Goal: Communication & Community: Answer question/provide support

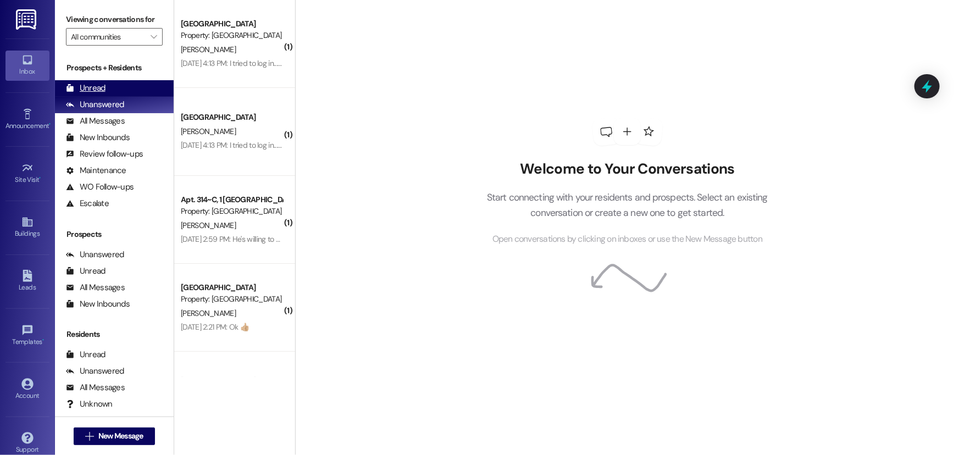
click at [87, 89] on div "Unread" at bounding box center [86, 88] width 40 height 12
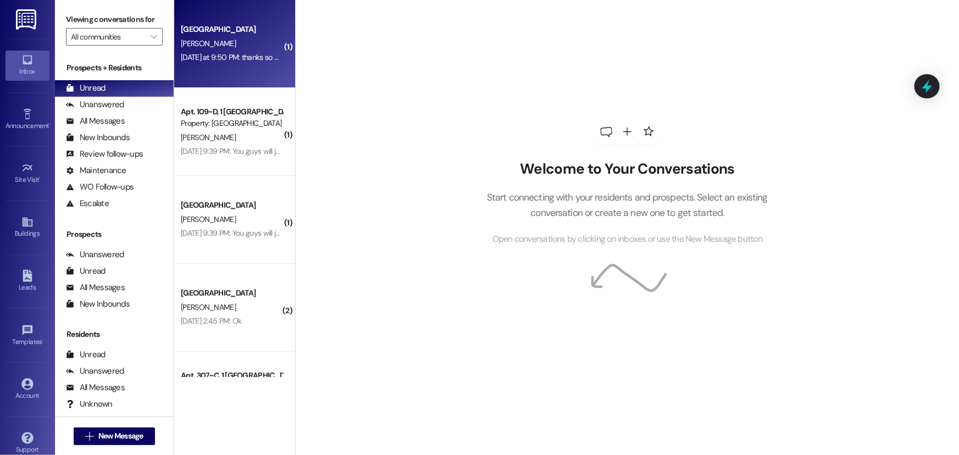
click at [218, 67] on div "Nauvoo House Prospect R. Burkman Yesterday at 9:50 PM: thanks so much! Is there…" at bounding box center [234, 44] width 121 height 88
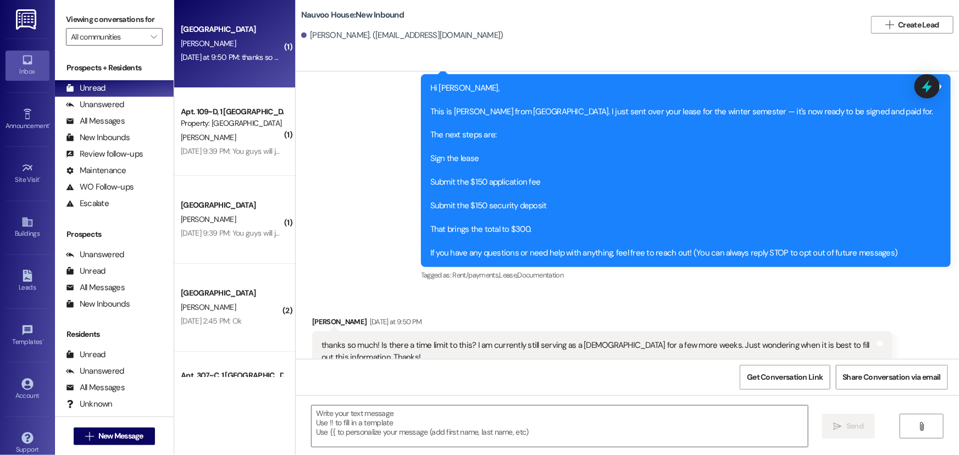
scroll to position [170, 0]
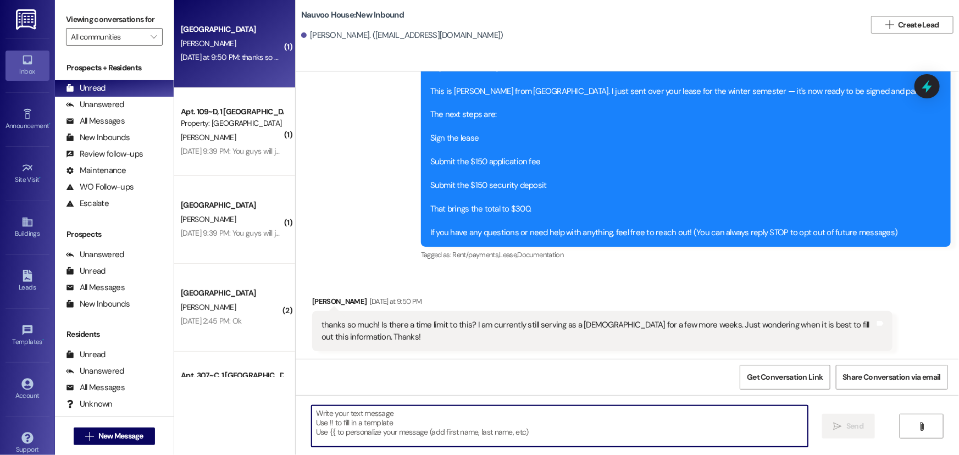
click at [356, 440] on textarea at bounding box center [560, 426] width 496 height 41
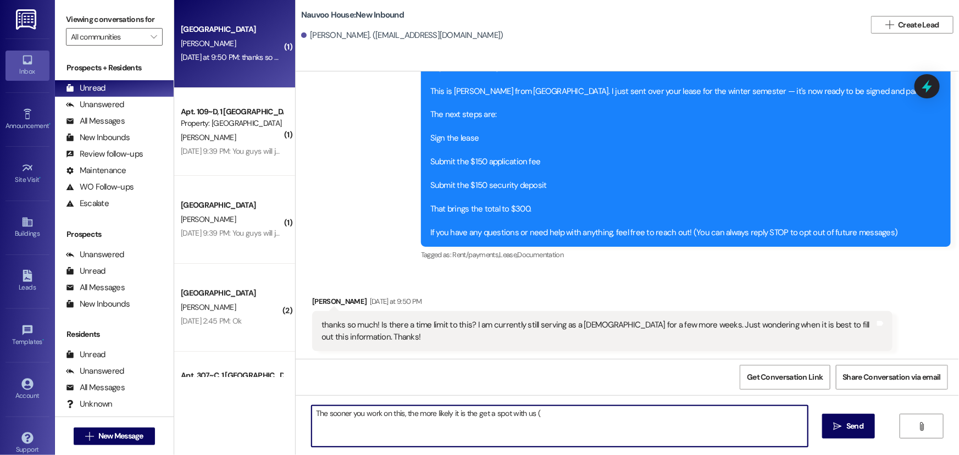
type textarea "The sooner you work on this, the more likely it is the get a spot with us (:"
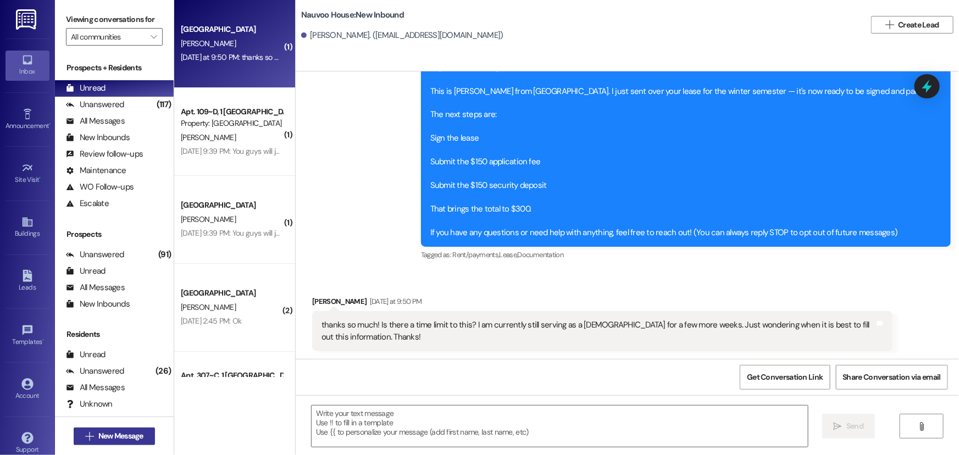
click at [109, 438] on span "New Message" at bounding box center [120, 436] width 45 height 12
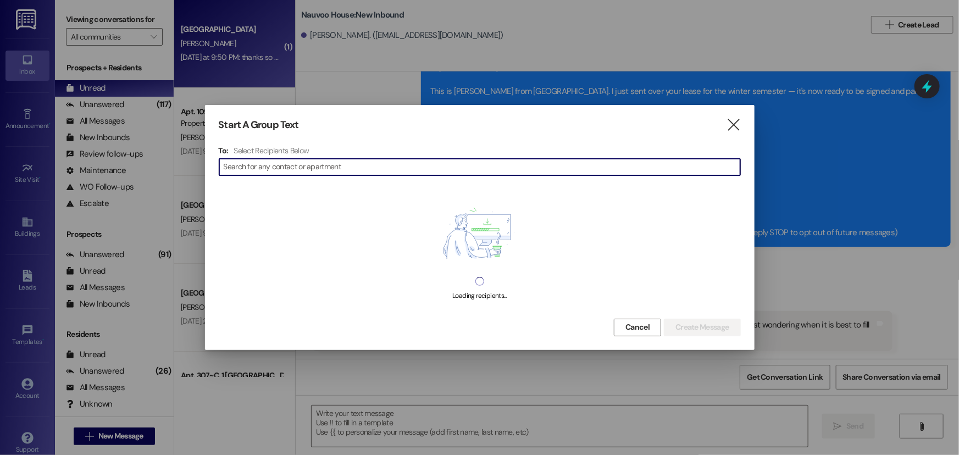
click at [278, 165] on input at bounding box center [482, 166] width 517 height 15
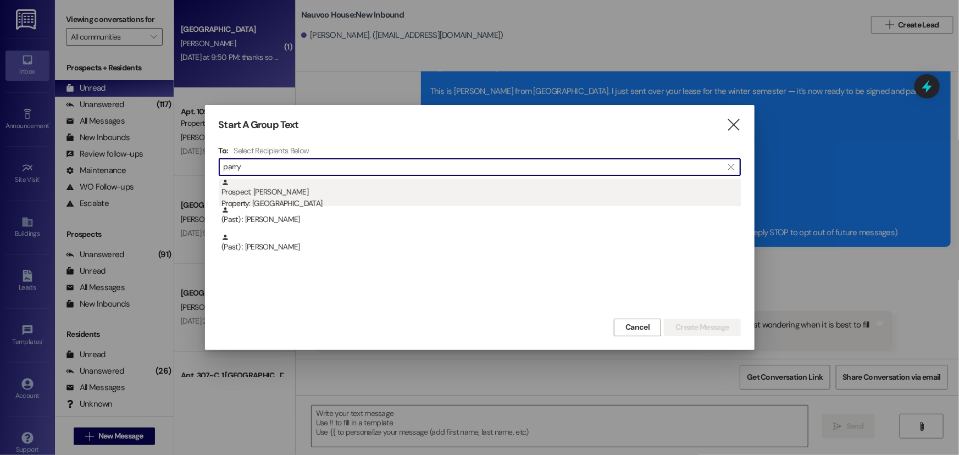
type input "parry"
click at [287, 204] on div "Property: [GEOGRAPHIC_DATA]" at bounding box center [481, 204] width 519 height 12
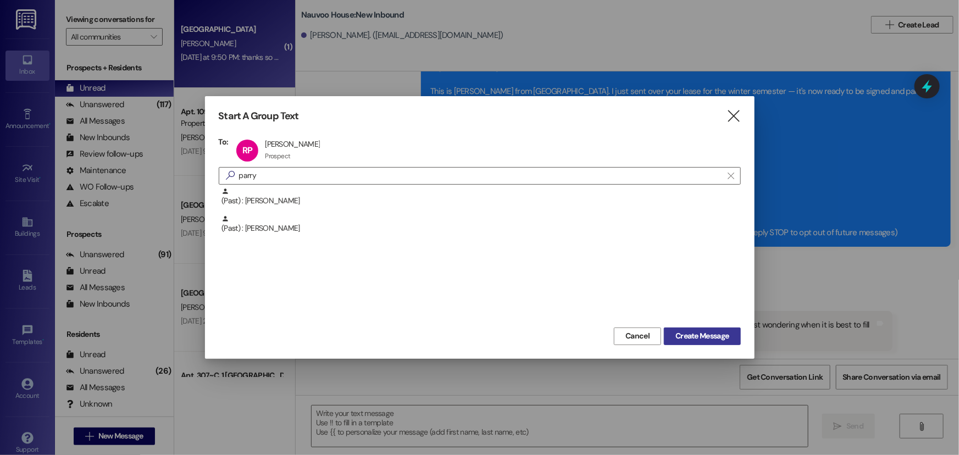
click at [693, 340] on span "Create Message" at bounding box center [702, 336] width 53 height 12
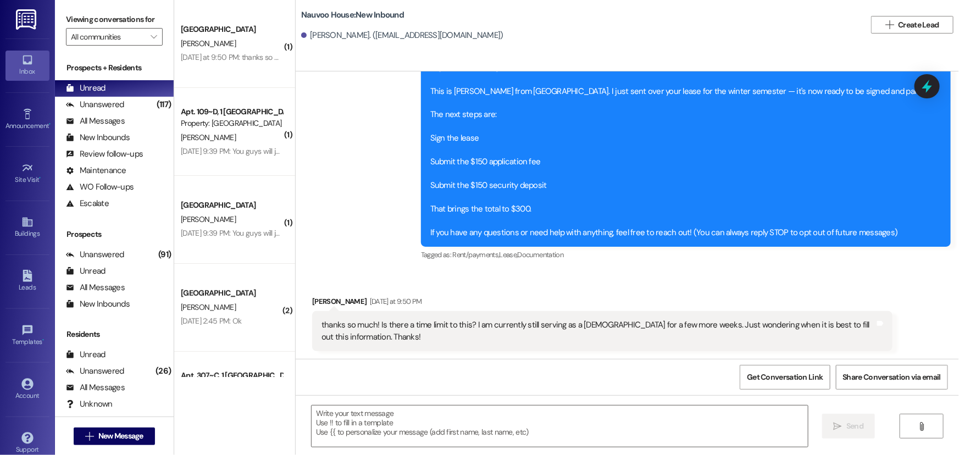
scroll to position [0, 0]
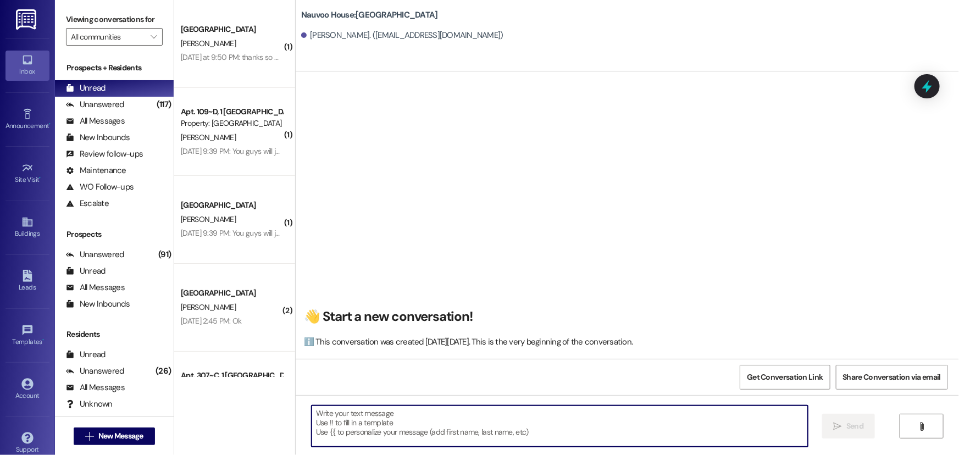
click at [403, 438] on textarea at bounding box center [560, 426] width 496 height 41
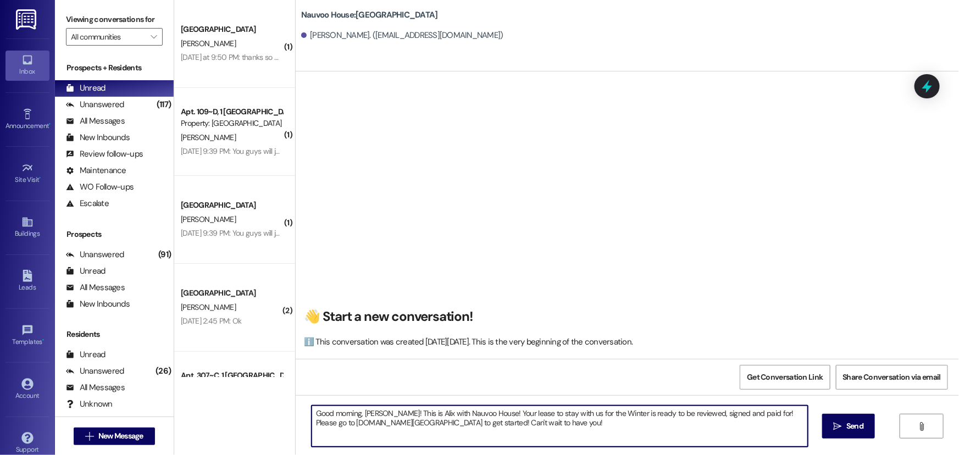
drag, startPoint x: 587, startPoint y: 433, endPoint x: 291, endPoint y: 410, distance: 296.7
click at [296, 410] on div "Good morning, Ryan! This is Alix with Nauvoo House! Your lease to stay with us …" at bounding box center [627, 436] width 663 height 82
click at [585, 429] on textarea "Good morning, Ryan! This is Alix with Nauvoo House! Your lease to stay with us …" at bounding box center [560, 426] width 496 height 41
type textarea "Good morning, Ryan! This is Alix with Nauvoo House! Your lease to stay with us …"
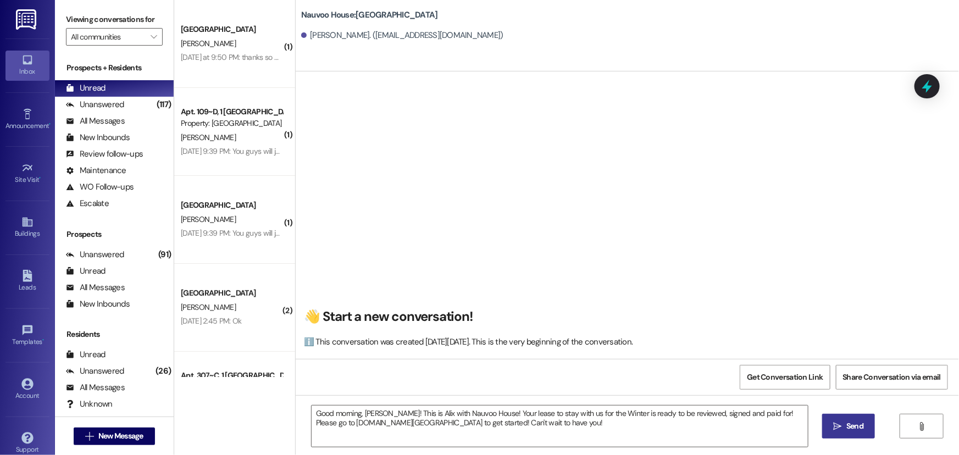
click at [863, 429] on span "Send" at bounding box center [854, 427] width 21 height 12
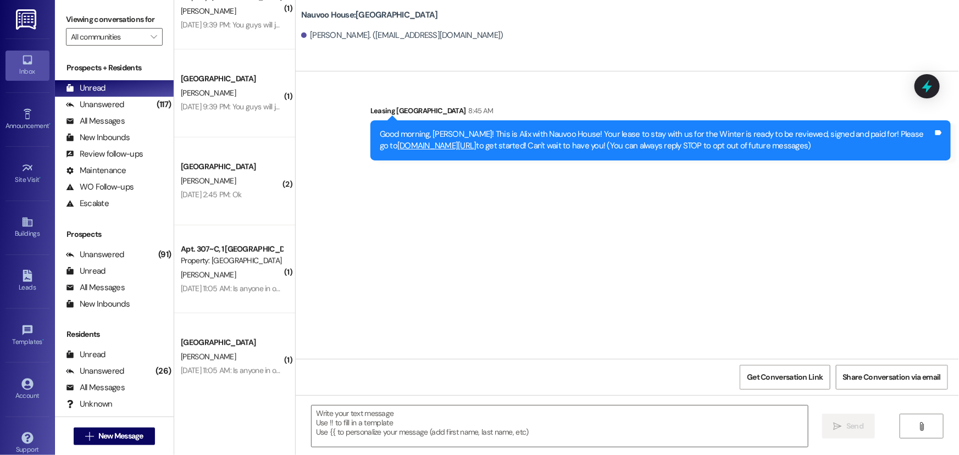
scroll to position [150, 0]
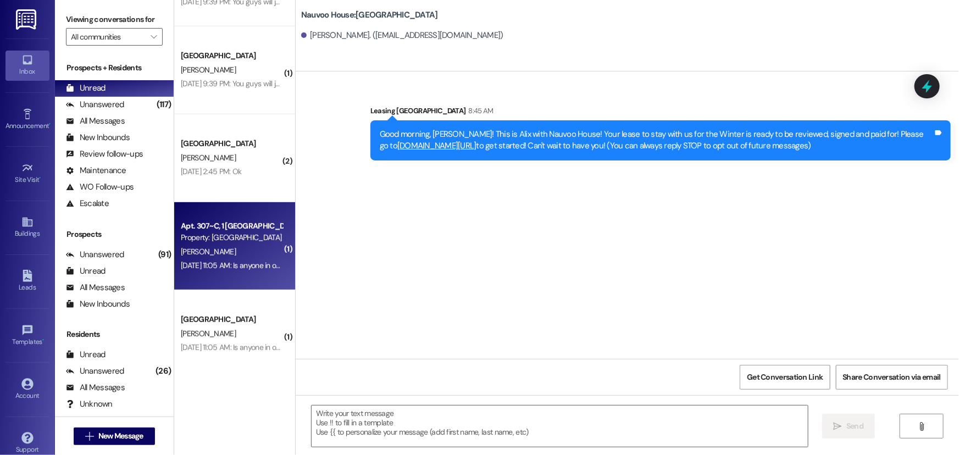
click at [204, 256] on div "[PERSON_NAME]" at bounding box center [232, 252] width 104 height 14
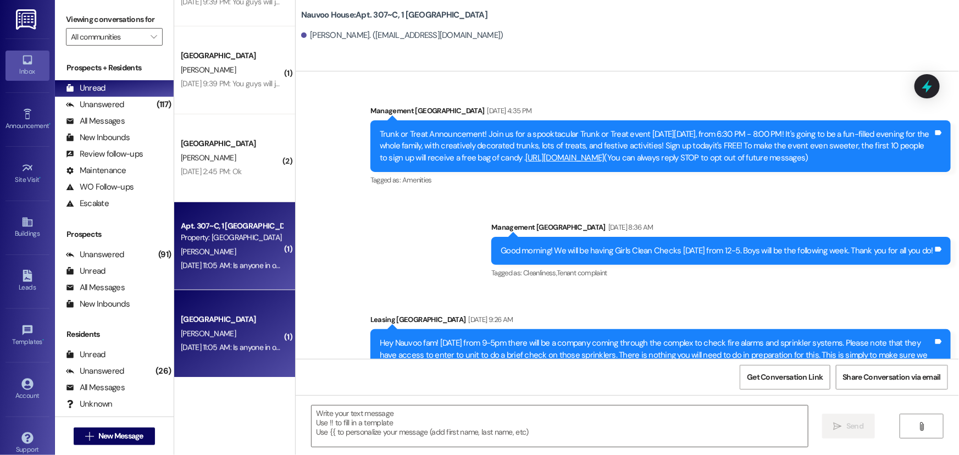
scroll to position [7193, 0]
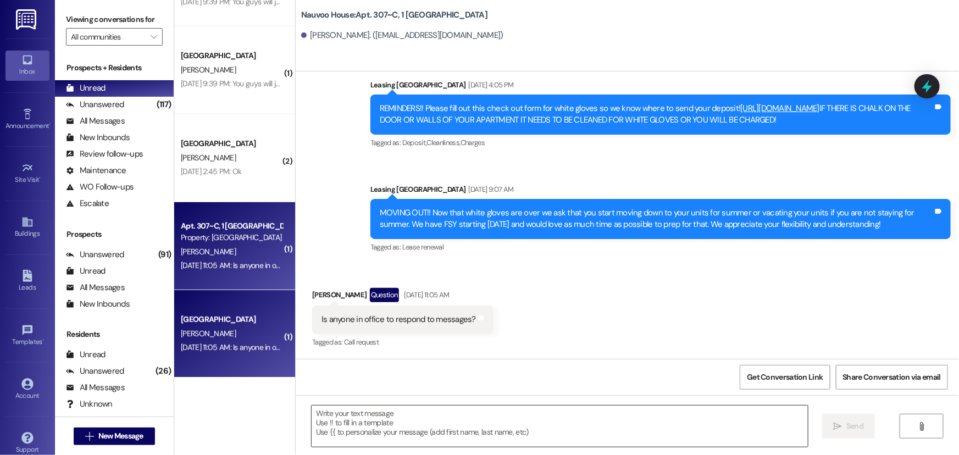
click at [346, 423] on textarea at bounding box center [560, 426] width 496 height 41
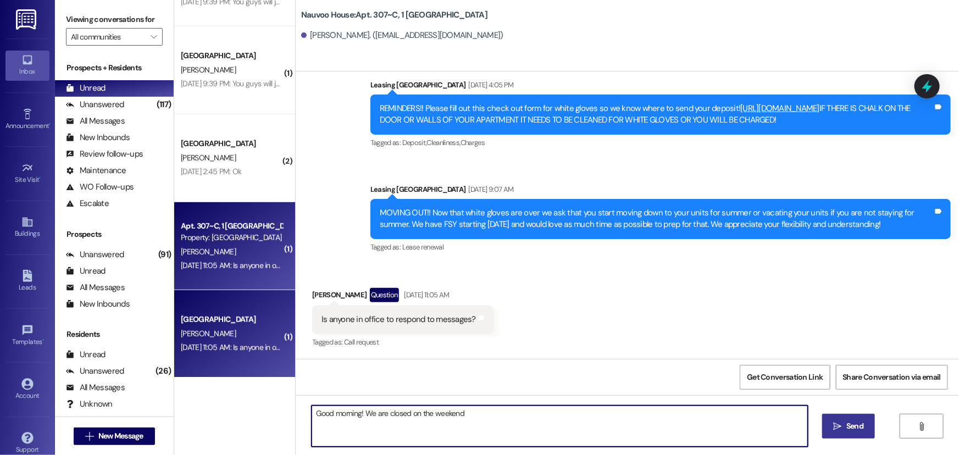
type textarea "Good morning! We are closed on the weekends"
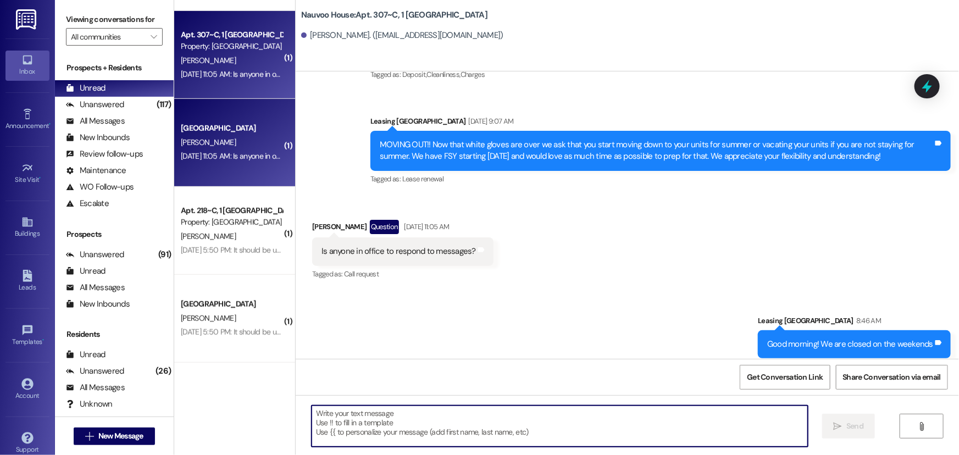
scroll to position [350, 0]
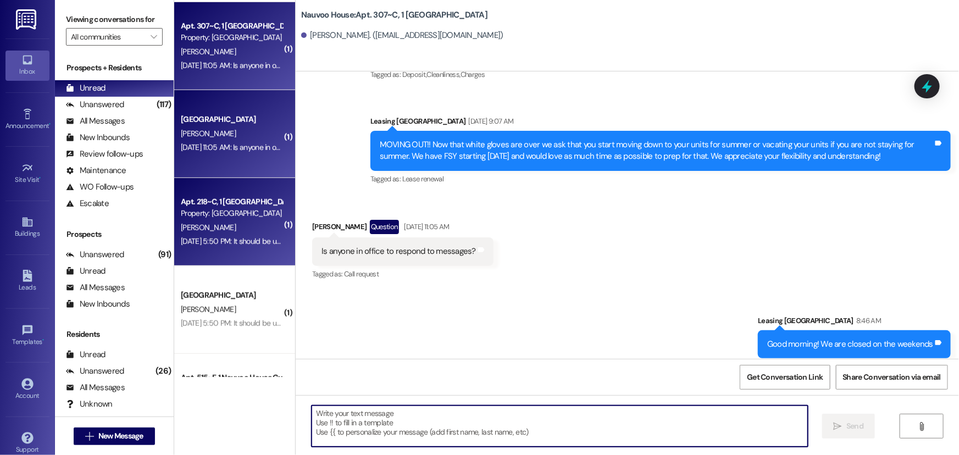
click at [203, 221] on div "D. Kreps" at bounding box center [232, 228] width 104 height 14
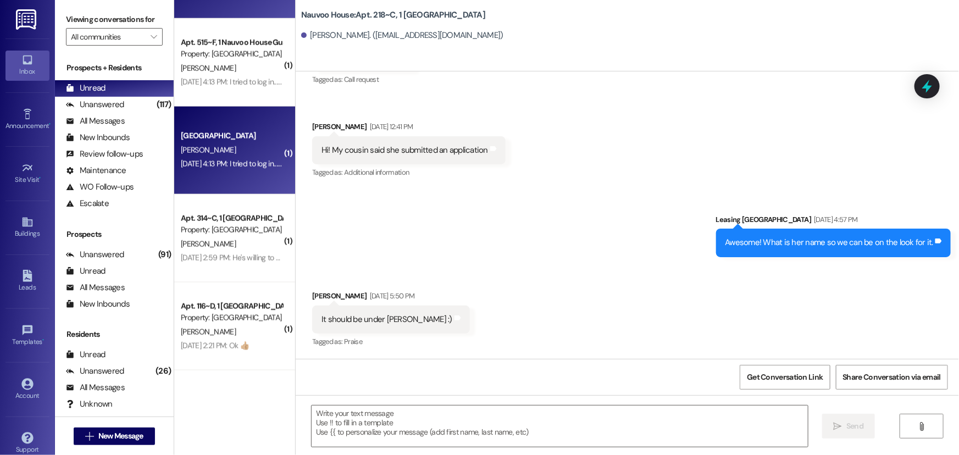
scroll to position [699, 0]
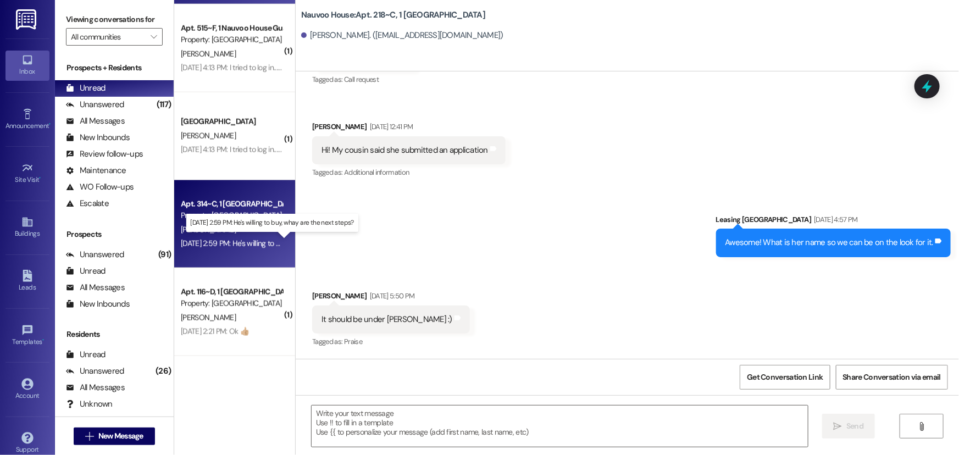
click at [226, 239] on div "Aug 08, 2025 at 2:59 PM: He's willing to buy, whay are the next steps? Aug 08, …" at bounding box center [276, 244] width 191 height 10
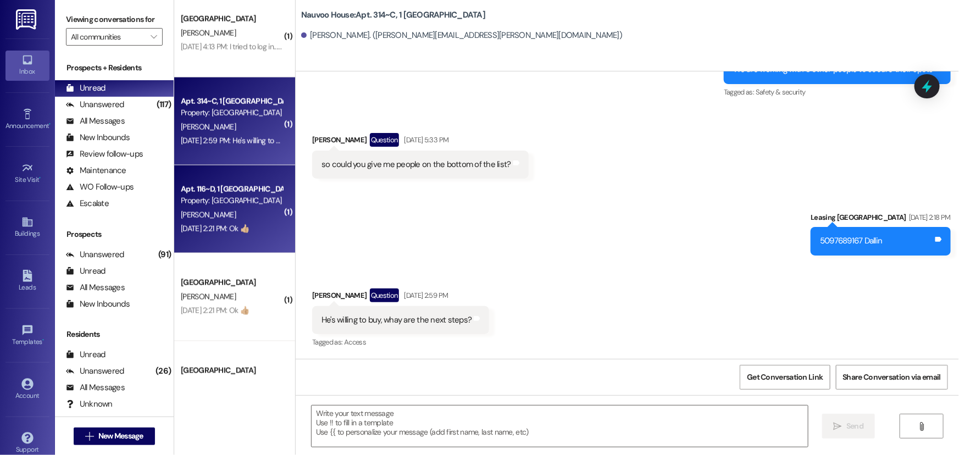
scroll to position [899, 0]
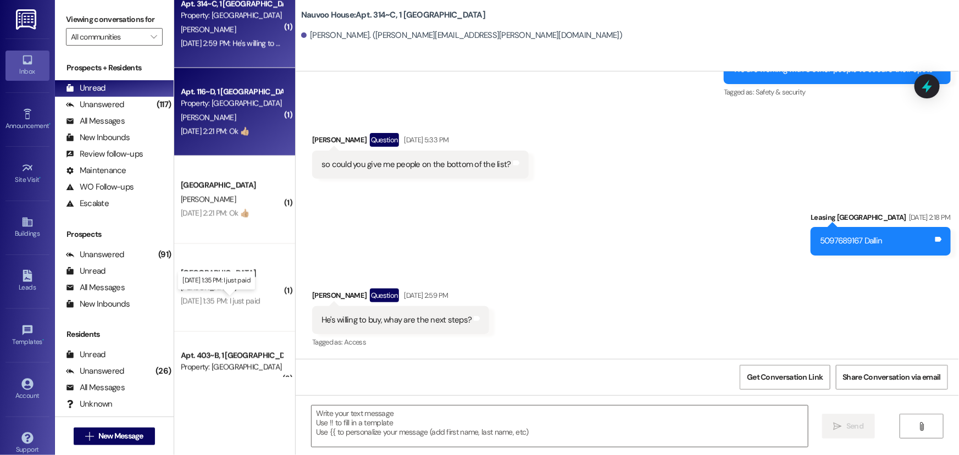
click at [248, 301] on div "Aug 08, 2025 at 1:35 PM: I just paid Aug 08, 2025 at 1:35 PM: I just paid" at bounding box center [220, 301] width 79 height 10
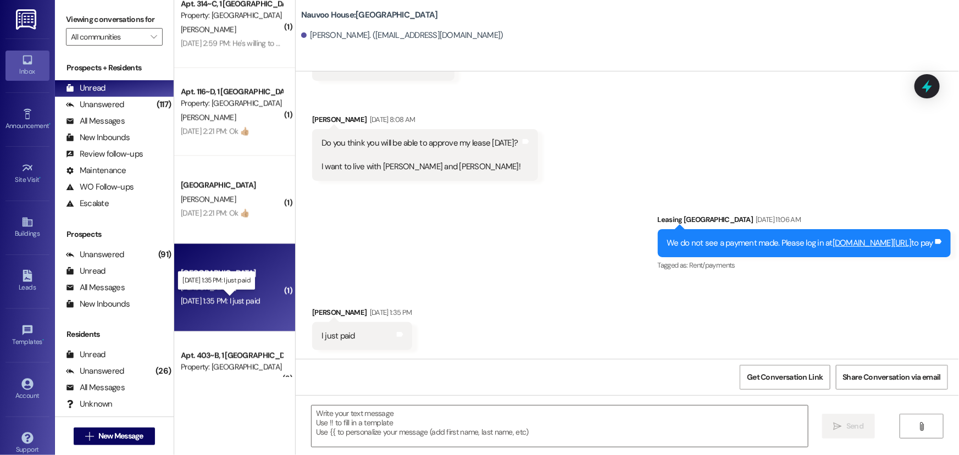
scroll to position [392, 0]
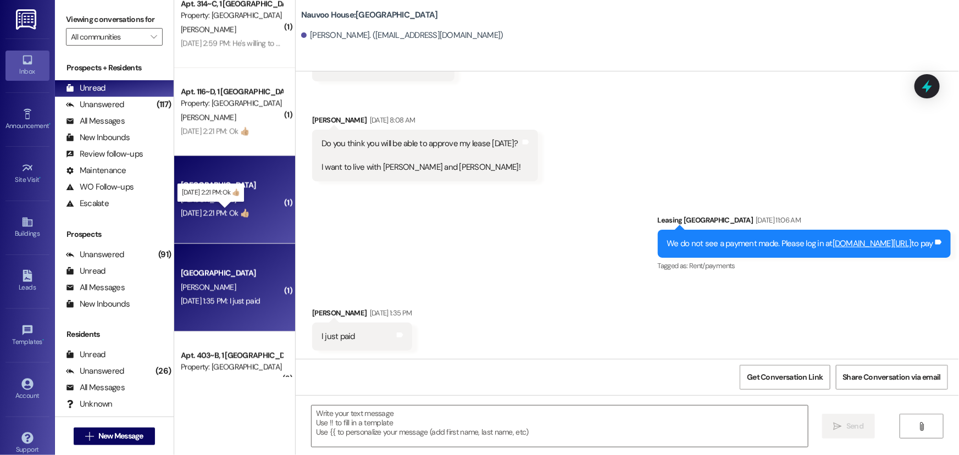
click at [225, 212] on div "Aug 08, 2025 at 2:21 PM: Ok 👍🏼 Aug 08, 2025 at 2:21 PM: Ok 👍🏼" at bounding box center [215, 213] width 68 height 10
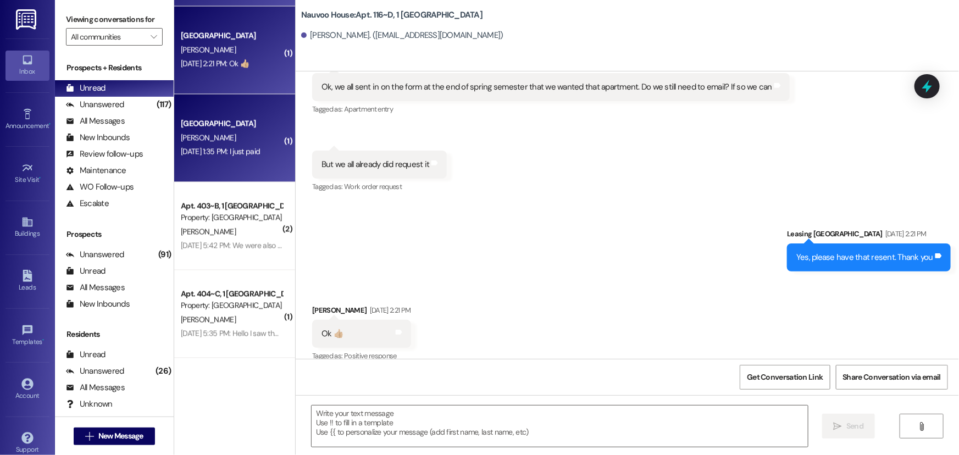
scroll to position [1049, 0]
click at [208, 163] on div "Nauvoo House Prospect A. Bybee Aug 08, 2025 at 1:35 PM: I just paid Aug 08, 202…" at bounding box center [234, 138] width 121 height 88
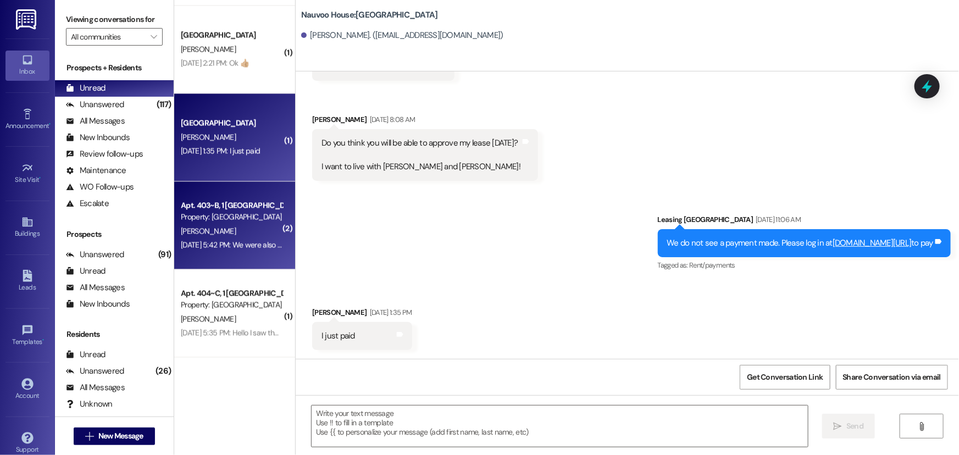
scroll to position [391, 0]
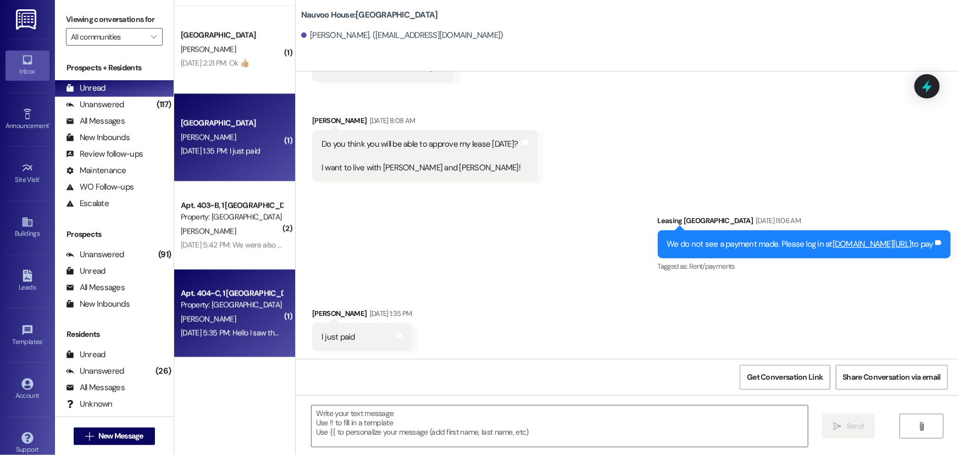
click at [233, 308] on div "Property: [GEOGRAPHIC_DATA]" at bounding box center [232, 306] width 102 height 12
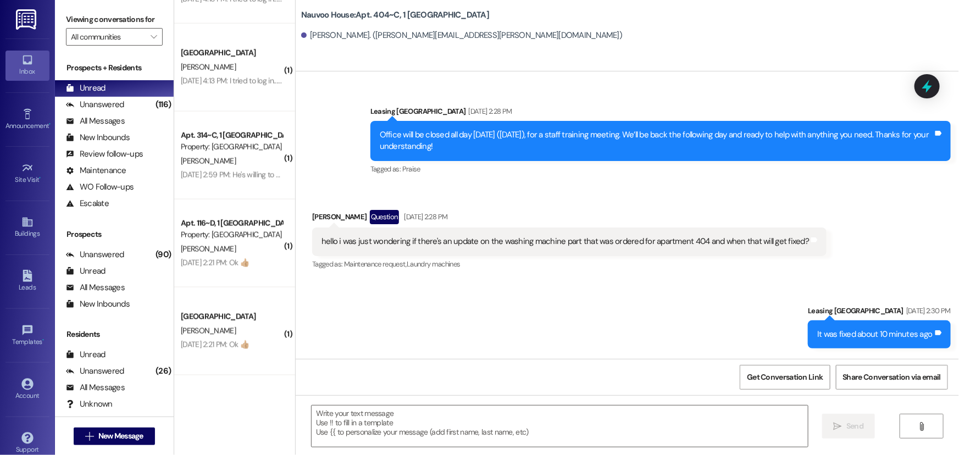
scroll to position [368, 0]
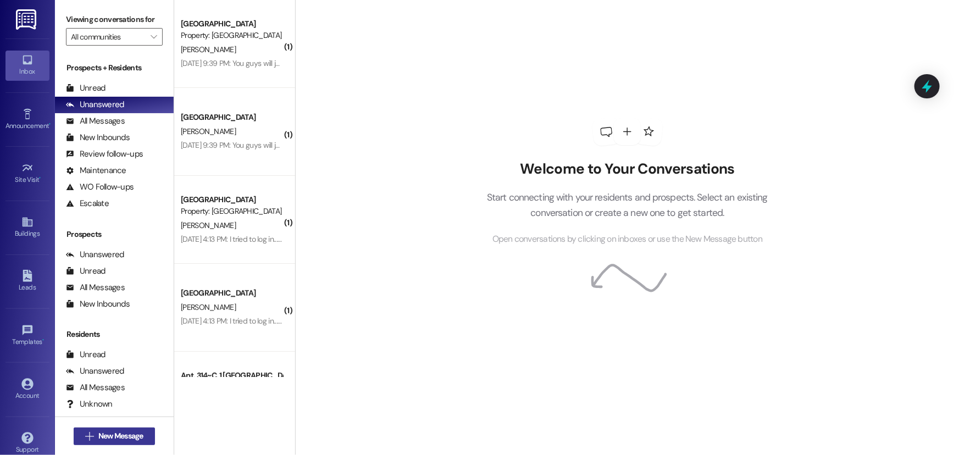
click at [104, 438] on span "New Message" at bounding box center [120, 436] width 45 height 12
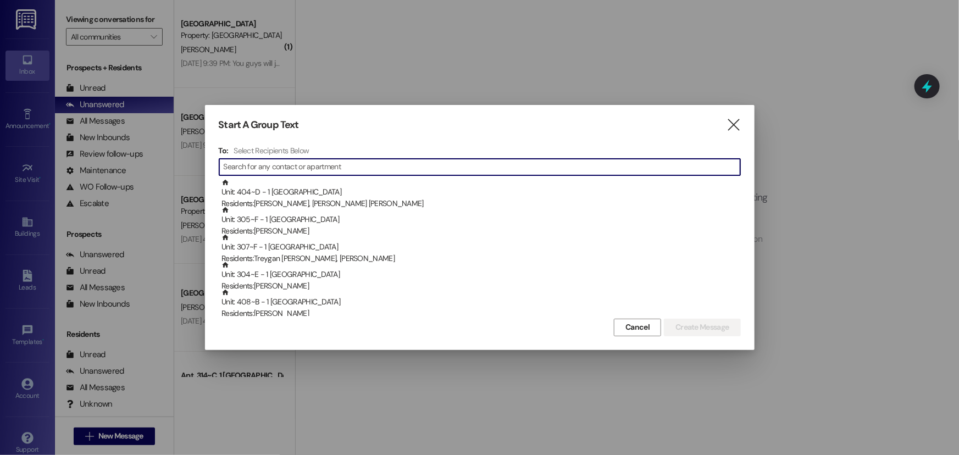
click at [328, 168] on input at bounding box center [482, 166] width 517 height 15
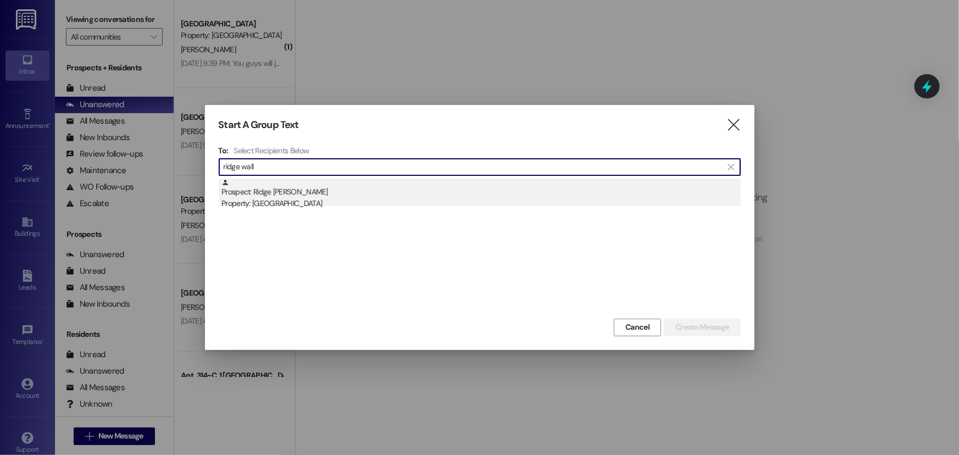
type input "ridge wall"
click at [334, 187] on div "Prospect: Ridge Wallentine Property: Nauvoo House" at bounding box center [481, 194] width 519 height 31
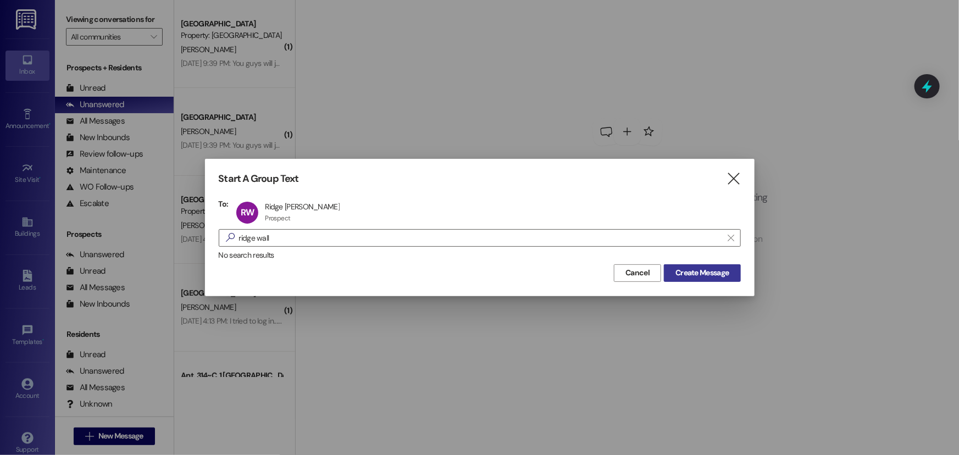
click at [692, 273] on span "Create Message" at bounding box center [702, 273] width 53 height 12
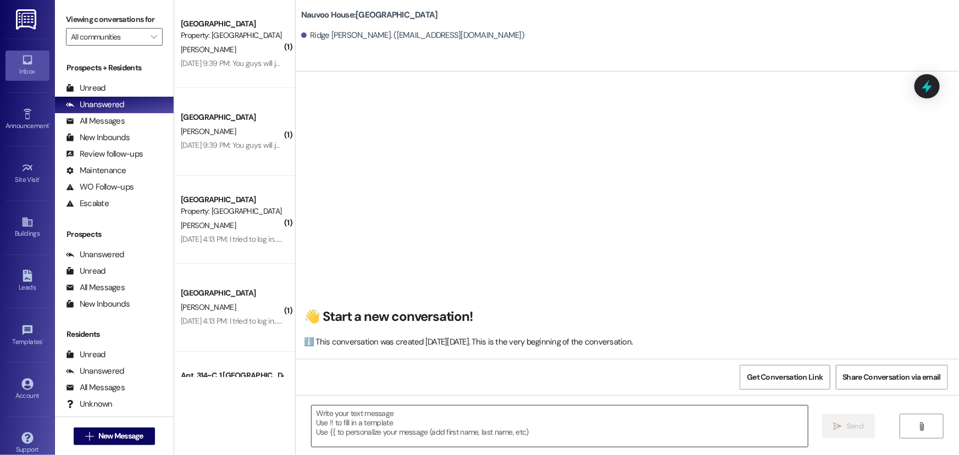
click at [352, 418] on textarea at bounding box center [560, 426] width 496 height 41
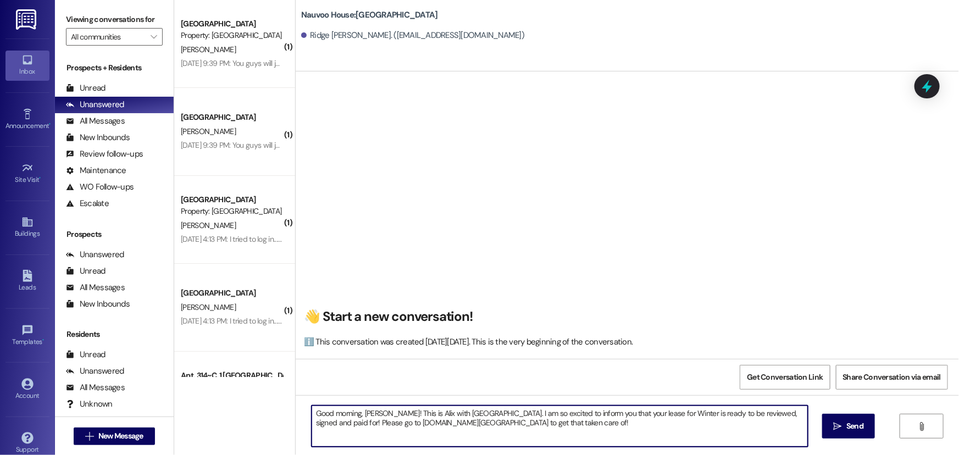
drag, startPoint x: 545, startPoint y: 438, endPoint x: 294, endPoint y: 414, distance: 252.4
click at [296, 414] on div "Good morning, Ridge! This is Alix with Nauvoo House. I am so excited to inform …" at bounding box center [627, 436] width 663 height 82
click at [593, 432] on textarea "Good morning, Ridge! This is Alix with Nauvoo House. I am so excited to inform …" at bounding box center [560, 426] width 496 height 41
type textarea "Good morning, Ridge! This is Alix with Nauvoo House. I am so excited to inform …"
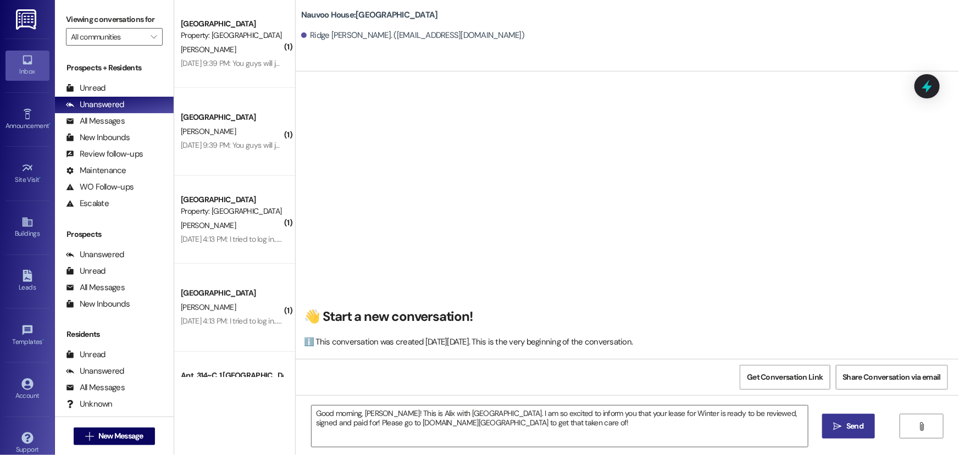
click at [838, 423] on icon "" at bounding box center [838, 426] width 8 height 9
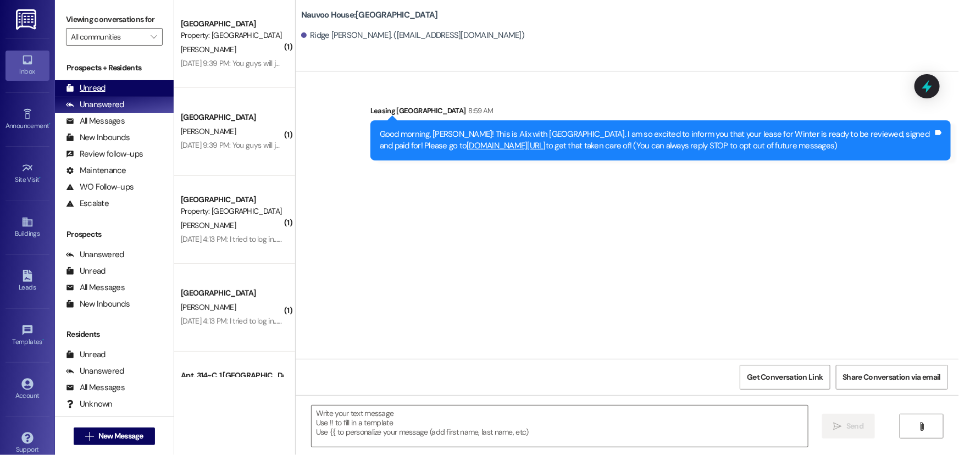
click at [73, 86] on icon at bounding box center [70, 88] width 8 height 8
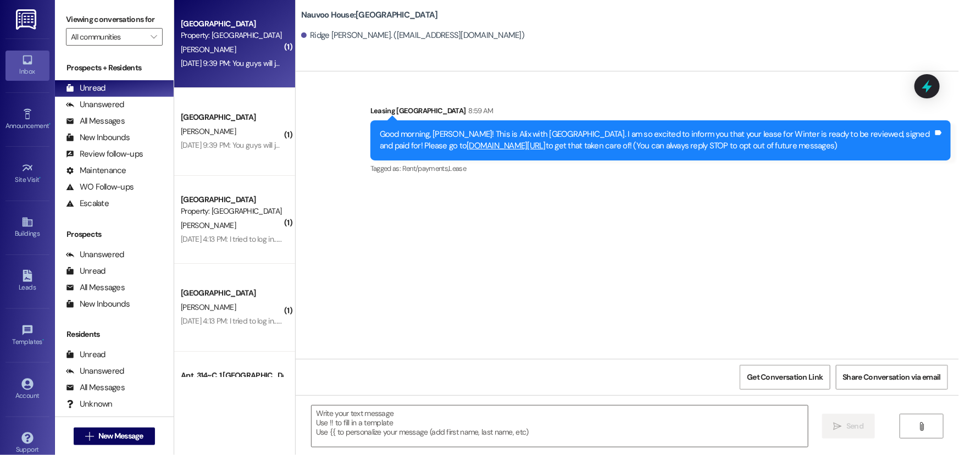
click at [219, 51] on div "[PERSON_NAME]" at bounding box center [232, 50] width 104 height 14
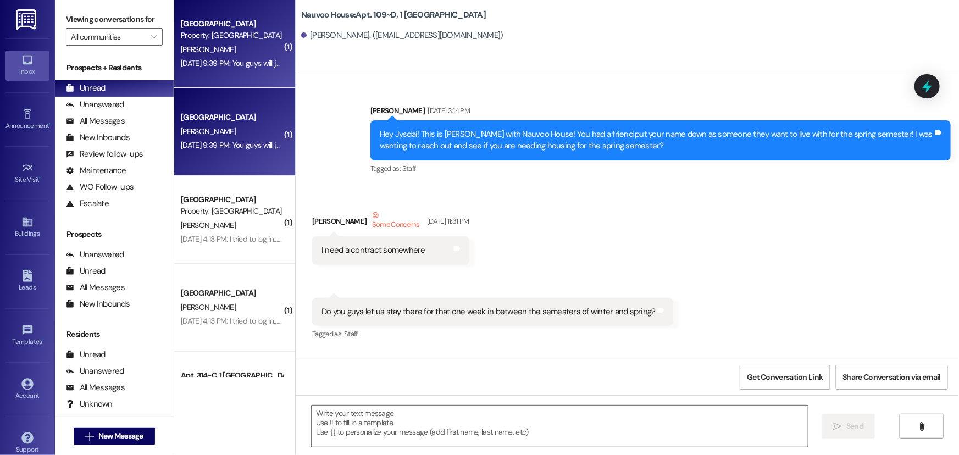
scroll to position [34707, 0]
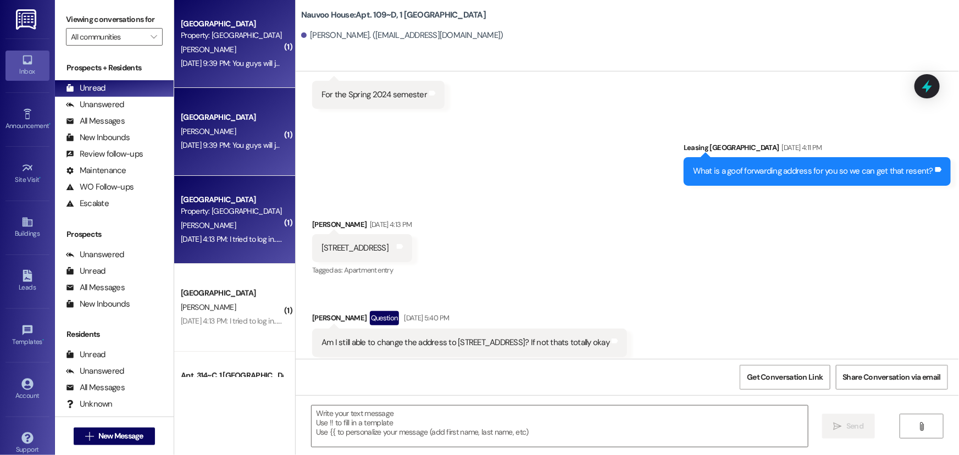
click at [218, 231] on div "A. Larson" at bounding box center [232, 226] width 104 height 14
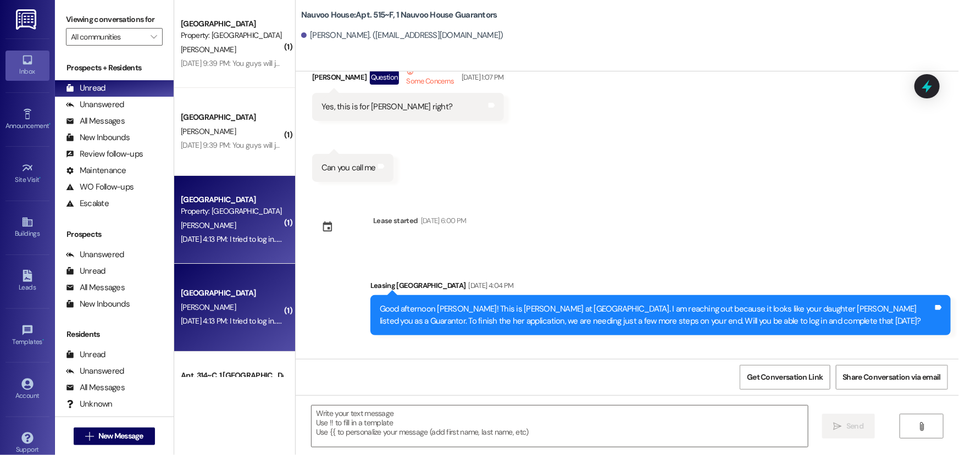
scroll to position [223, 0]
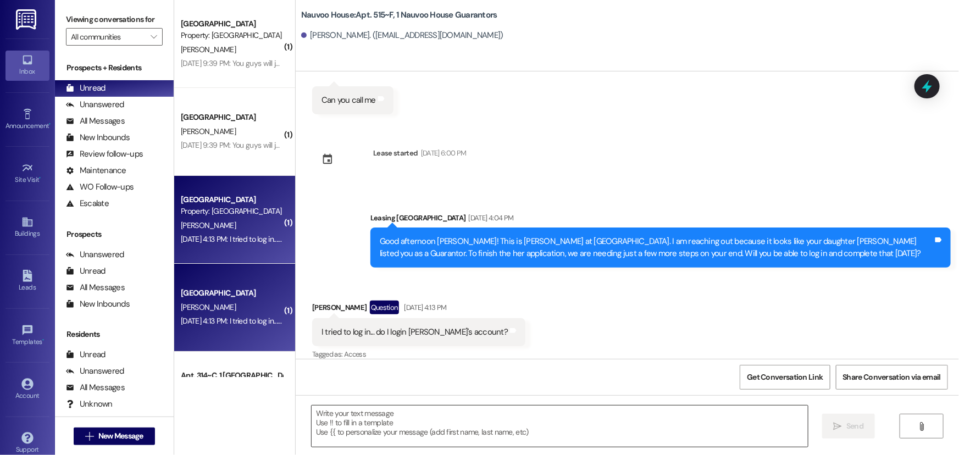
click at [313, 440] on textarea at bounding box center [560, 426] width 496 height 41
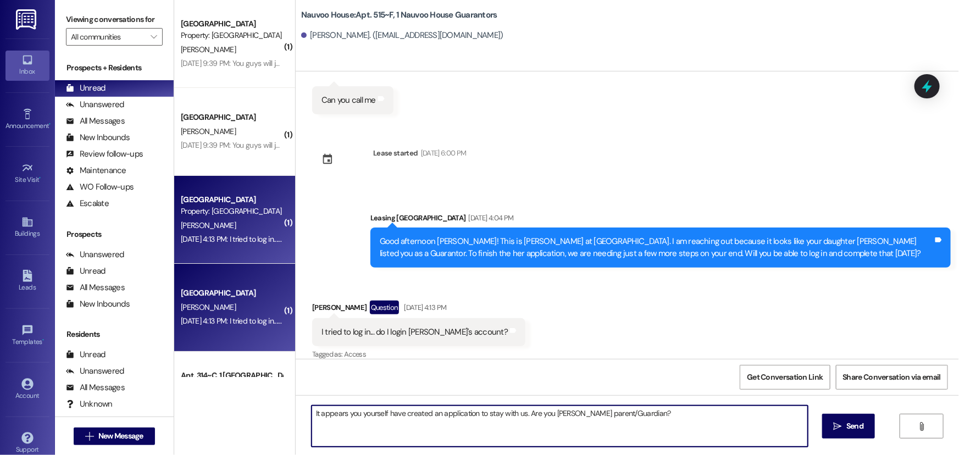
click at [567, 410] on textarea "It appears you yourself have created an application to stay with us. Are you Em…" at bounding box center [560, 426] width 496 height 41
type textarea "It appears you yourself have created an application to stay with us. Are you Em…"
click at [835, 429] on icon "" at bounding box center [838, 426] width 8 height 9
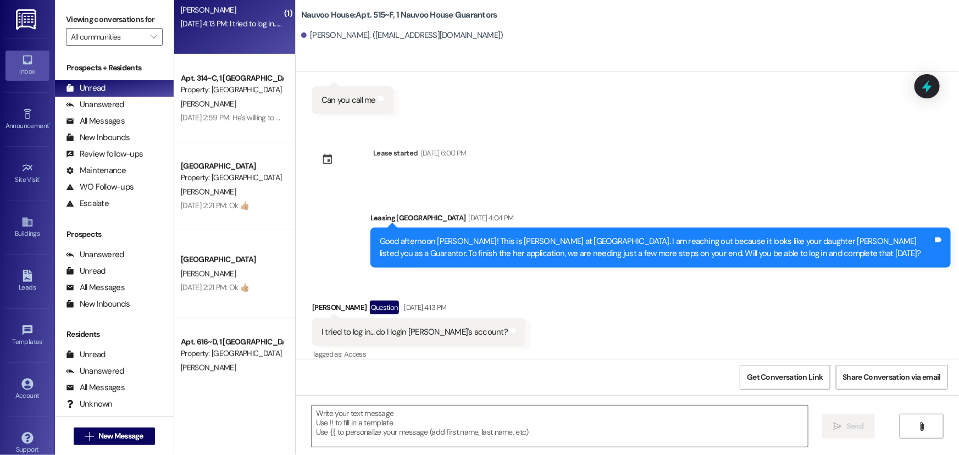
scroll to position [300, 0]
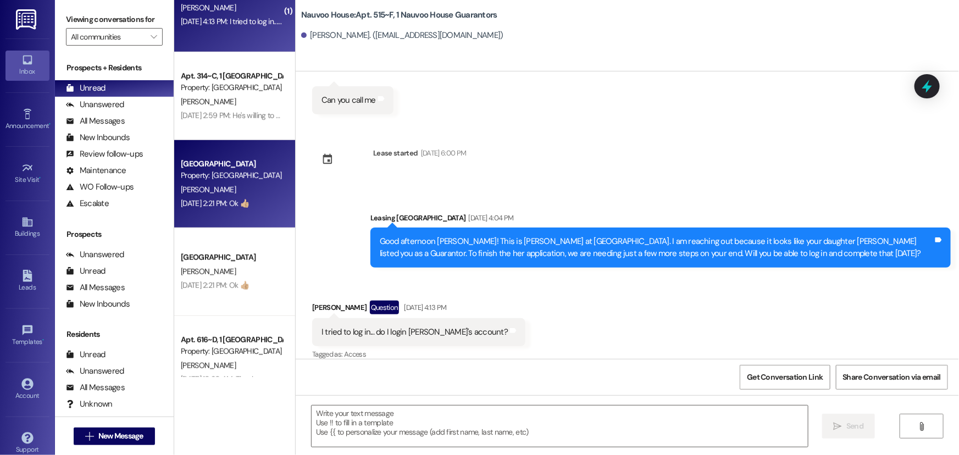
click at [236, 184] on div "[PERSON_NAME]" at bounding box center [232, 190] width 104 height 14
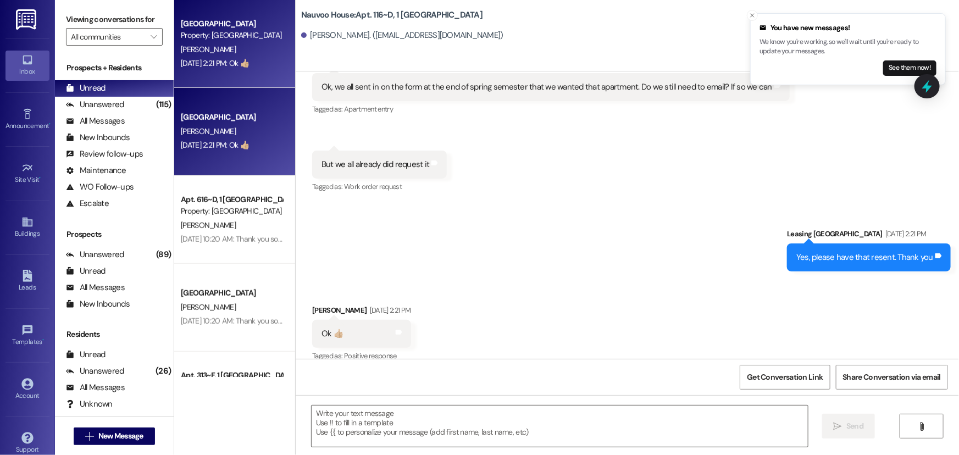
scroll to position [450, 0]
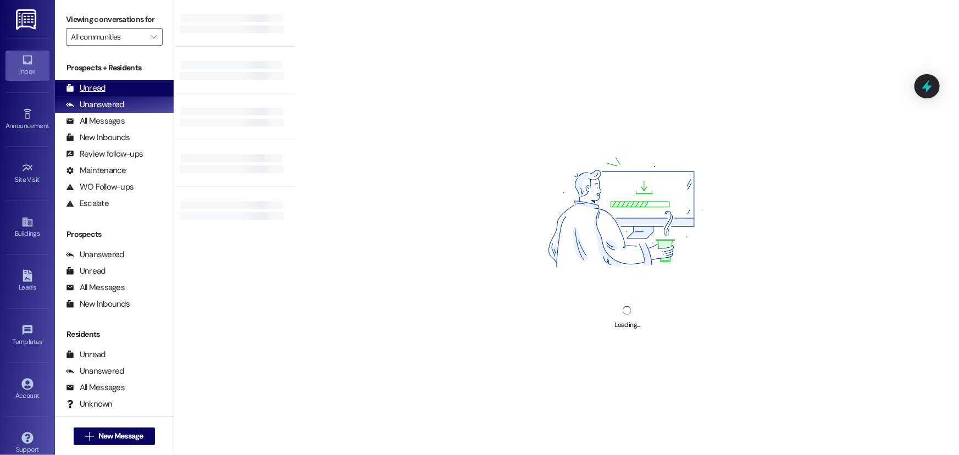
click at [120, 82] on div "Unread (0)" at bounding box center [114, 88] width 119 height 16
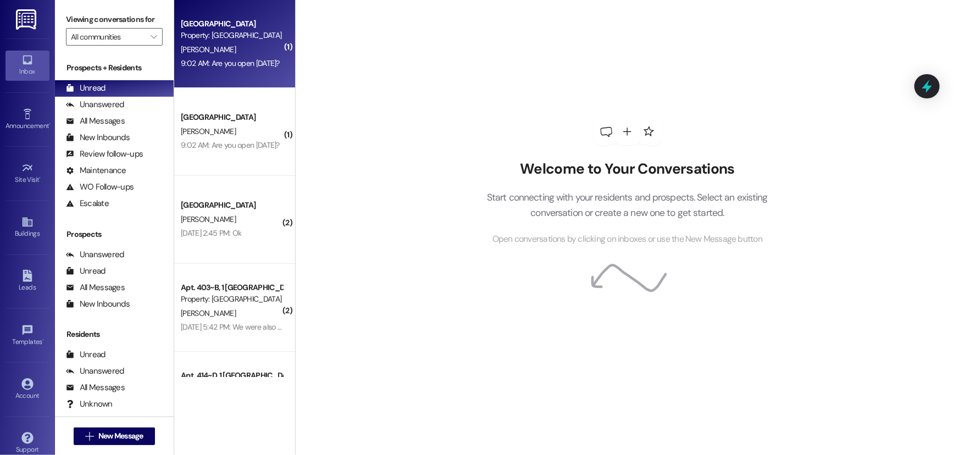
click at [211, 54] on div "[PERSON_NAME]" at bounding box center [232, 50] width 104 height 14
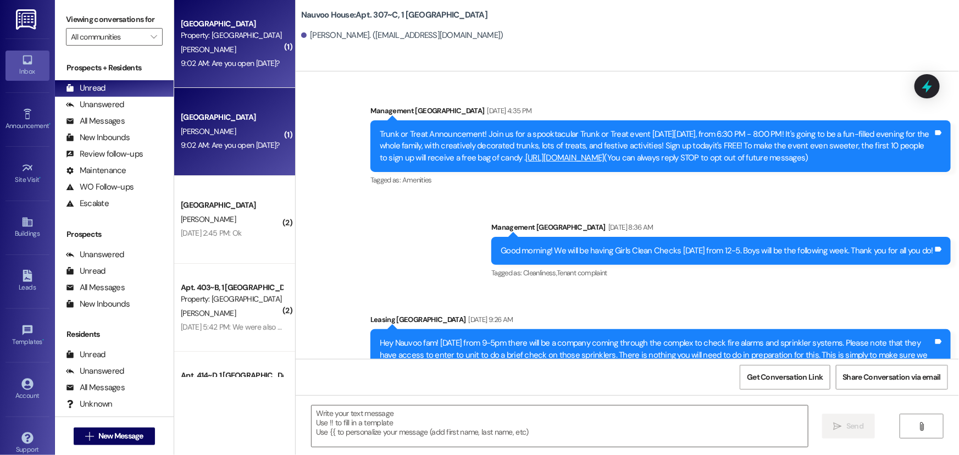
scroll to position [7365, 0]
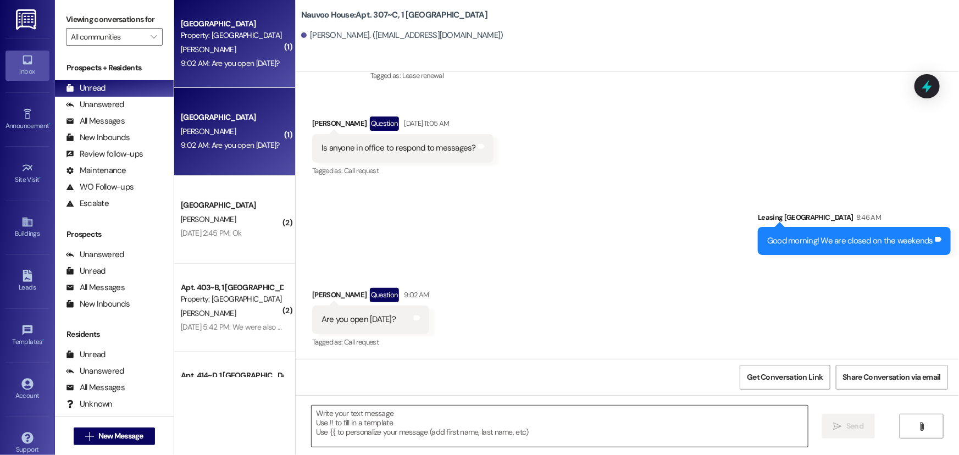
click at [389, 438] on textarea at bounding box center [560, 426] width 496 height 41
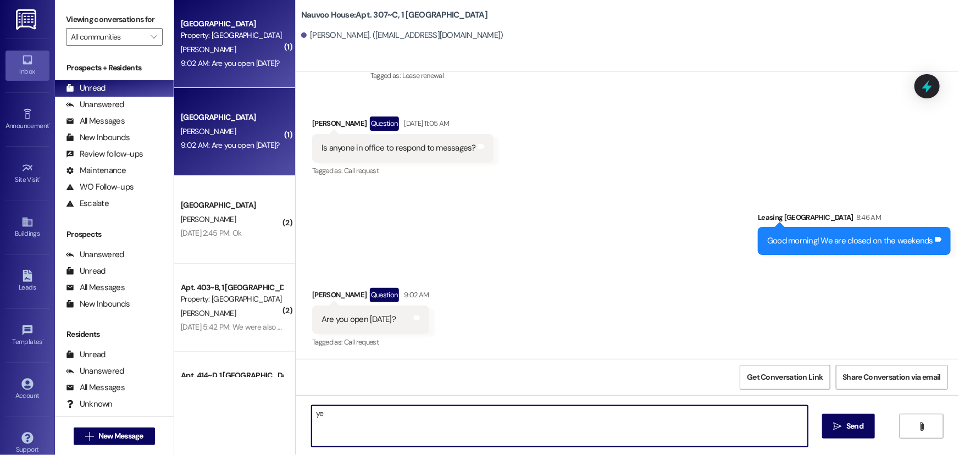
type textarea "yes"
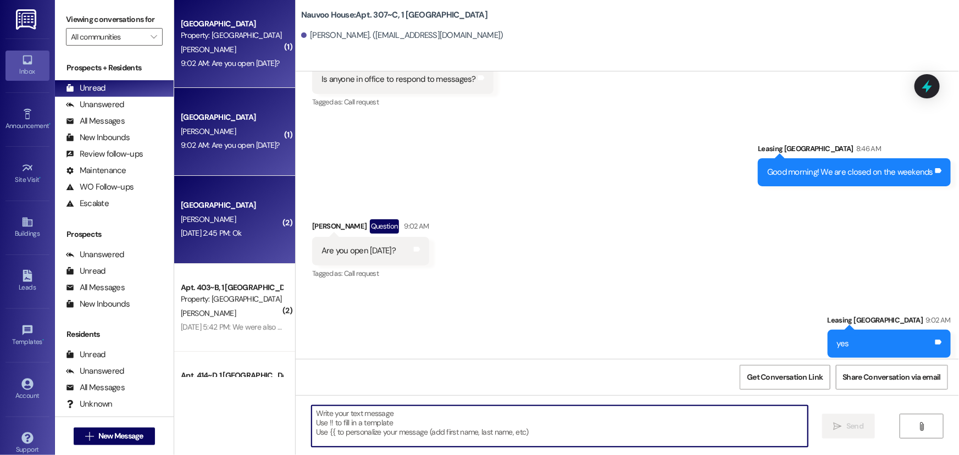
click at [234, 217] on div "[PERSON_NAME]" at bounding box center [232, 220] width 104 height 14
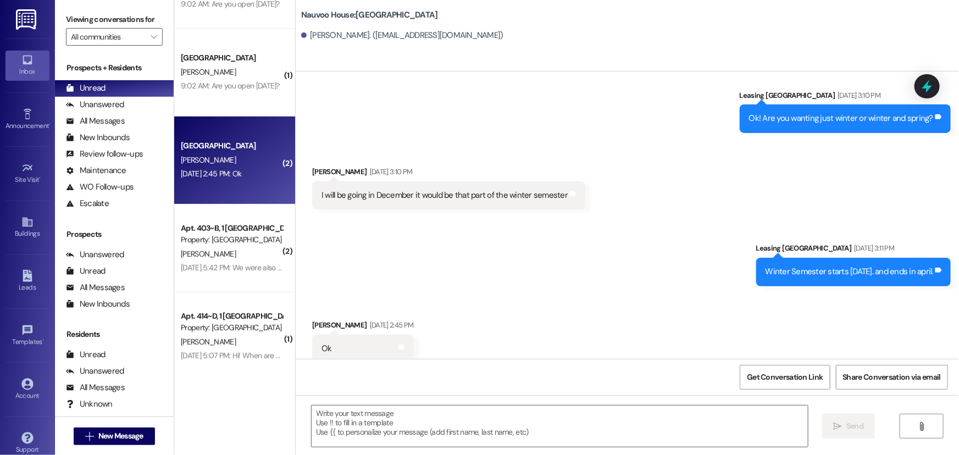
scroll to position [62, 0]
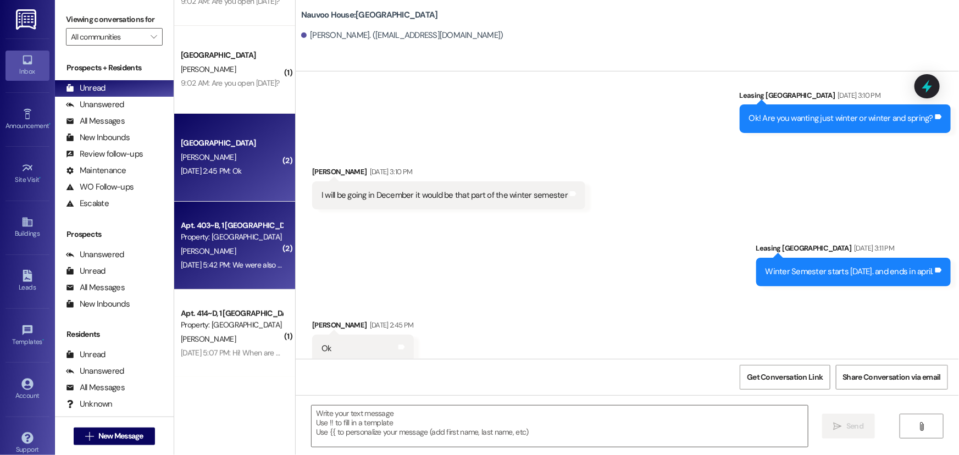
click at [217, 255] on div "[PERSON_NAME]" at bounding box center [232, 252] width 104 height 14
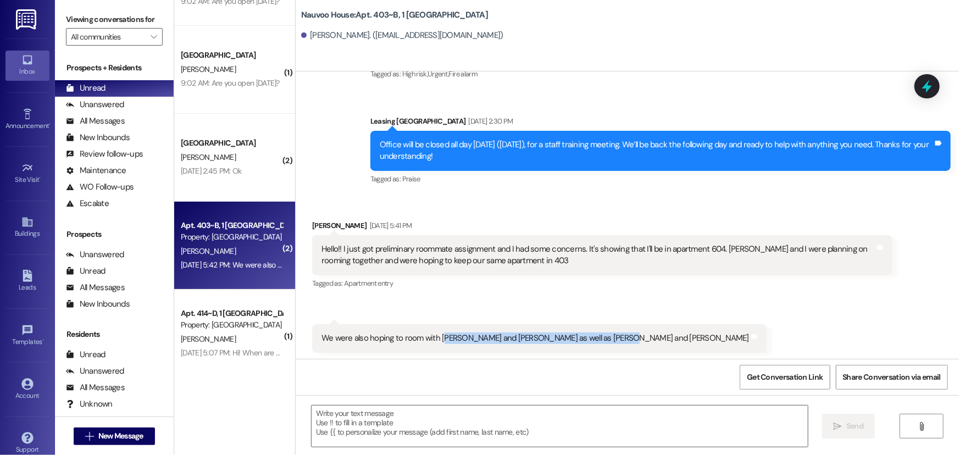
scroll to position [11516, 0]
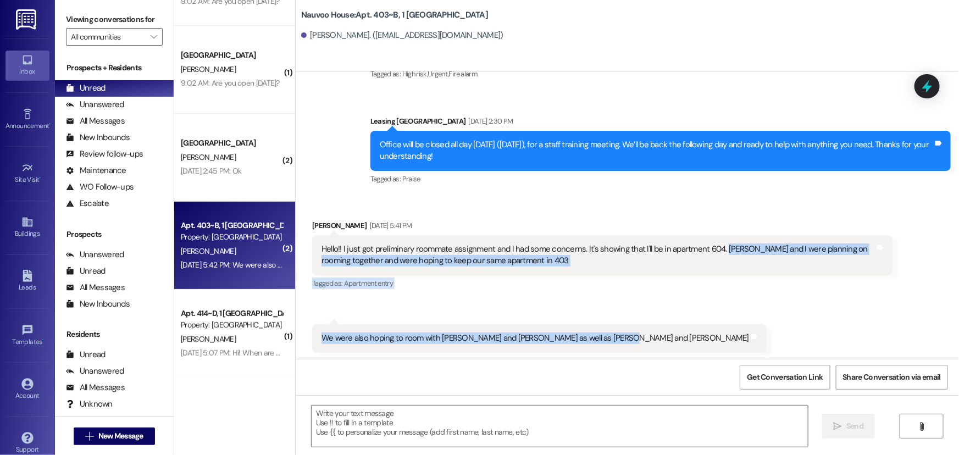
drag, startPoint x: 600, startPoint y: 339, endPoint x: 715, endPoint y: 241, distance: 150.8
click at [715, 241] on div "Received via SMS Sydney Crawford Aug 06, 2025 at 5:41 PM Hello!! I just got pre…" at bounding box center [627, 278] width 663 height 166
copy div "Koralee Griffiths and I were planning on rooming together and were hoping to ke…"
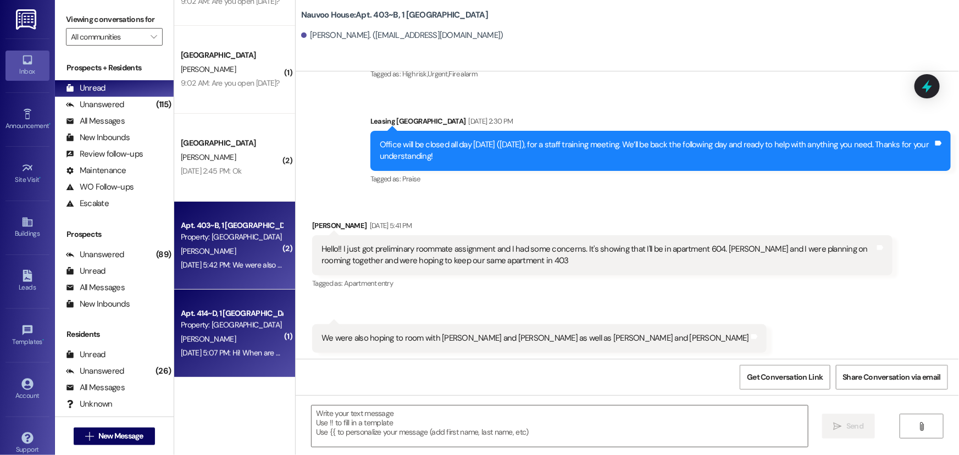
click at [223, 324] on div "Property: [GEOGRAPHIC_DATA]" at bounding box center [232, 325] width 102 height 12
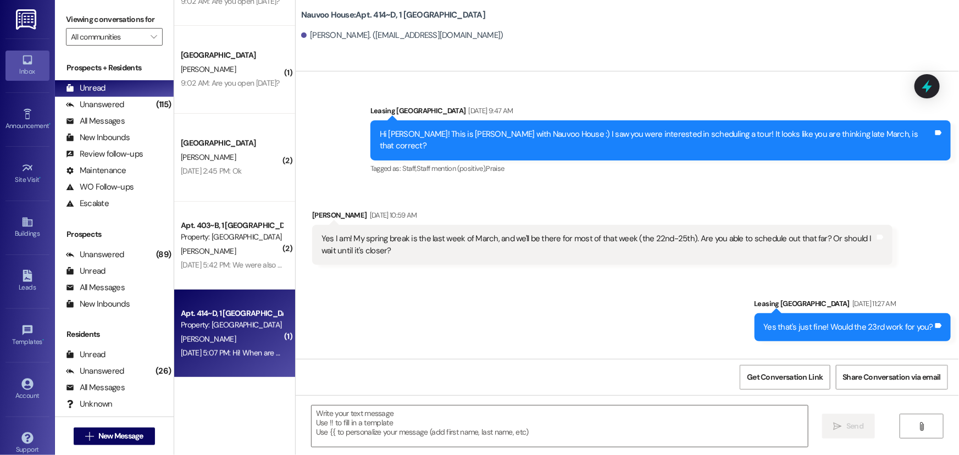
scroll to position [32857, 0]
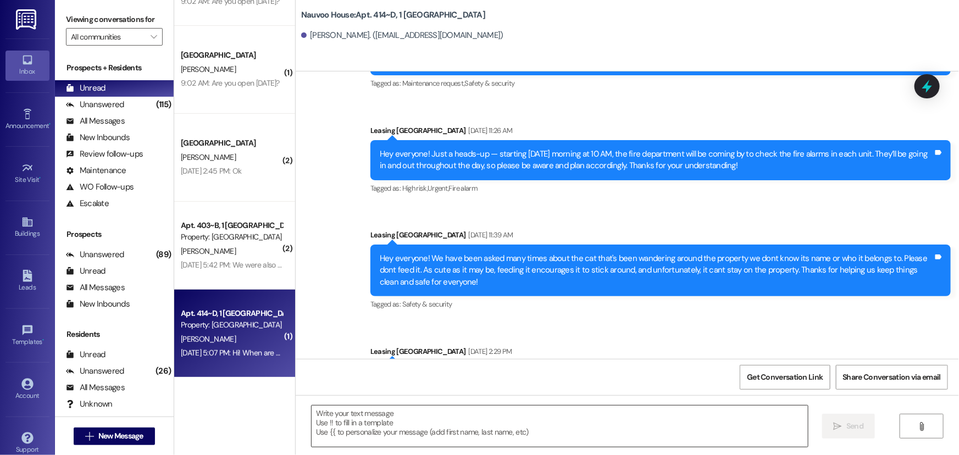
click at [392, 428] on textarea at bounding box center [560, 426] width 496 height 41
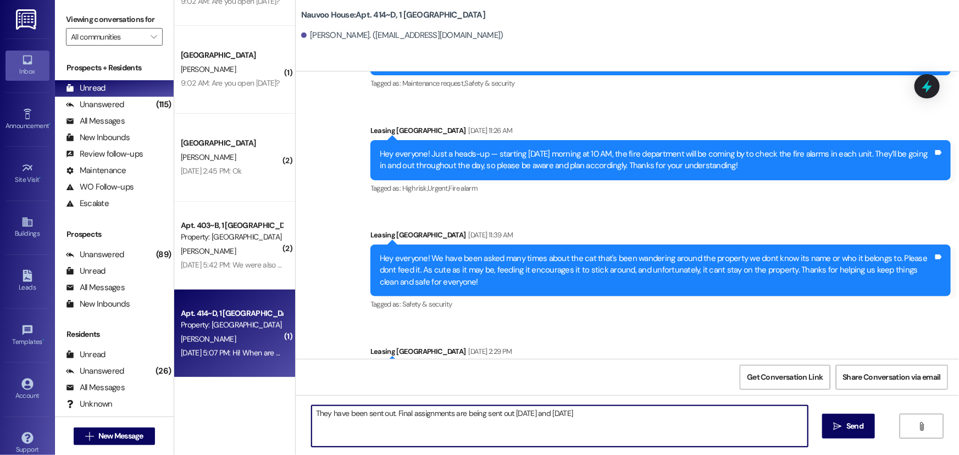
drag, startPoint x: 583, startPoint y: 419, endPoint x: 532, endPoint y: 414, distance: 50.8
click at [532, 414] on textarea "They have been sent out. Final assignments are being sent out today and tomorrow" at bounding box center [560, 426] width 496 height 41
type textarea "They have been sent out. Final assignments are being sent out today"
click at [859, 422] on span "Send" at bounding box center [855, 427] width 17 height 12
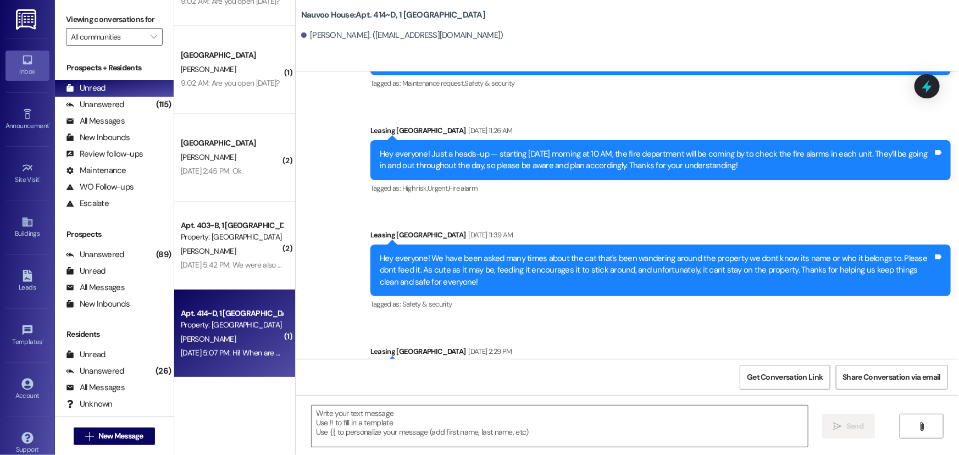
scroll to position [32856, 0]
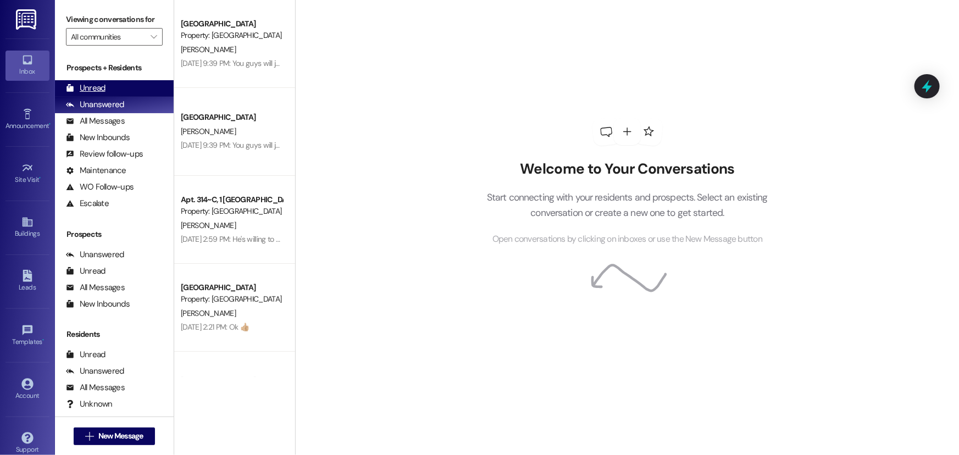
click at [80, 82] on div "Unread" at bounding box center [86, 88] width 40 height 12
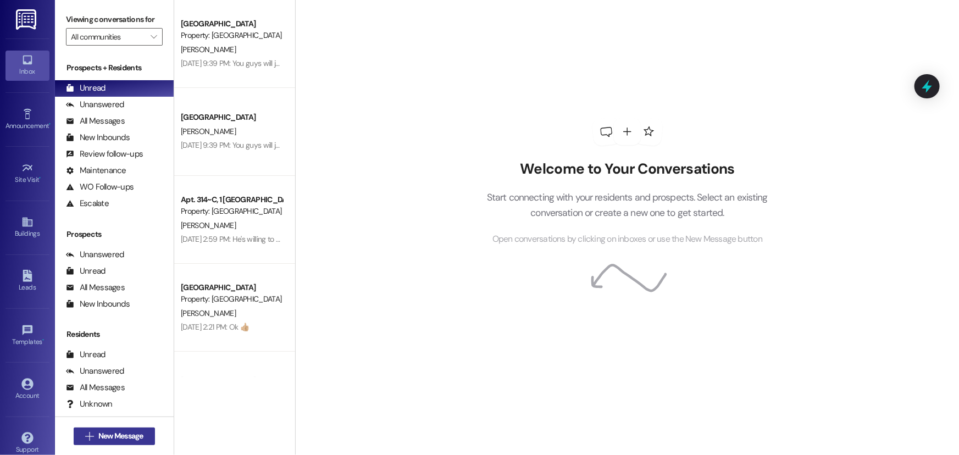
click at [118, 432] on span "New Message" at bounding box center [120, 436] width 45 height 12
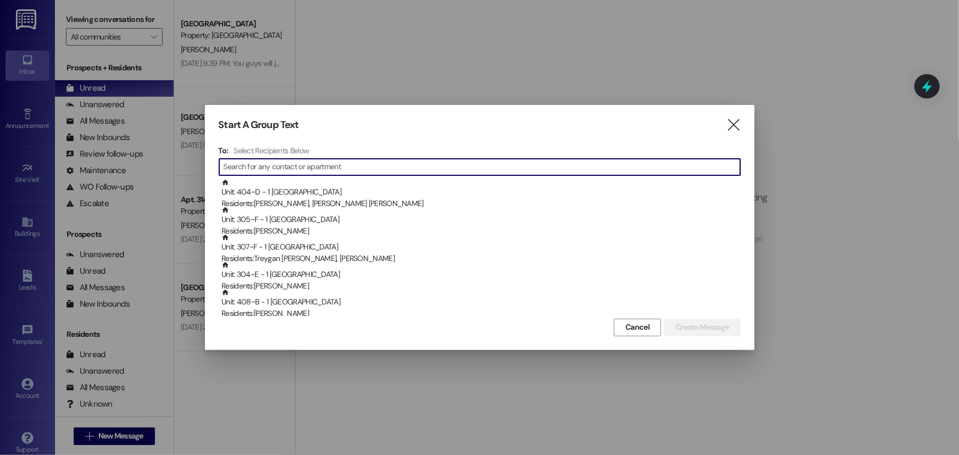
click at [244, 172] on input at bounding box center [482, 166] width 517 height 15
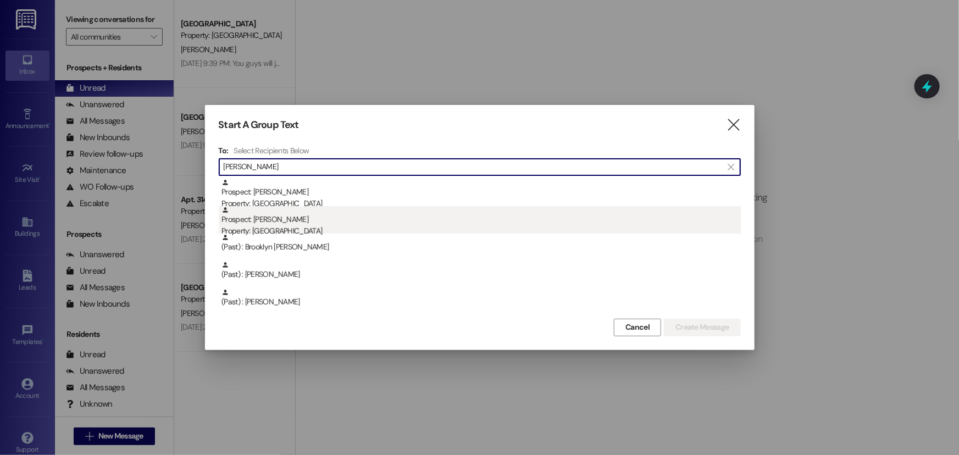
type input "nye"
click at [338, 220] on div "Prospect: Hannah Nye Property: Nauvoo House" at bounding box center [481, 221] width 519 height 31
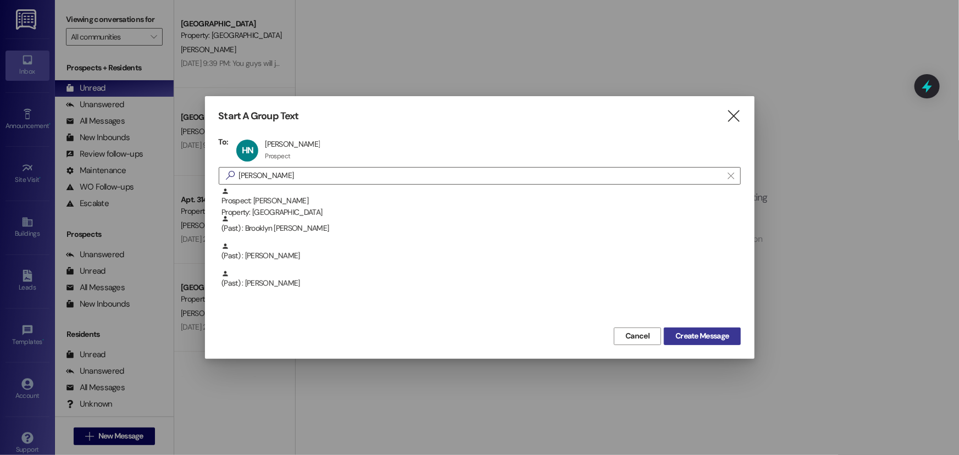
click at [696, 340] on span "Create Message" at bounding box center [702, 336] width 53 height 12
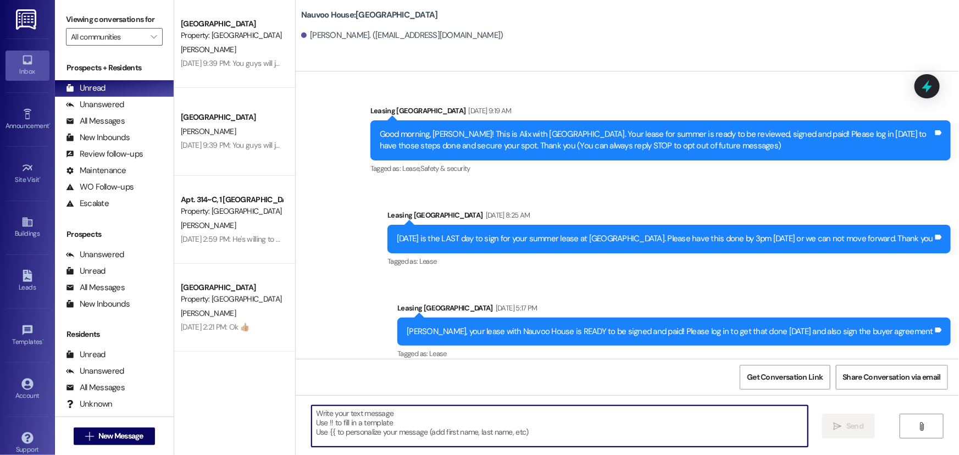
click at [314, 432] on textarea at bounding box center [560, 426] width 496 height 41
paste textarea "Your lease is not secure due to a missing payment. Please log in and complete y…"
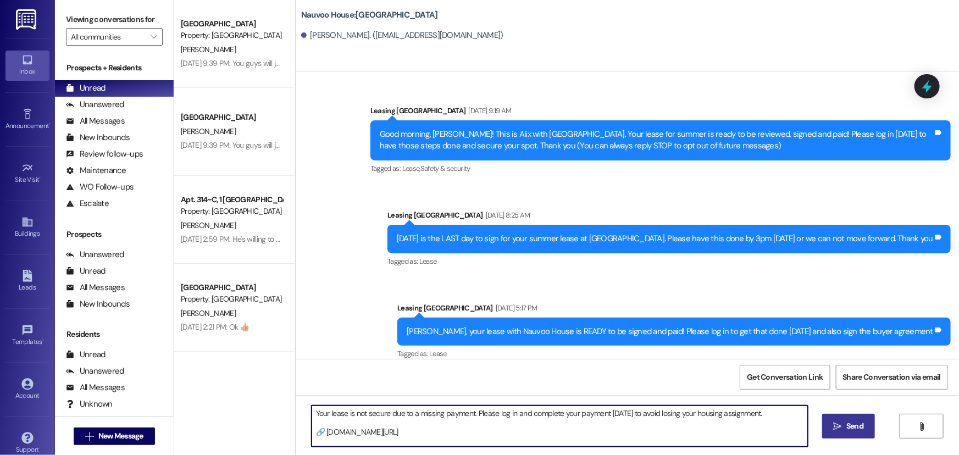
type textarea "Your lease is not secure due to a missing payment. Please log in and complete y…"
click at [838, 428] on icon "" at bounding box center [838, 426] width 8 height 9
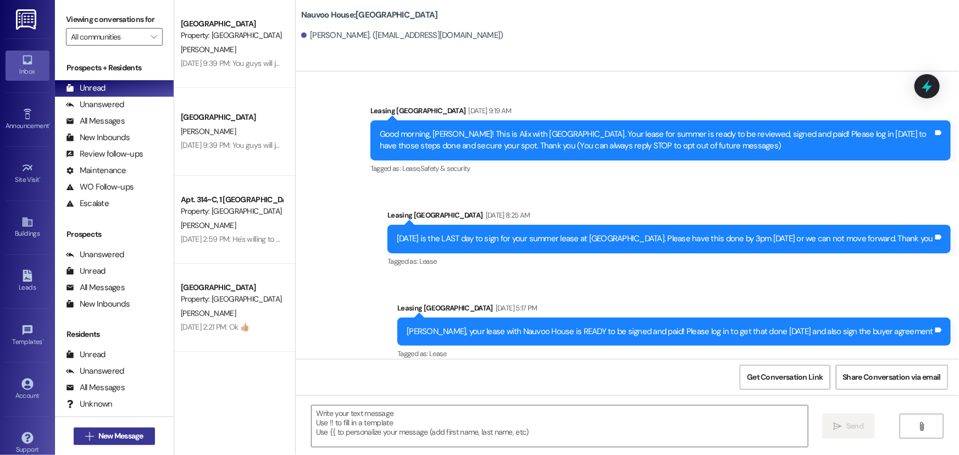
click at [102, 435] on span "New Message" at bounding box center [120, 436] width 45 height 12
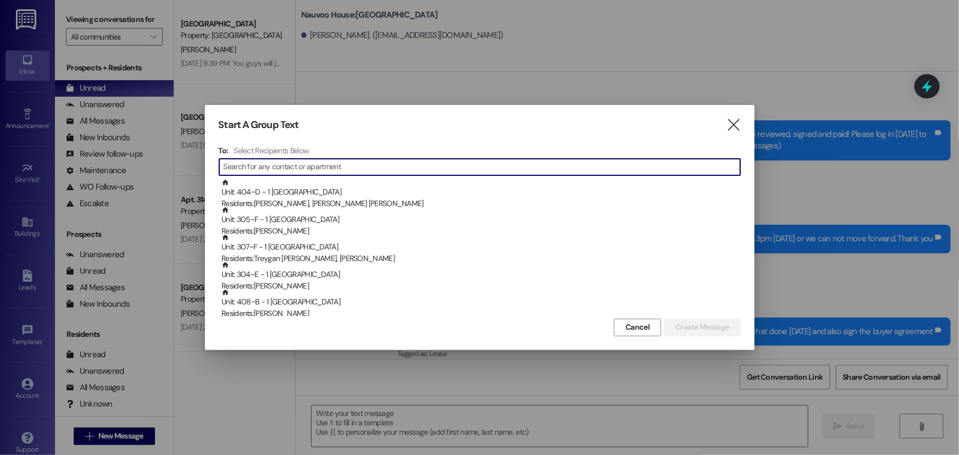
click at [297, 170] on input at bounding box center [482, 166] width 517 height 15
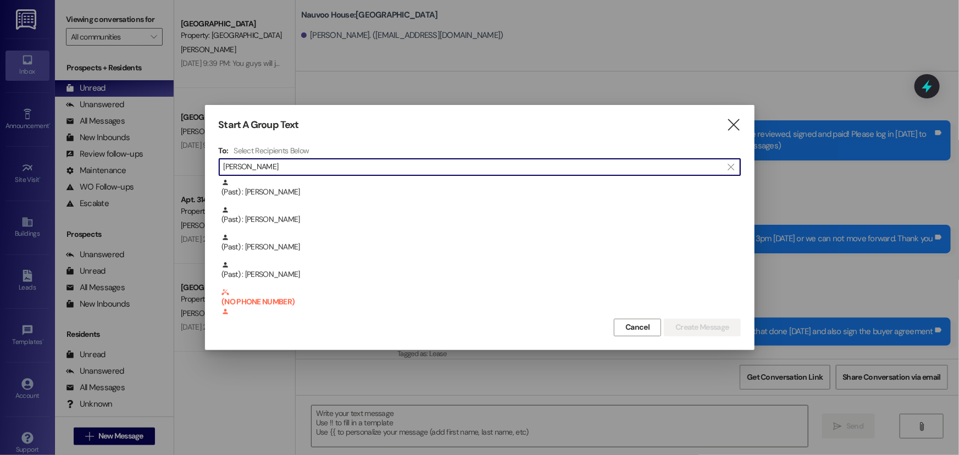
scroll to position [252, 0]
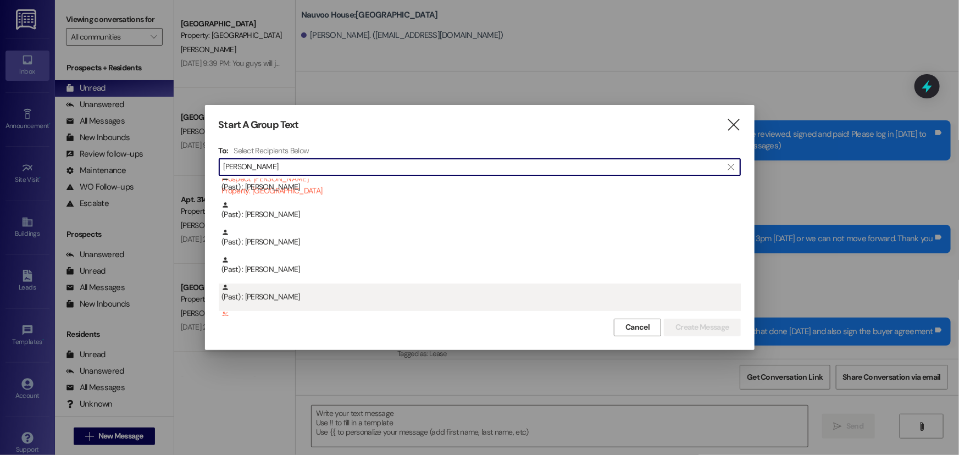
type input "giles"
click at [289, 302] on div "(Past) : Lucy Giles" at bounding box center [480, 297] width 522 height 27
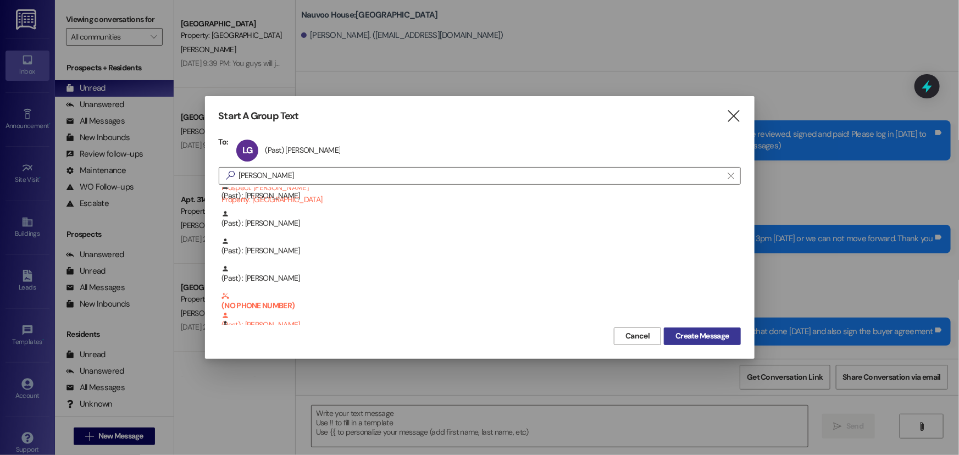
click at [711, 335] on span "Create Message" at bounding box center [702, 336] width 53 height 12
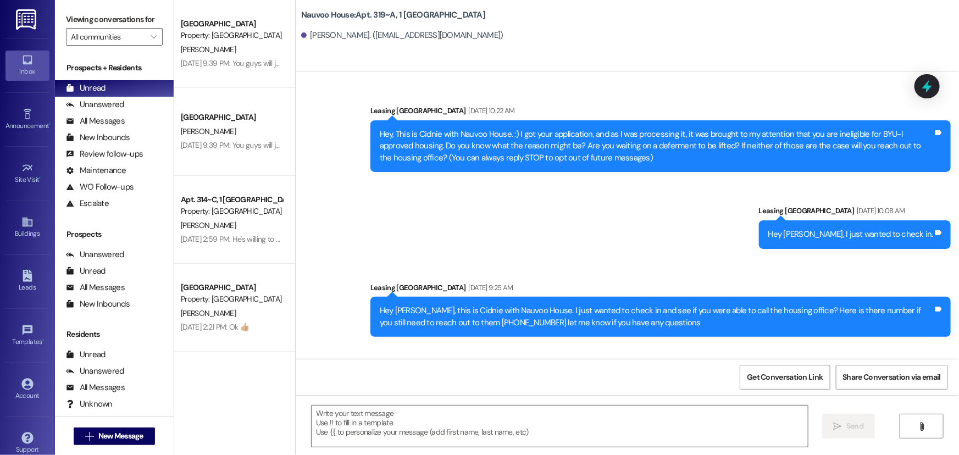
scroll to position [16696, 0]
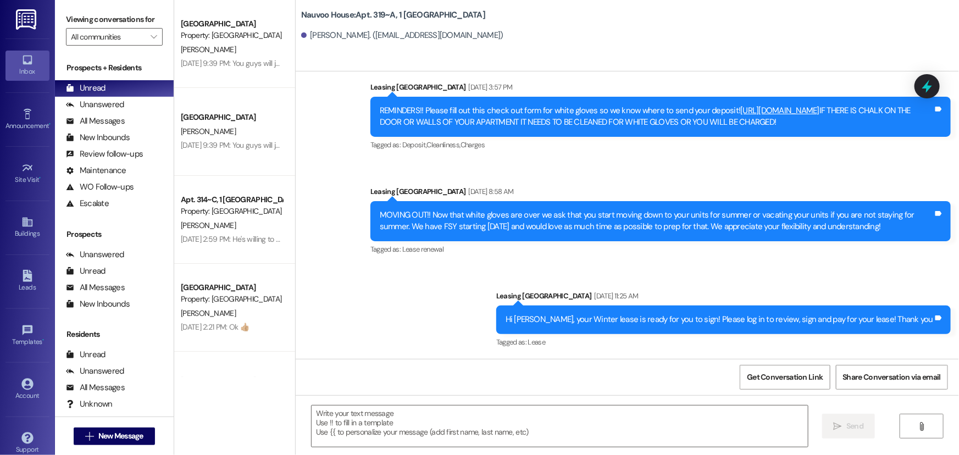
click at [328, 429] on textarea at bounding box center [560, 426] width 496 height 41
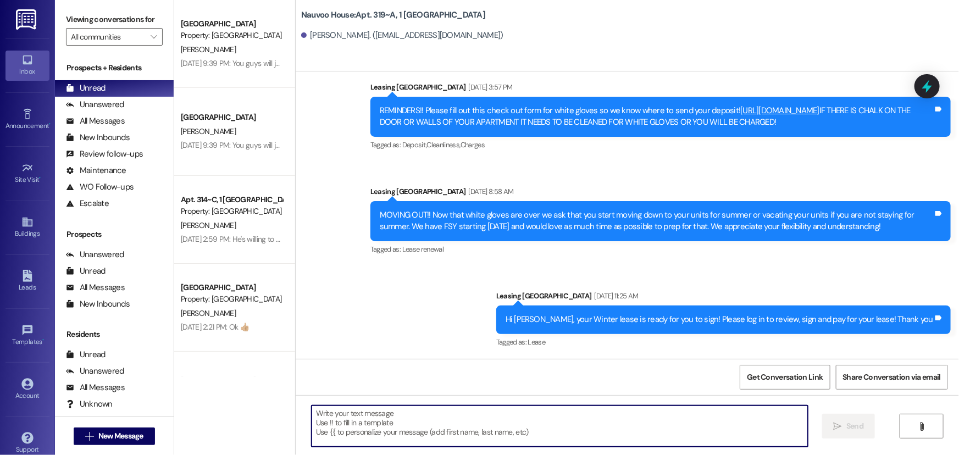
paste textarea "Your lease is not secure due to a missing payment. Please log in and complete y…"
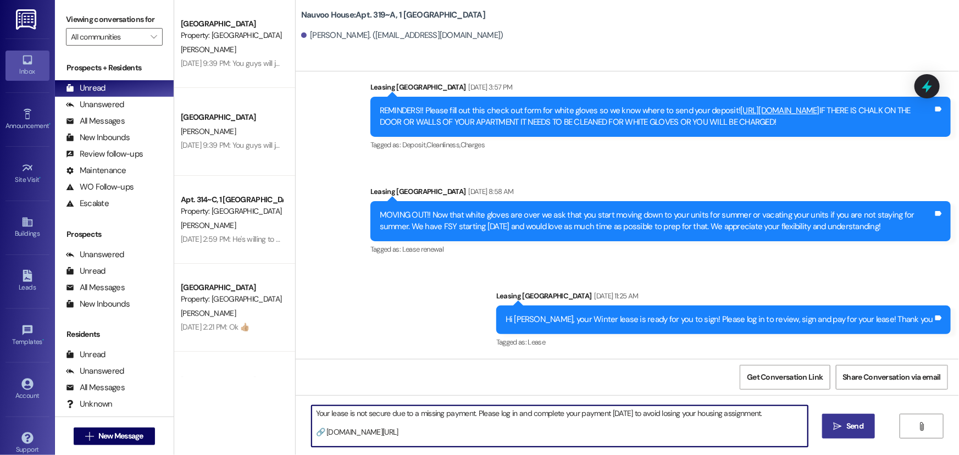
type textarea "Your lease is not secure due to a missing payment. Please log in and complete y…"
click at [852, 424] on span "Send" at bounding box center [855, 427] width 17 height 12
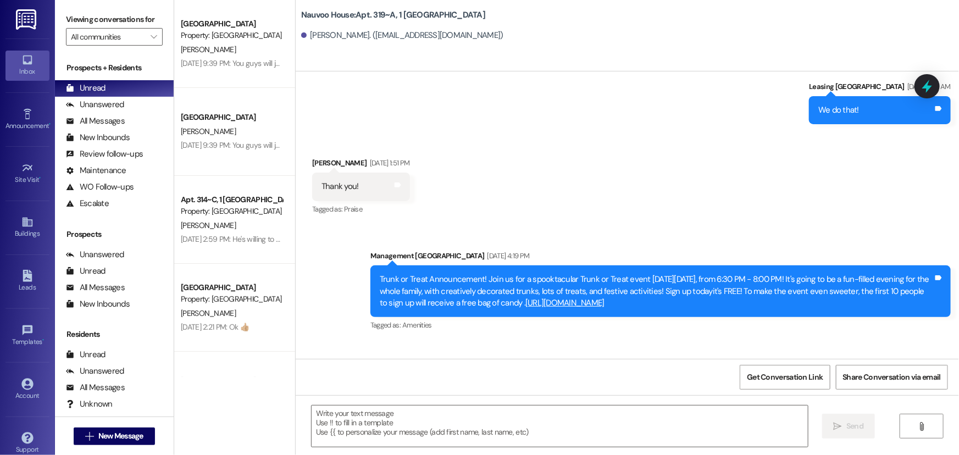
scroll to position [2736, 0]
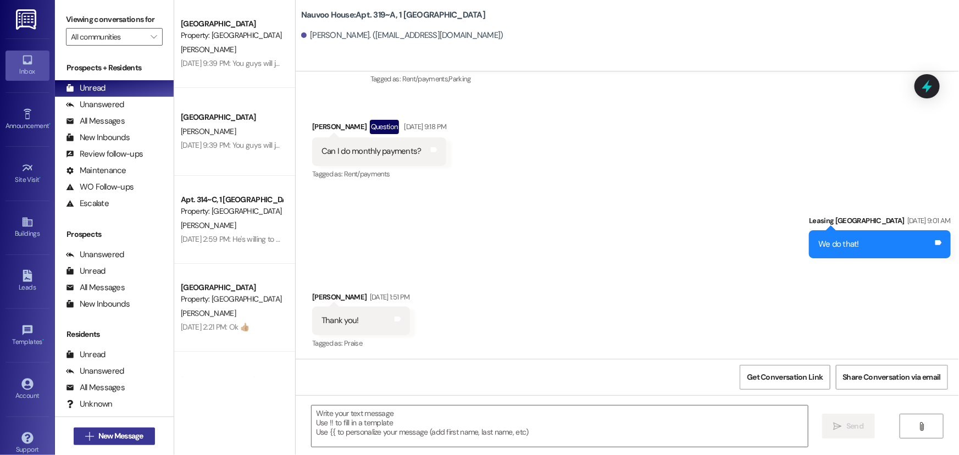
click at [110, 440] on span "New Message" at bounding box center [120, 436] width 45 height 12
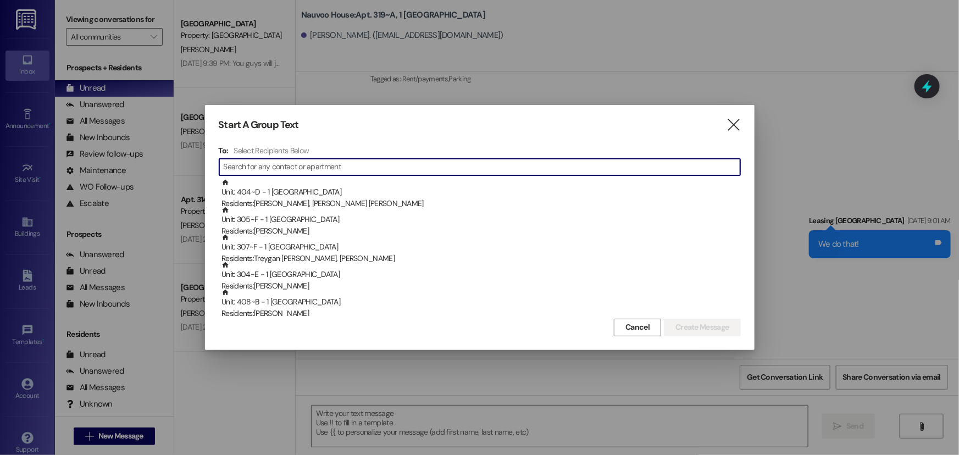
click at [242, 166] on input at bounding box center [482, 166] width 517 height 15
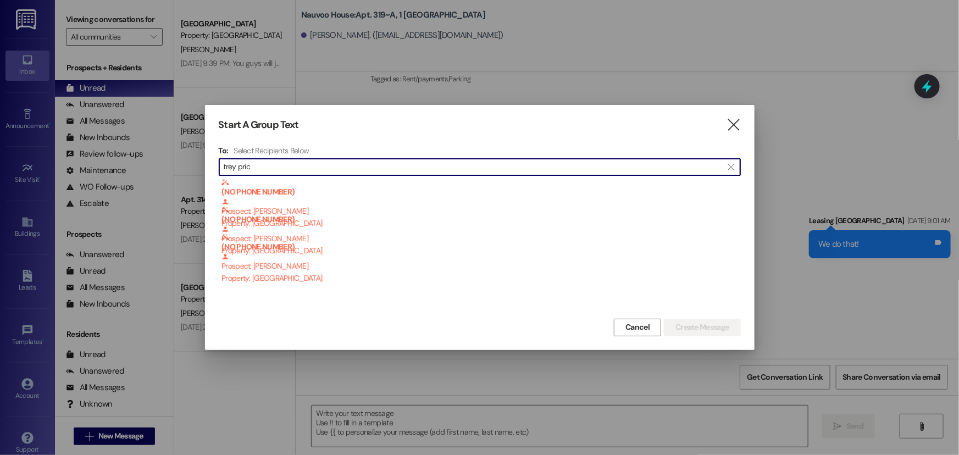
type input "trey pric"
click at [729, 128] on icon "" at bounding box center [733, 125] width 15 height 12
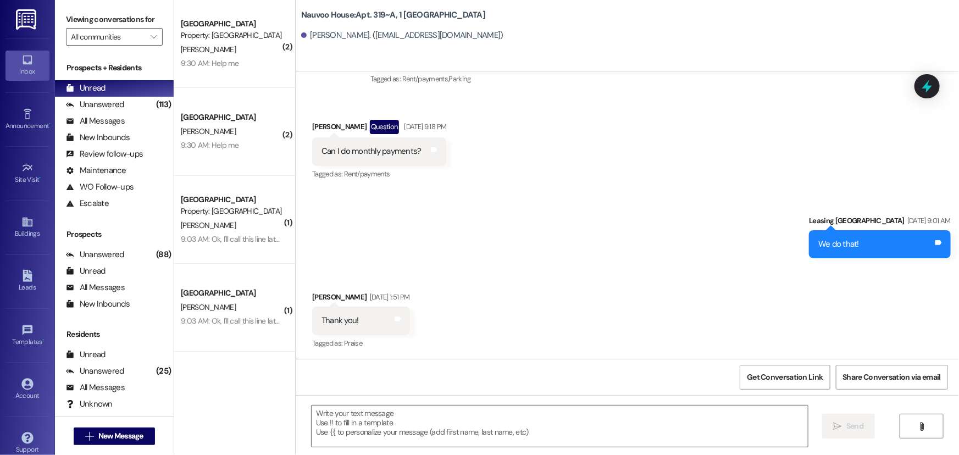
click at [247, 74] on div "Nauvoo House Prospect Property: Nauvoo House A. Larson 9:30 AM: Help me 9:30 AM…" at bounding box center [234, 44] width 121 height 88
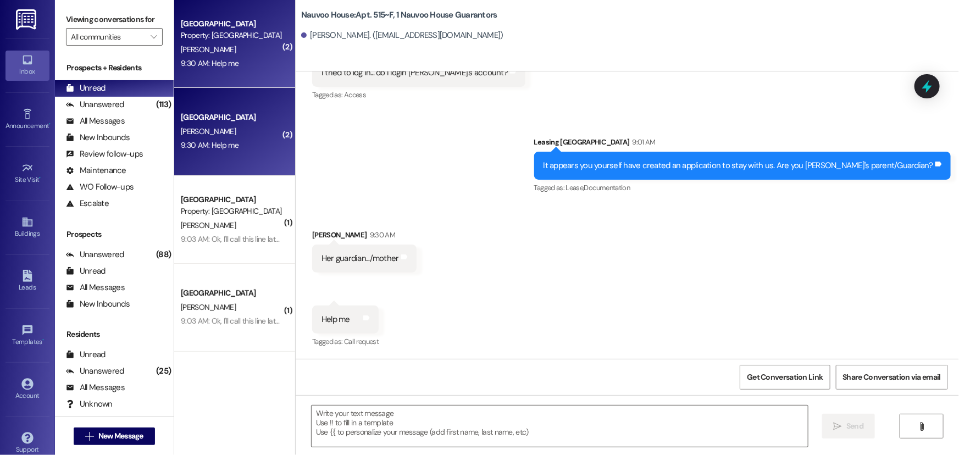
scroll to position [470, 0]
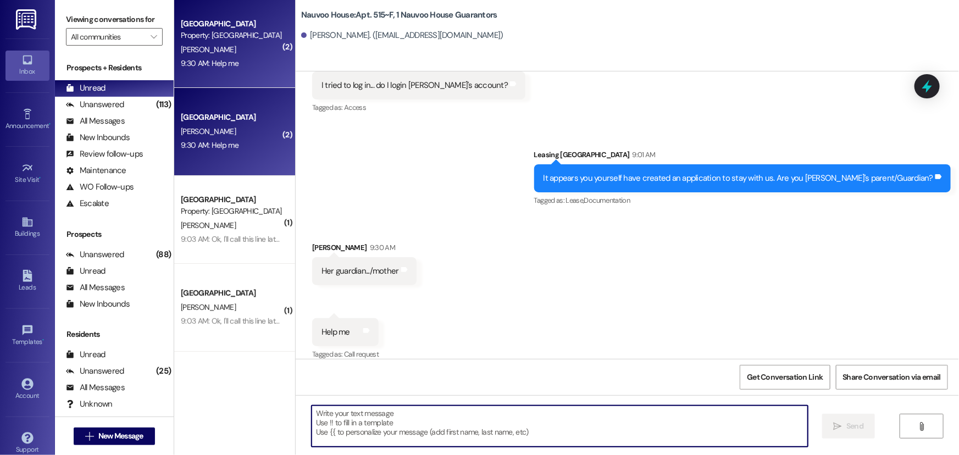
click at [353, 434] on textarea at bounding box center [560, 426] width 496 height 41
type textarea "What is a good number I can call you at?"
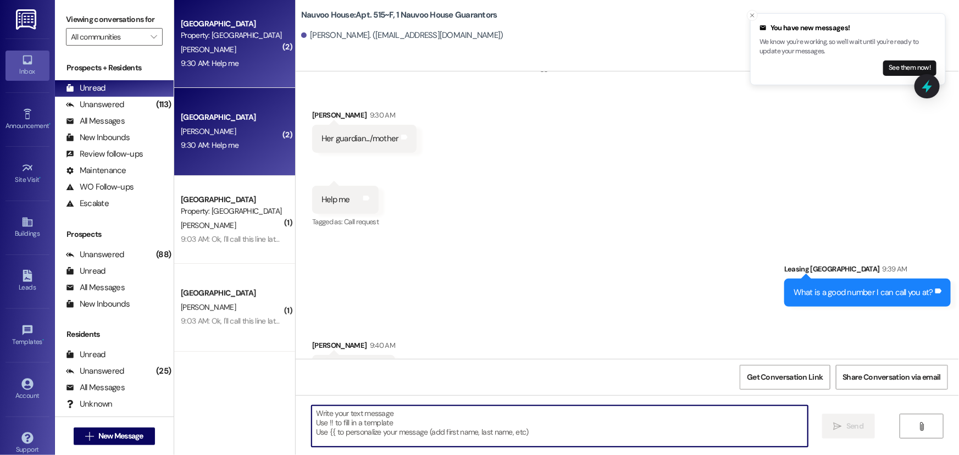
scroll to position [623, 0]
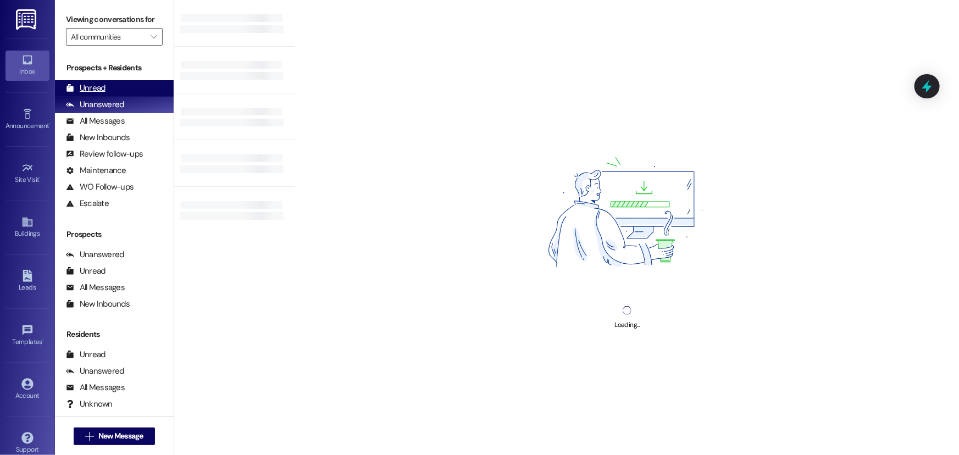
click at [136, 81] on div "Unread (0)" at bounding box center [114, 88] width 119 height 16
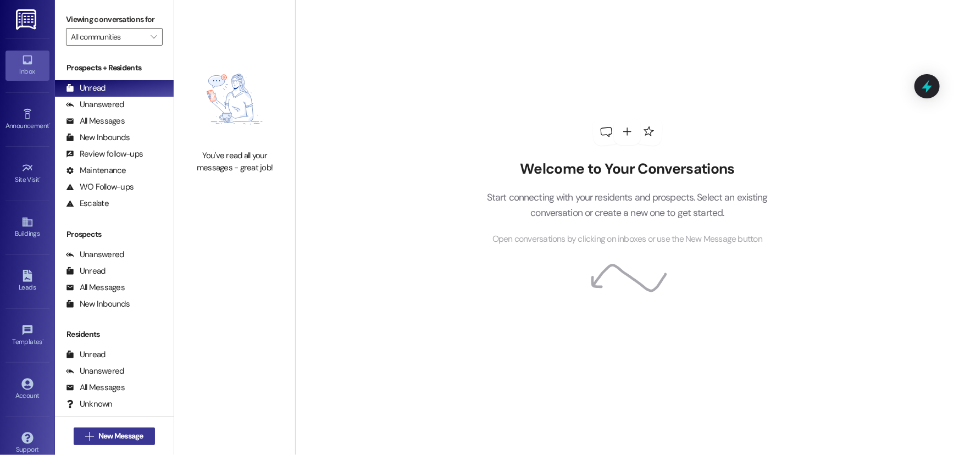
click at [118, 430] on span "New Message" at bounding box center [120, 436] width 45 height 12
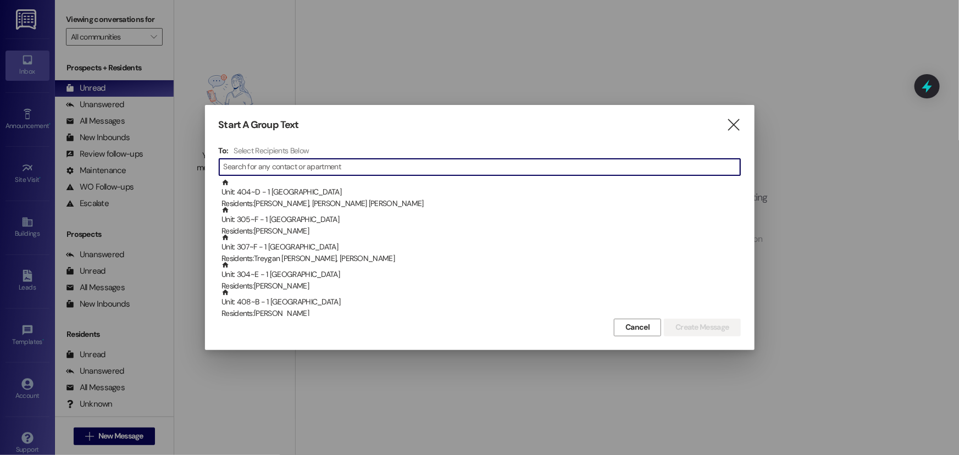
click at [336, 165] on input at bounding box center [482, 166] width 517 height 15
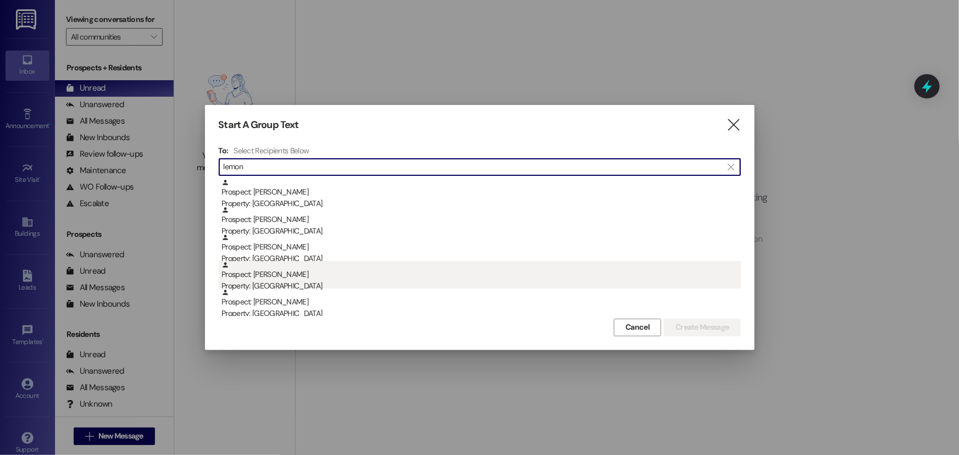
type input "lemon"
click at [335, 280] on div "Property: [GEOGRAPHIC_DATA]" at bounding box center [481, 286] width 519 height 12
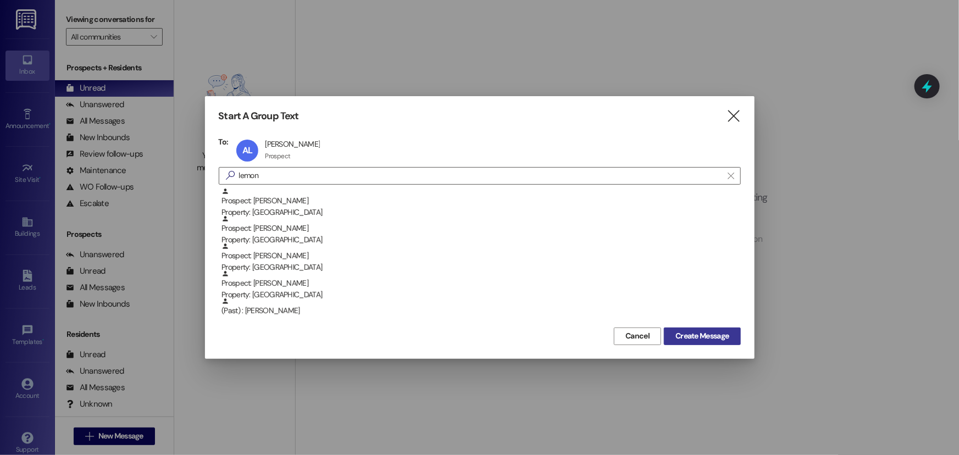
click at [685, 337] on span "Create Message" at bounding box center [702, 336] width 53 height 12
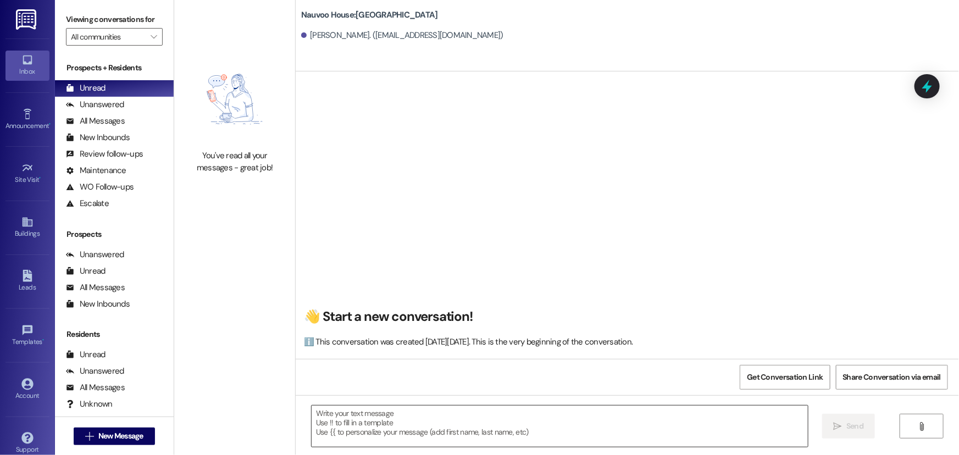
click at [401, 426] on textarea at bounding box center [560, 426] width 496 height 41
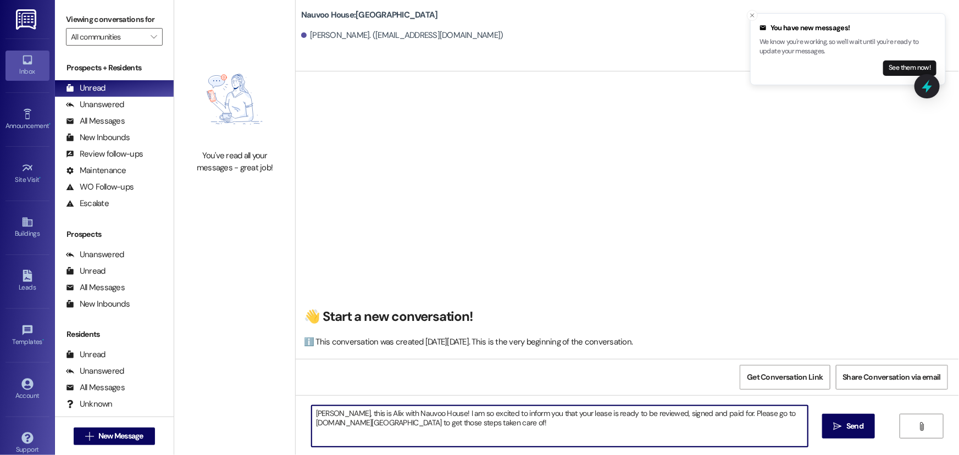
drag, startPoint x: 440, startPoint y: 429, endPoint x: 263, endPoint y: 391, distance: 181.0
click at [262, 393] on div "You've read all your messages - great job! [GEOGRAPHIC_DATA]: [GEOGRAPHIC_DATA]…" at bounding box center [566, 227] width 785 height 455
click at [598, 437] on textarea "[PERSON_NAME], this is Alix with Nauvoo House! I am so excited to inform you th…" at bounding box center [560, 426] width 496 height 41
type textarea "[PERSON_NAME], this is Alix with Nauvoo House! I am so excited to inform you th…"
click at [855, 424] on span "Send" at bounding box center [855, 427] width 17 height 12
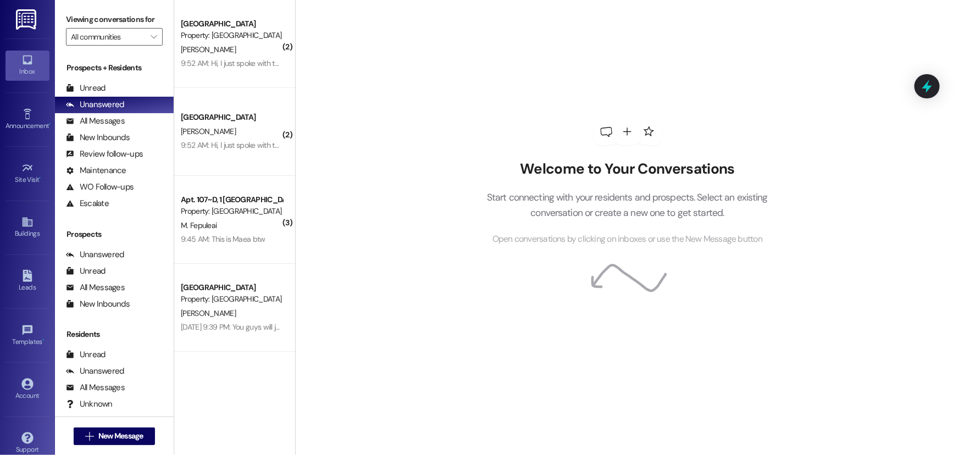
click at [128, 77] on div "Prospects + Residents Unread (0) Unread: Any message you haven't read yet will …" at bounding box center [114, 137] width 119 height 150
click at [123, 86] on div "Unread (0)" at bounding box center [114, 88] width 119 height 16
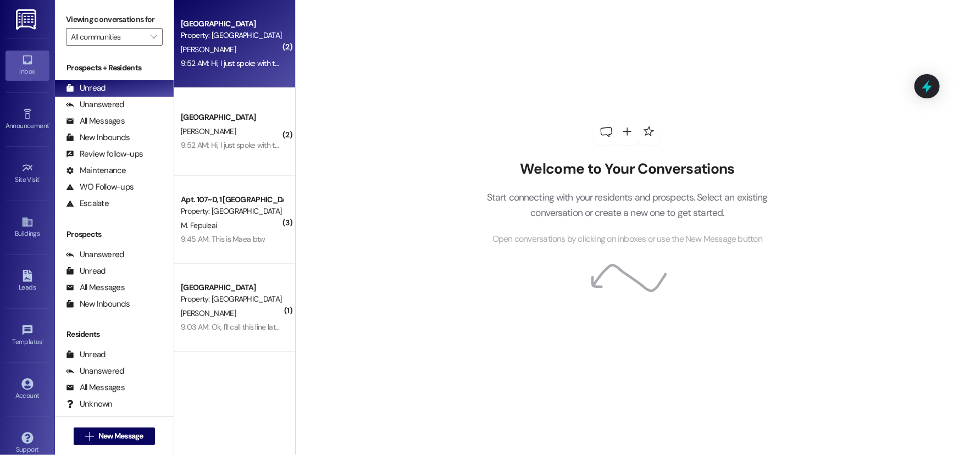
click at [190, 47] on span "[PERSON_NAME]" at bounding box center [208, 50] width 55 height 10
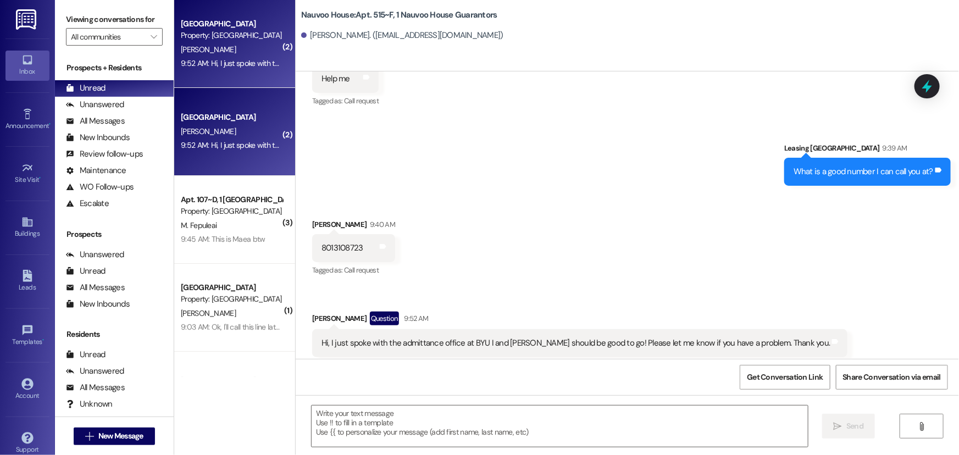
scroll to position [734, 0]
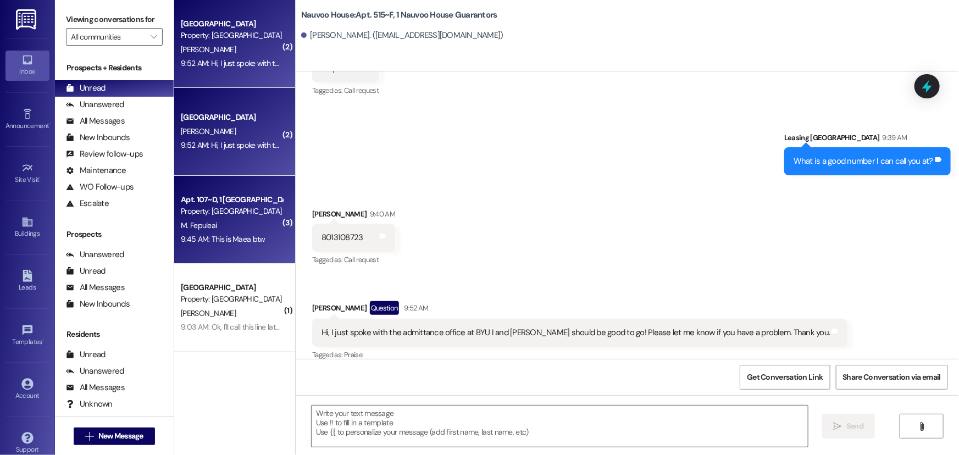
click at [212, 211] on div "Property: [GEOGRAPHIC_DATA]" at bounding box center [232, 212] width 102 height 12
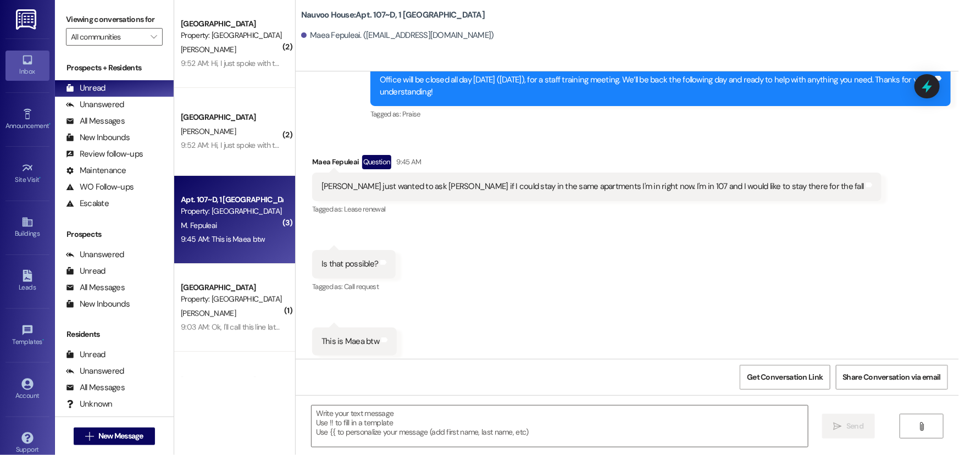
scroll to position [4207, 0]
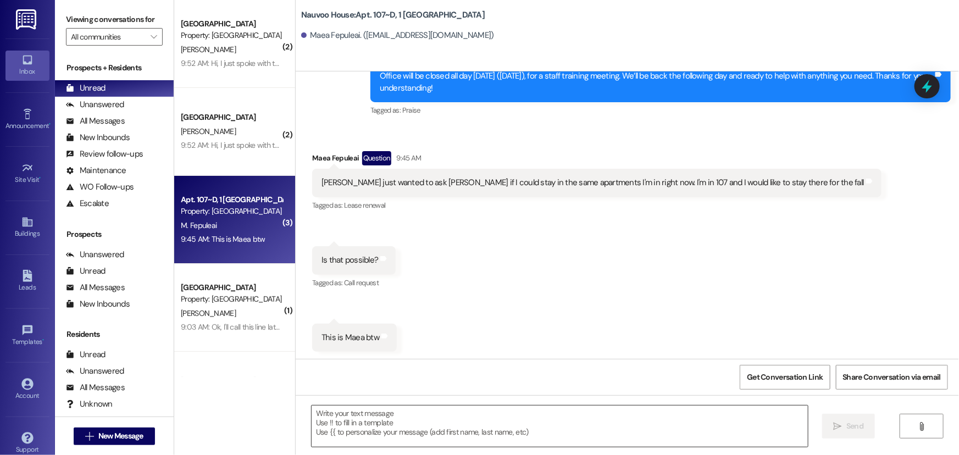
click at [341, 419] on textarea at bounding box center [560, 426] width 496 height 41
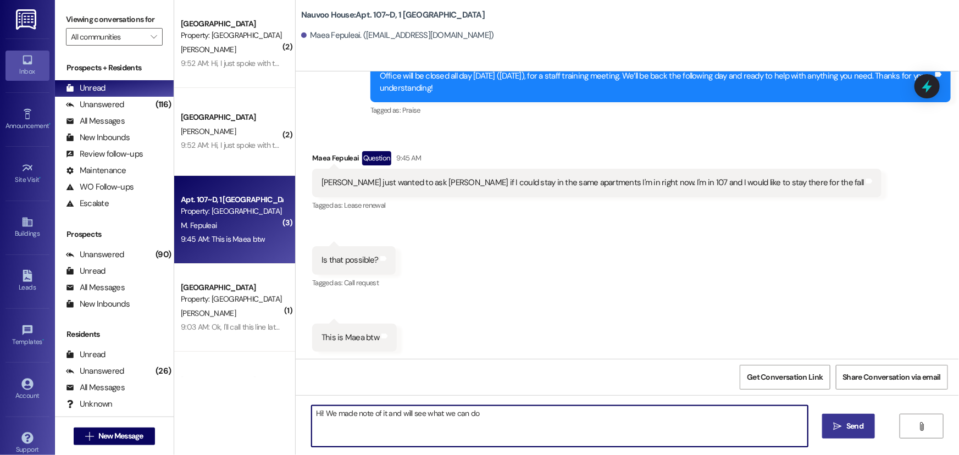
type textarea "Hi! We made note of it and will see what we can do"
click at [854, 424] on span "Send" at bounding box center [855, 427] width 17 height 12
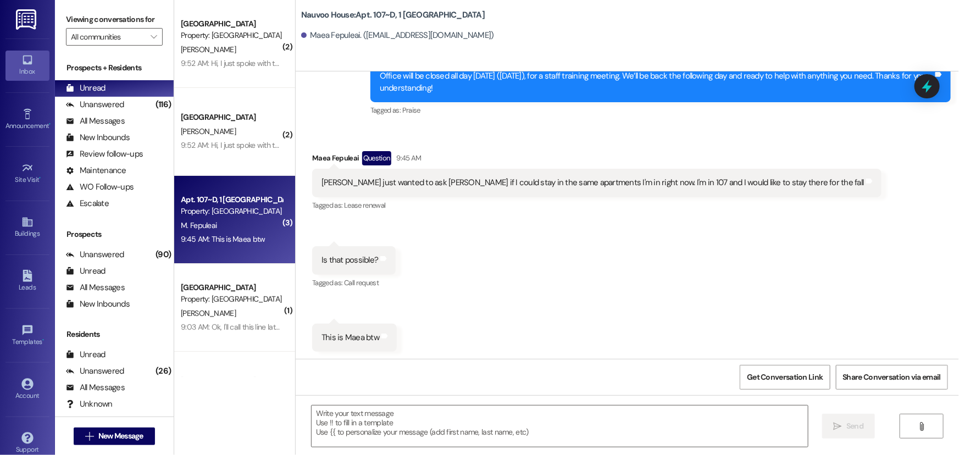
click at [210, 70] on div "9:52 AM: Hi, I just spoke with the admittance office at BYU I and Emily Larson …" at bounding box center [232, 64] width 104 height 14
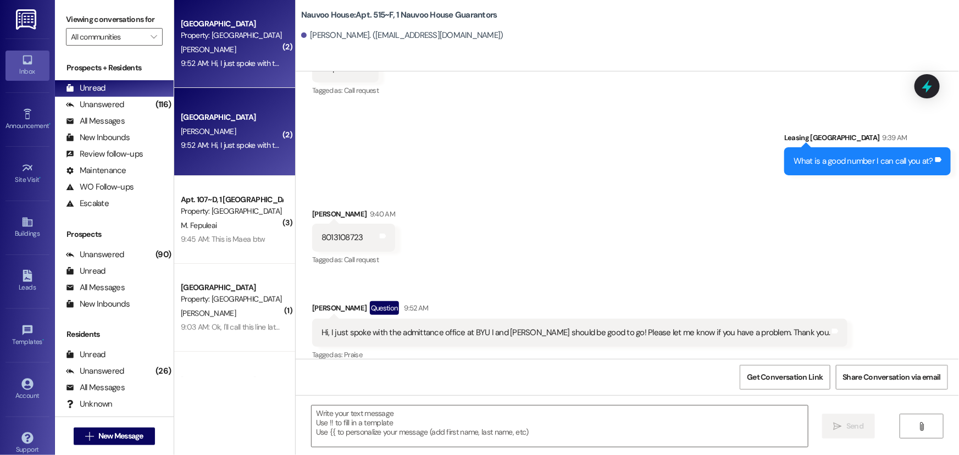
scroll to position [734, 0]
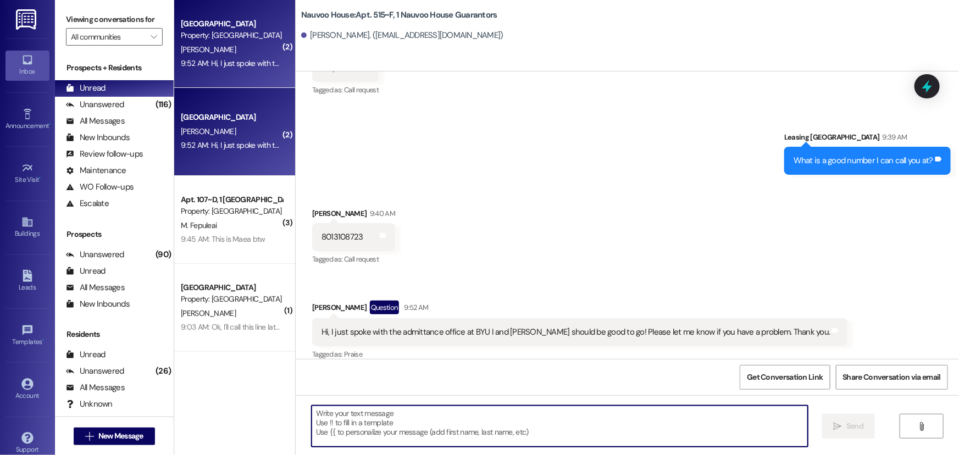
click at [335, 439] on textarea at bounding box center [560, 426] width 496 height 41
click at [354, 414] on textarea "Her lease is" at bounding box center [560, 426] width 496 height 41
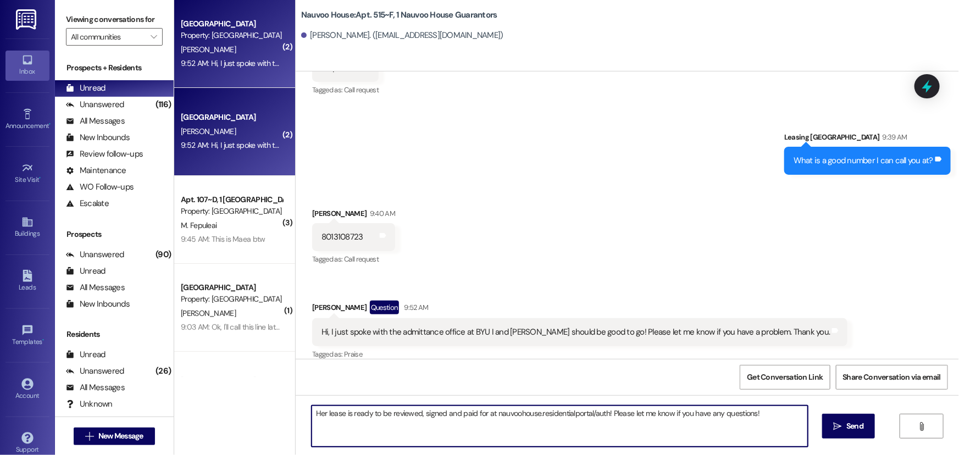
click at [609, 411] on textarea "Her lease is ready to be reviewed, signed and paid for at nauvoohouse.residenti…" at bounding box center [560, 426] width 496 height 41
click at [607, 410] on textarea "Her lease is ready to be reviewed, signed and paid for at nauvoohouse.residenti…" at bounding box center [560, 426] width 496 height 41
click at [604, 412] on textarea "Her lease is ready to be reviewed, signed and paid for at nauvoohouse.residenti…" at bounding box center [560, 426] width 496 height 41
click at [607, 411] on textarea "Her lease is ready to be reviewed, signed and paid for at nauvoohouse.residenti…" at bounding box center [560, 426] width 496 height 41
type textarea "Her lease is ready to be reviewed, signed and paid for at nauvoohouse.residenti…"
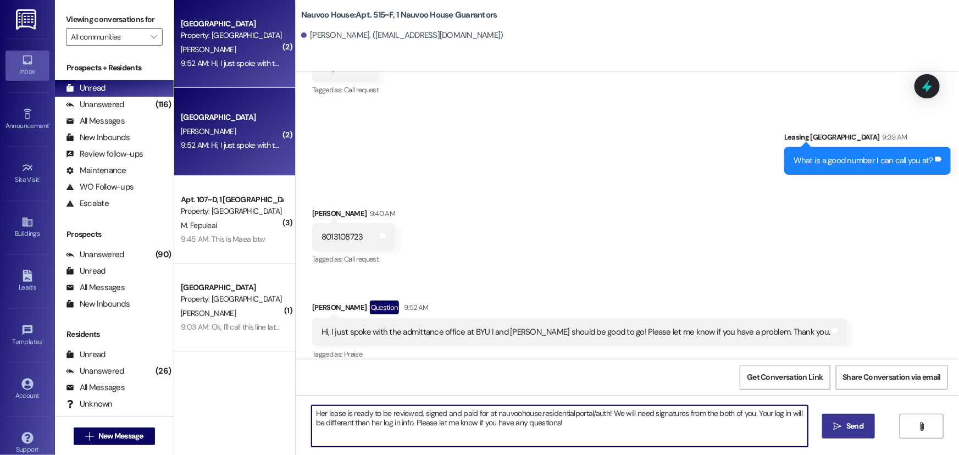
click at [836, 426] on icon "" at bounding box center [838, 426] width 8 height 9
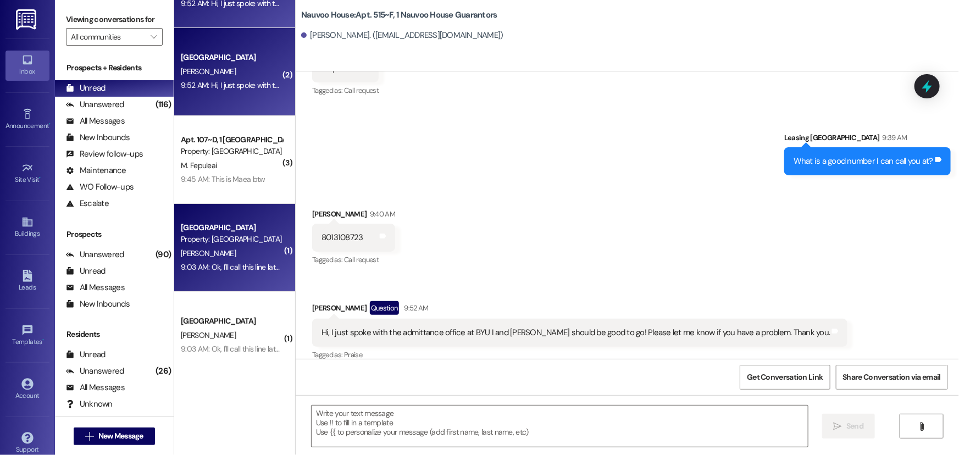
scroll to position [62, 0]
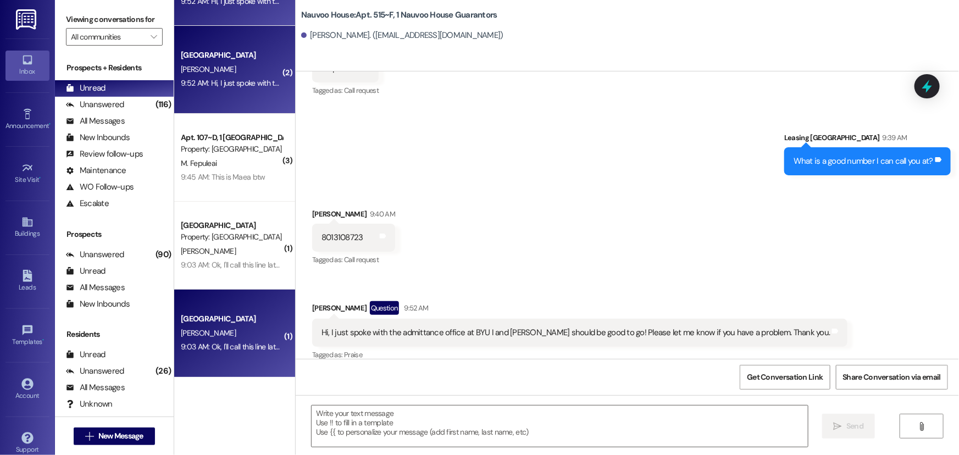
click at [241, 351] on div "9:03 AM: Ok, I'll call this line later this afternoon. Thanks! 9:03 AM: Ok, I'l…" at bounding box center [268, 347] width 175 height 10
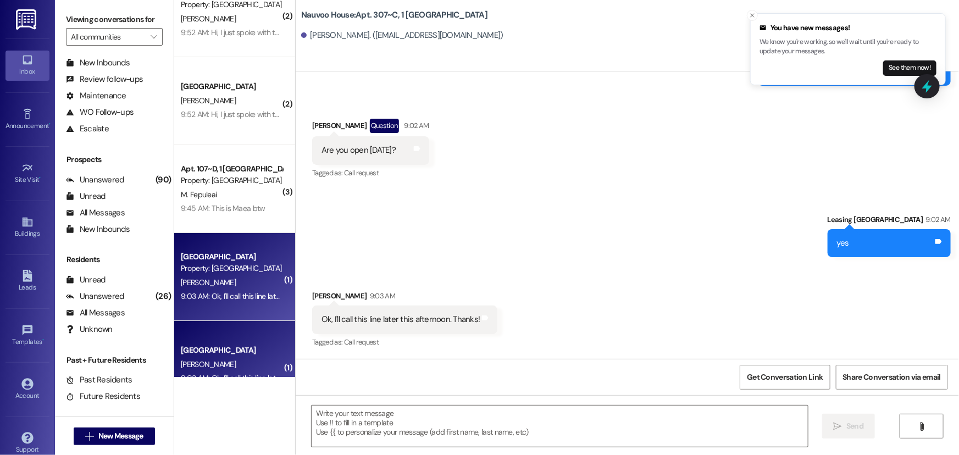
scroll to position [0, 0]
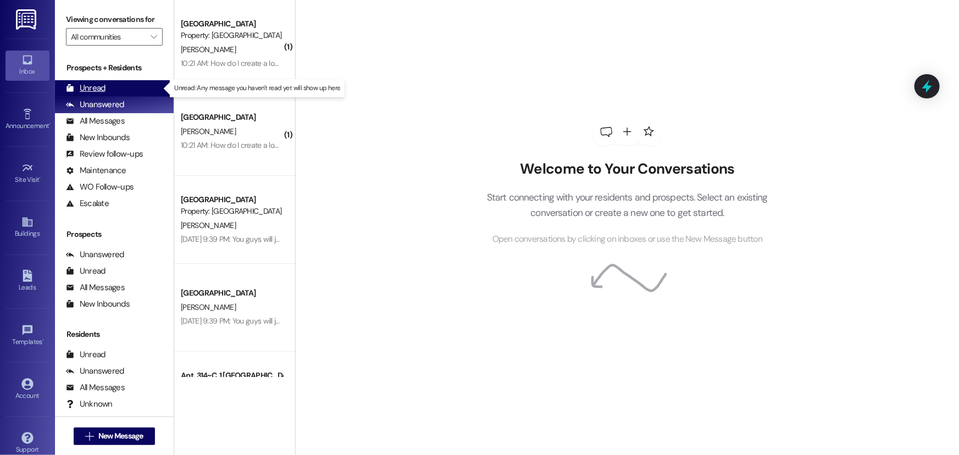
click at [137, 85] on div "Unread (0)" at bounding box center [114, 88] width 119 height 16
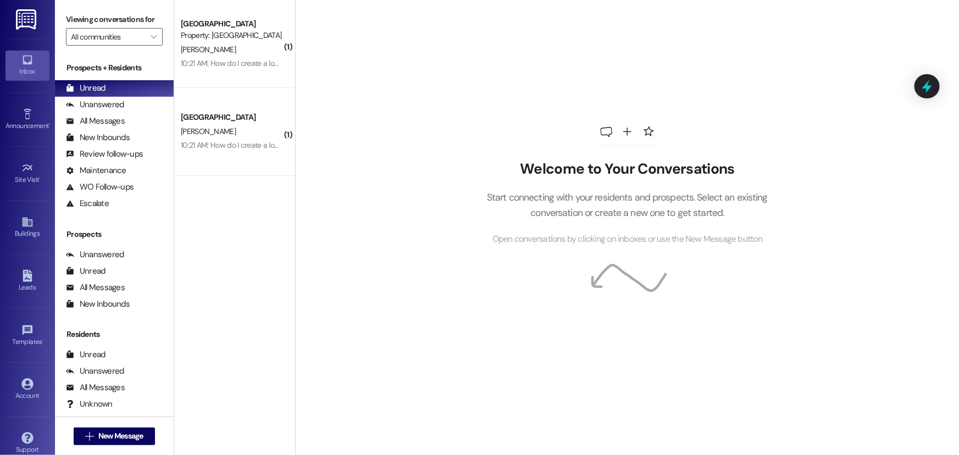
click at [208, 37] on div "Property: [GEOGRAPHIC_DATA]" at bounding box center [232, 36] width 102 height 12
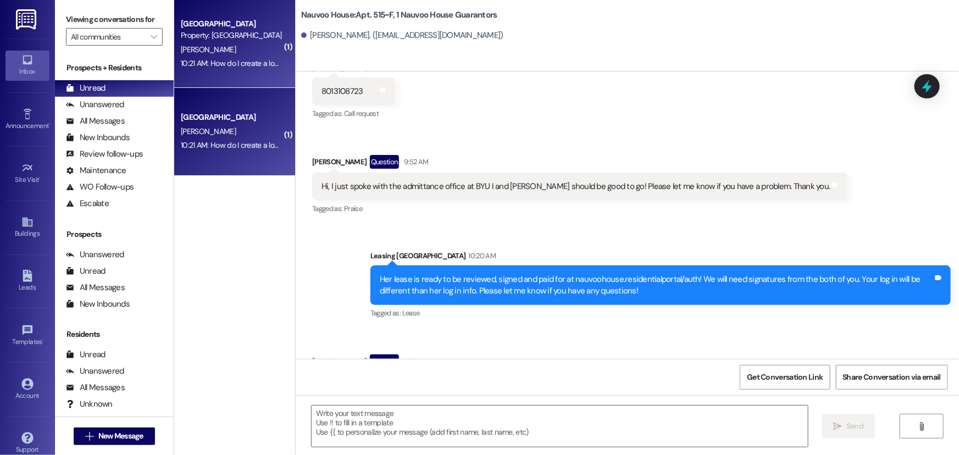
scroll to position [917, 0]
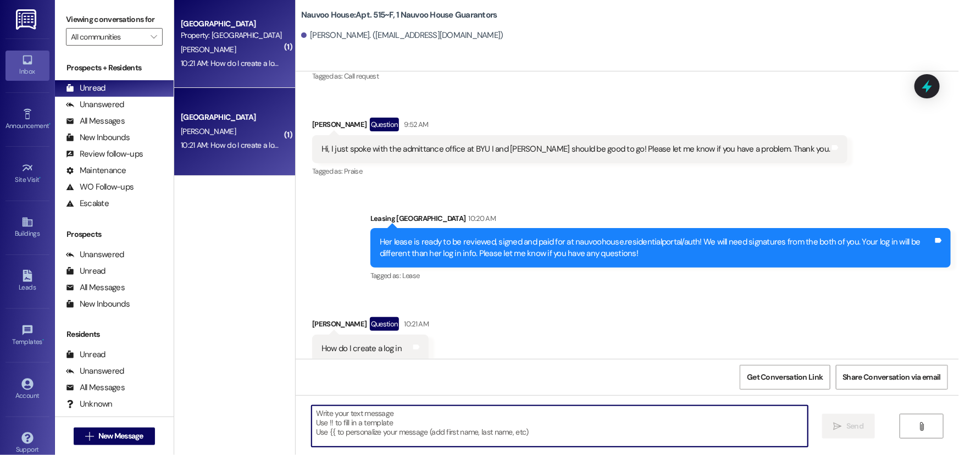
click at [398, 425] on textarea at bounding box center [560, 426] width 496 height 41
click at [383, 438] on textarea at bounding box center [560, 426] width 496 height 41
paste textarea "angelalarson22@yahoo.com"
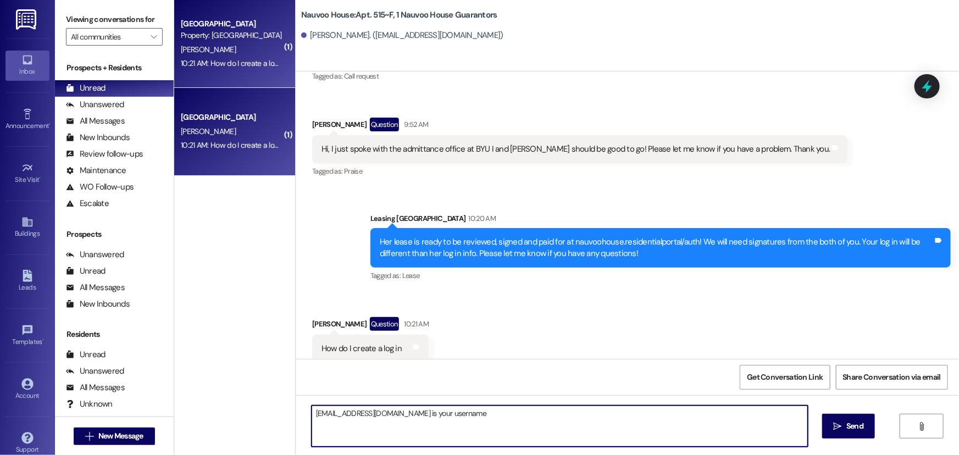
type textarea "angelalarson22@yahoo.com is your username"
click at [563, 410] on textarea "I can not see the password, but click on the option for it to send you a code a…" at bounding box center [560, 426] width 496 height 41
type textarea "I can not see the password, but click on the option for it to send you a code a…"
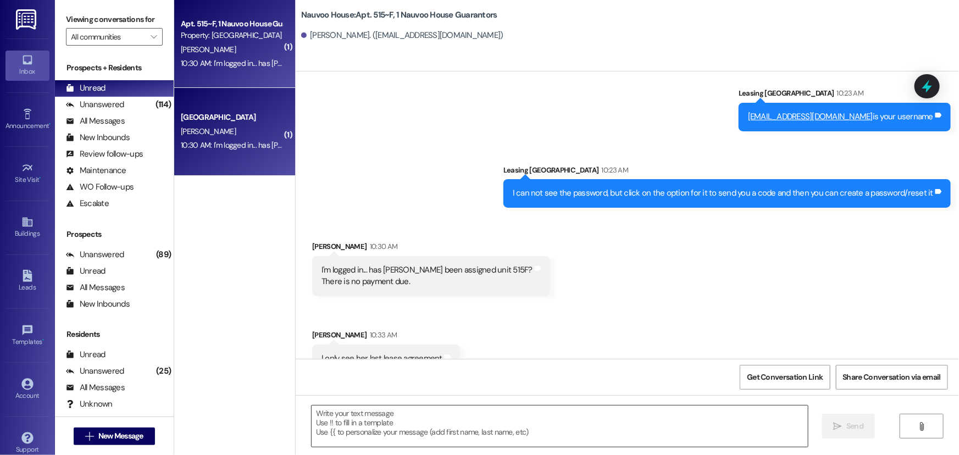
scroll to position [1236, 0]
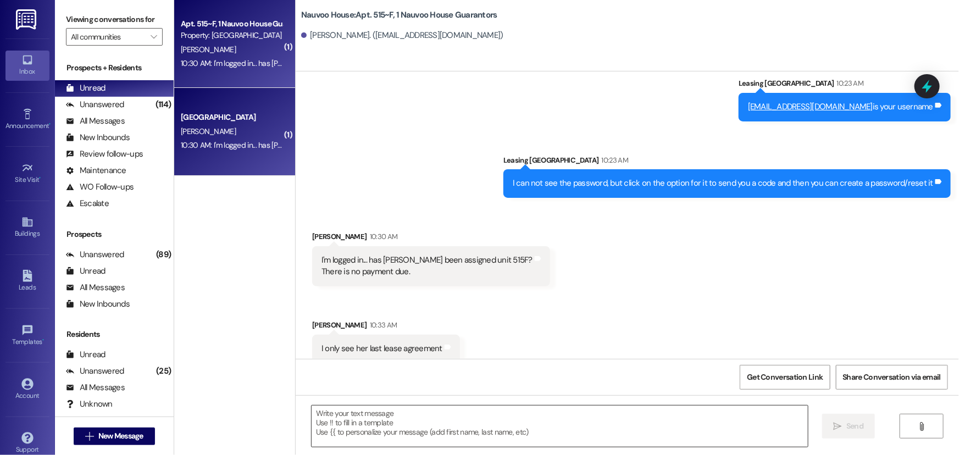
click at [443, 436] on textarea at bounding box center [560, 426] width 496 height 41
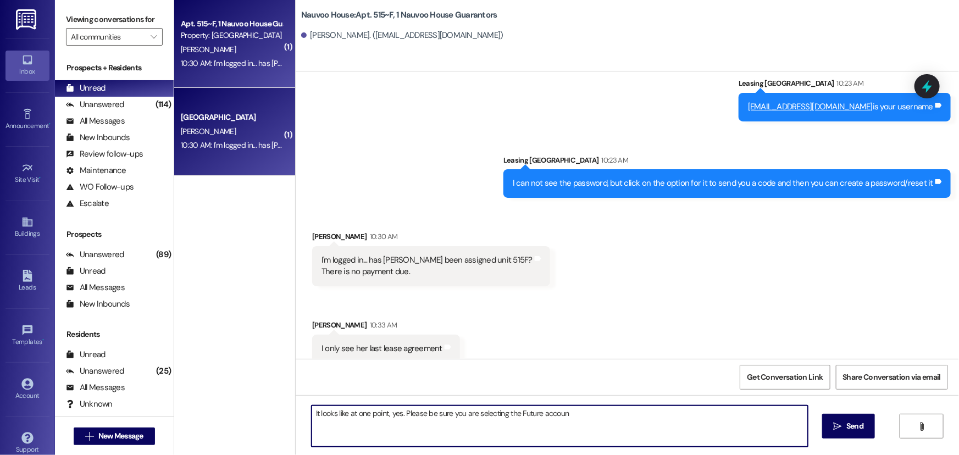
type textarea "It looks like at one point, yes. Please be sure you are selecting the Future ac…"
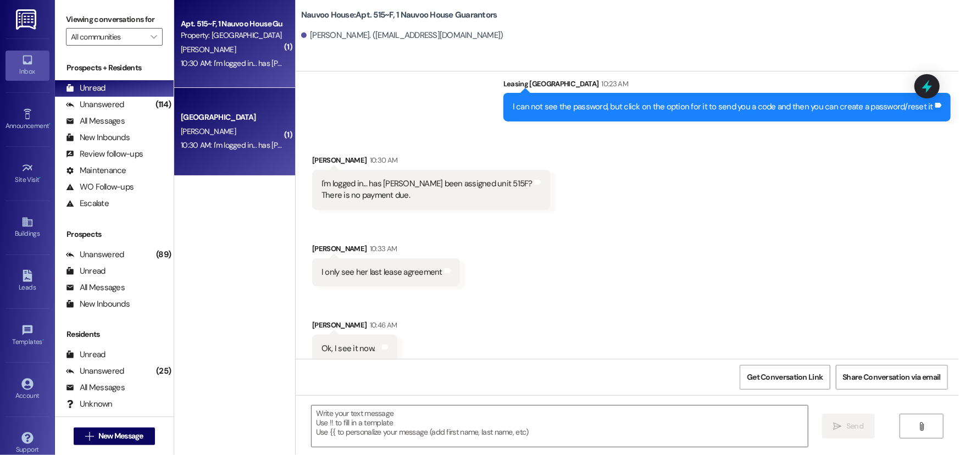
scroll to position [1389, 0]
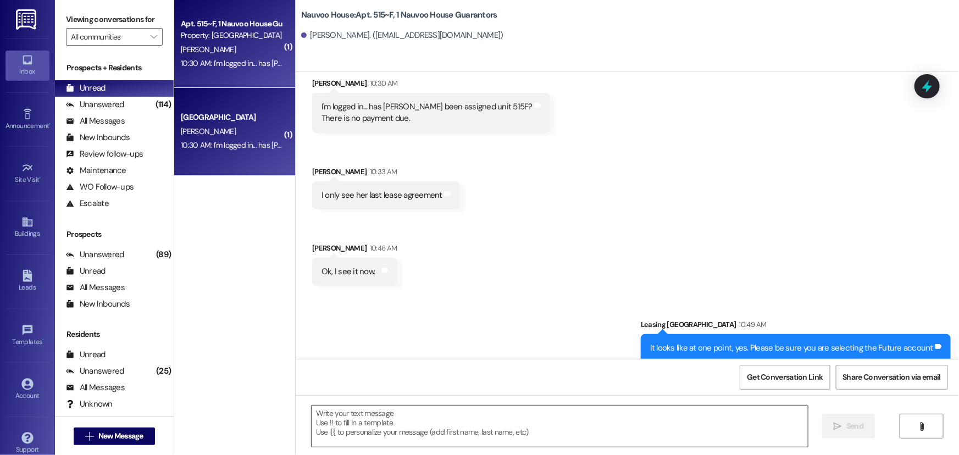
click at [429, 425] on textarea at bounding box center [560, 426] width 496 height 41
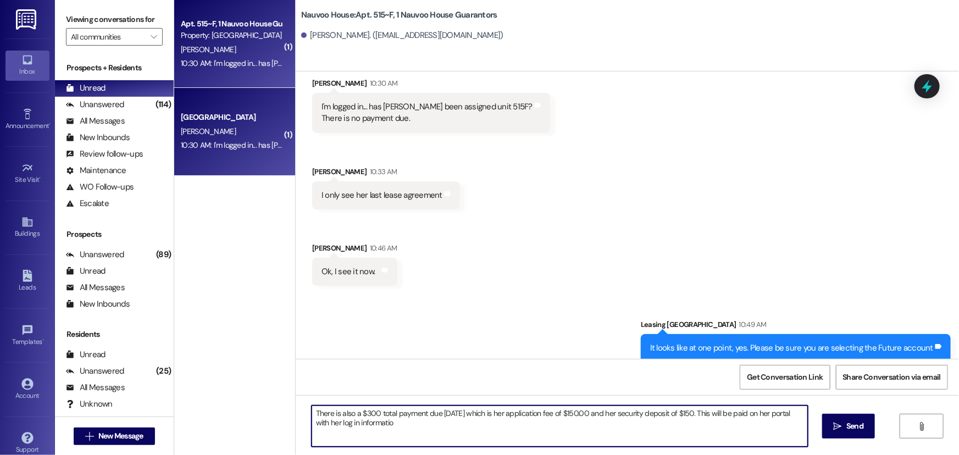
type textarea "There is also a $300 total payment due today which is her application fee of $1…"
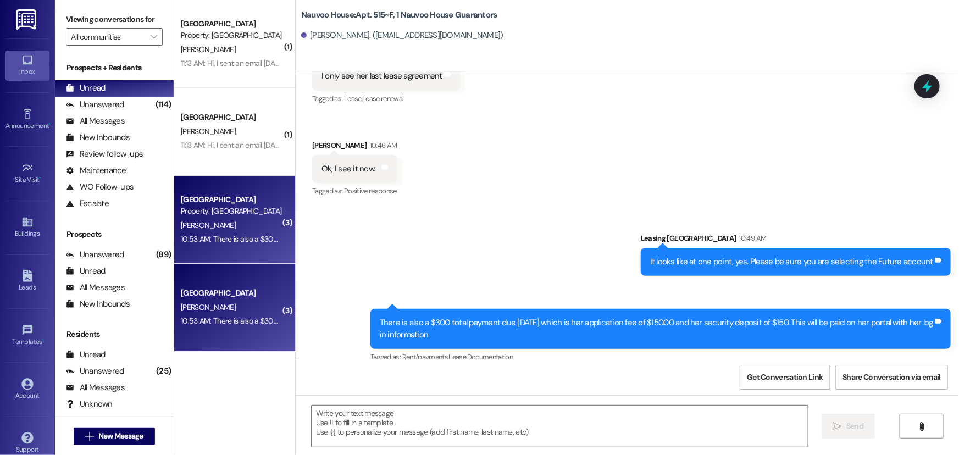
scroll to position [1496, 0]
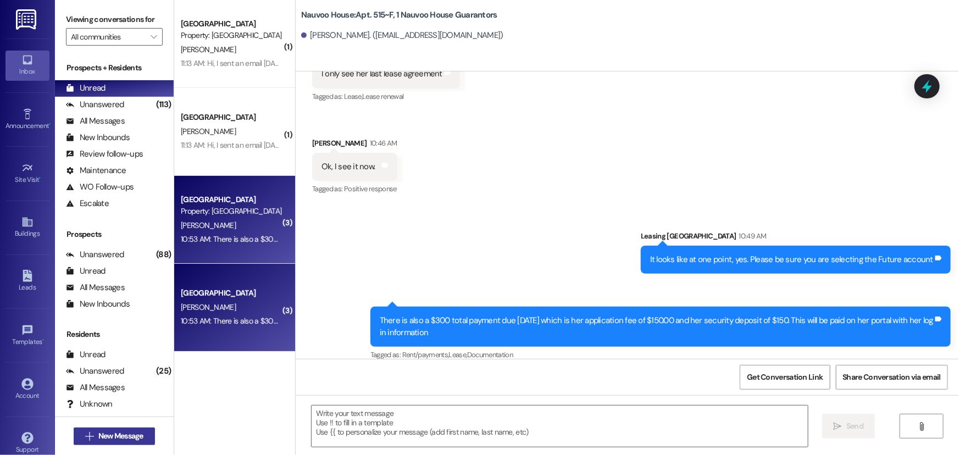
click at [85, 434] on icon "" at bounding box center [89, 436] width 8 height 9
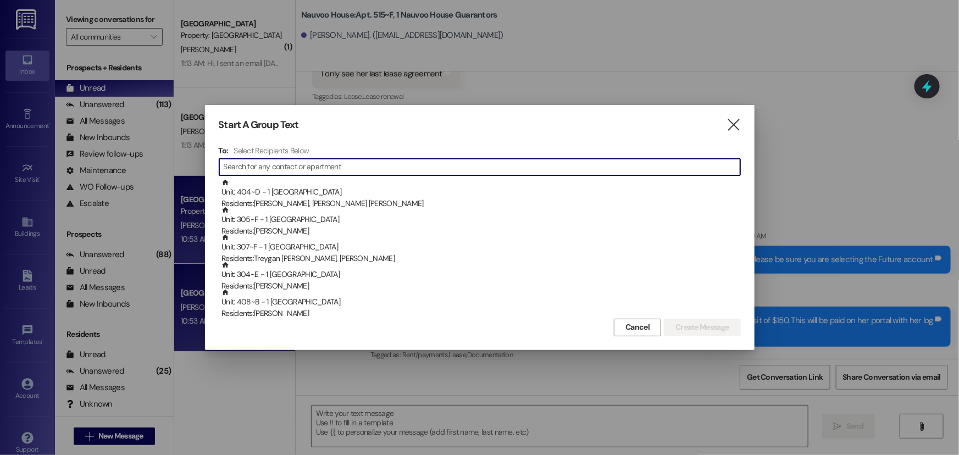
click at [251, 173] on input at bounding box center [482, 166] width 517 height 15
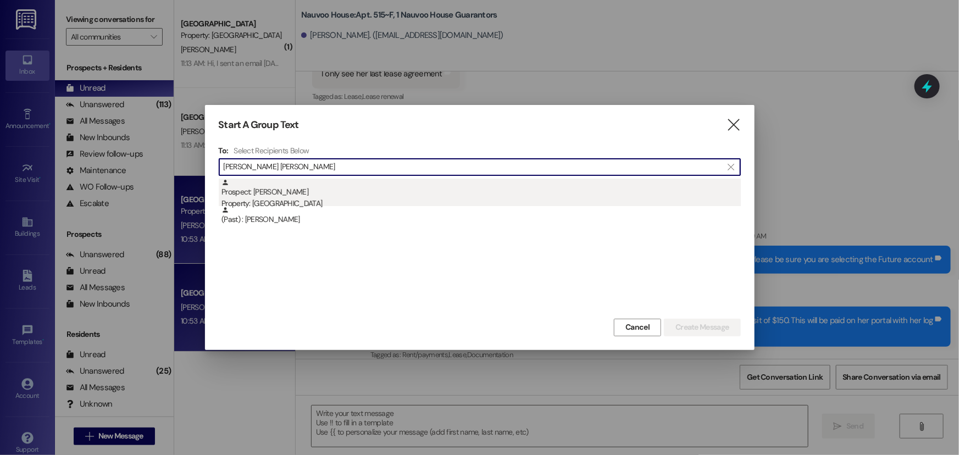
type input "lillian mitch"
click at [257, 189] on div "Prospect: Lillian Mitchell Property: Nauvoo House" at bounding box center [481, 194] width 519 height 31
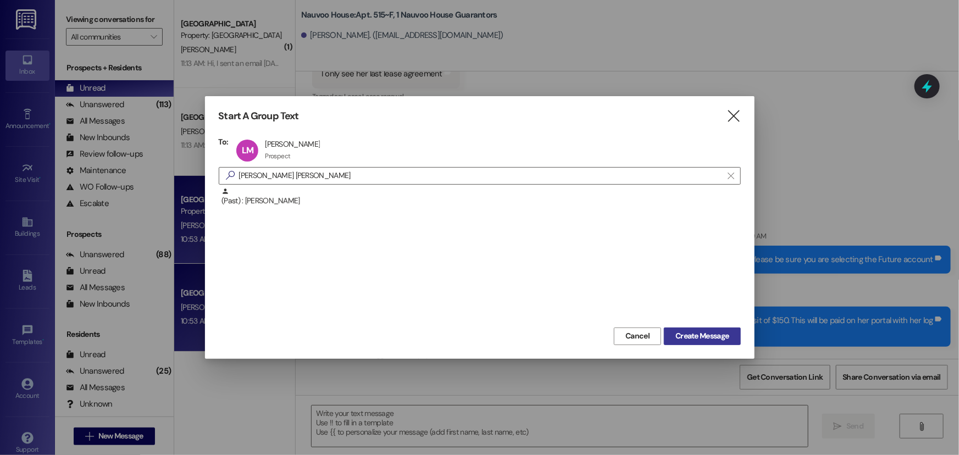
click at [704, 335] on span "Create Message" at bounding box center [702, 336] width 53 height 12
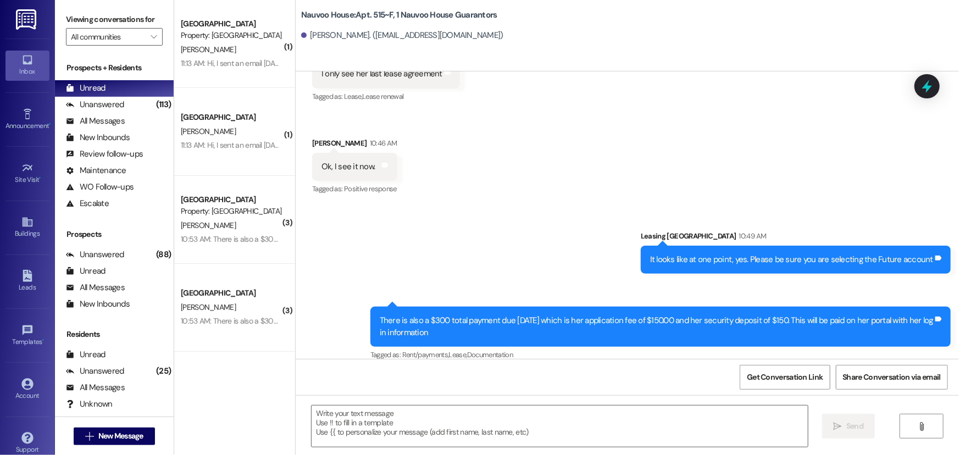
scroll to position [0, 0]
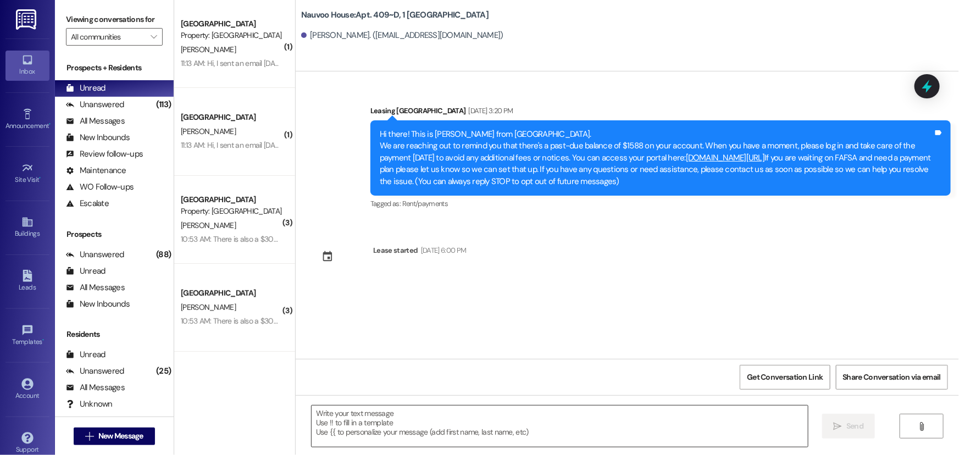
click at [341, 419] on textarea at bounding box center [560, 426] width 496 height 41
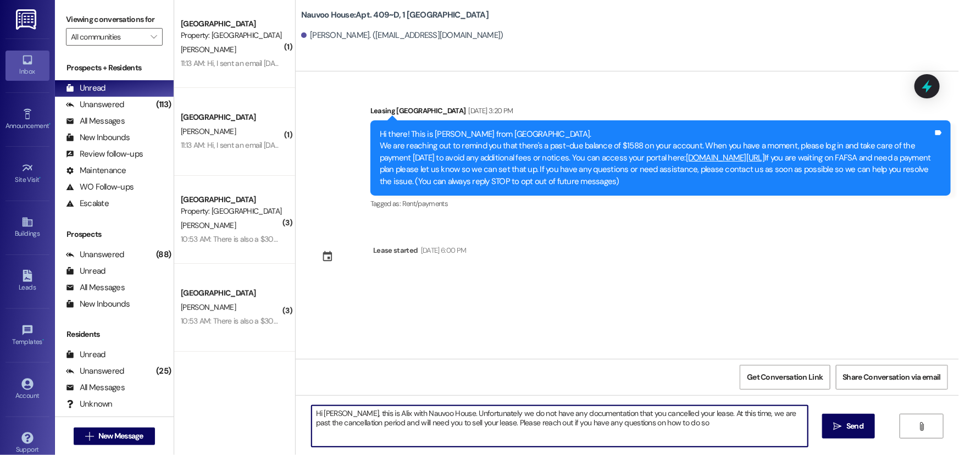
type textarea "Hi Lillian, this is Alix with Nauvoo House. Unfortunately we do not have any do…"
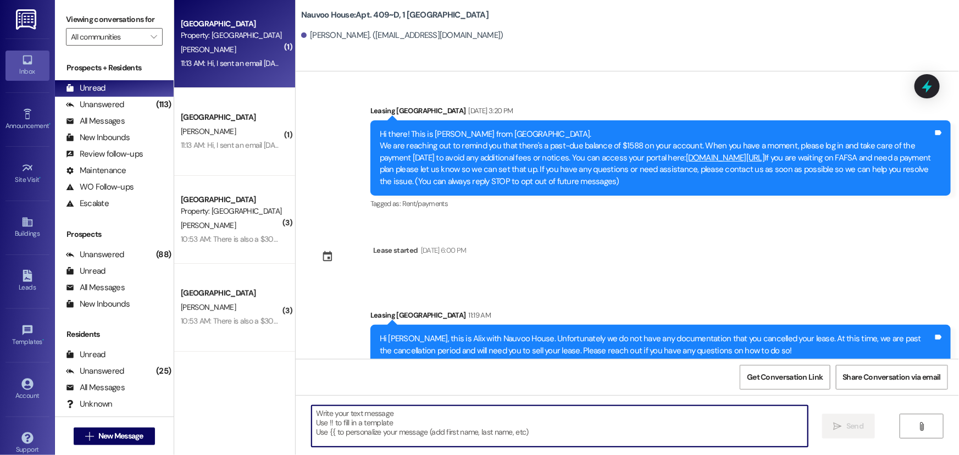
click at [229, 60] on div "11:13 AM: Hi, I sent an email last Wednesday about roommate and apartment assig…" at bounding box center [840, 63] width 1319 height 10
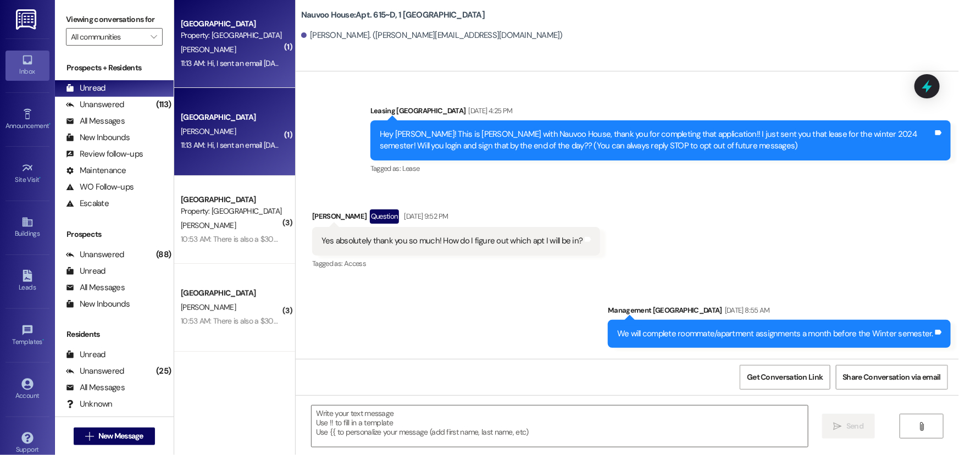
scroll to position [33589, 0]
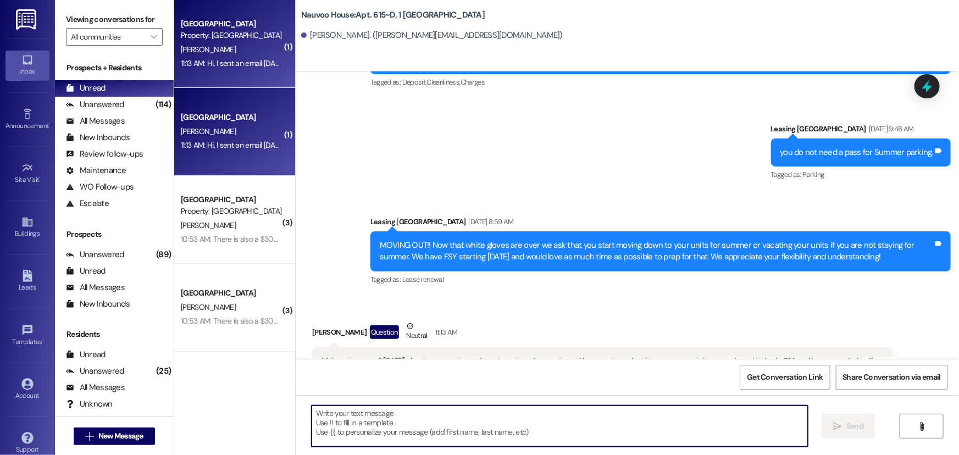
click at [380, 431] on textarea at bounding box center [560, 426] width 496 height 41
type textarea "614 is in the 109th [PERSON_NAME]"
click at [324, 429] on textarea at bounding box center [560, 426] width 496 height 41
type textarea "Where are you asking to be?"
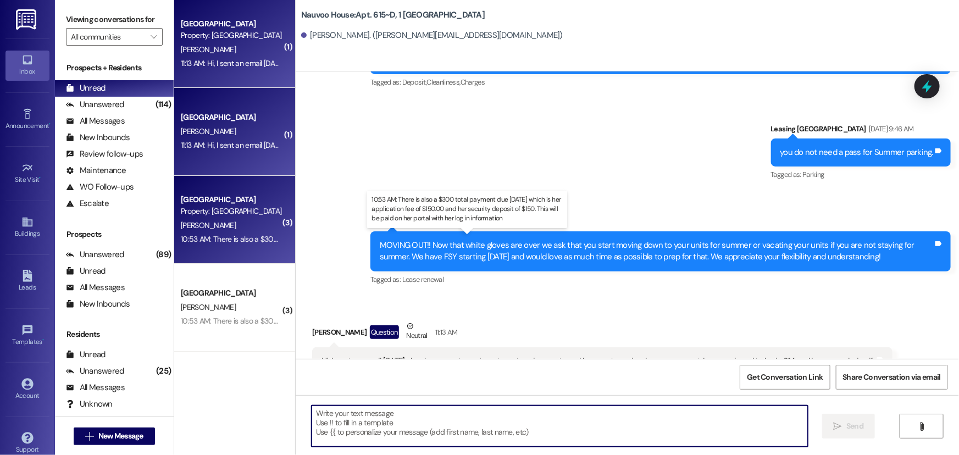
click at [214, 239] on div "10:53 AM: There is also a $300 total payment due today which is her application…" at bounding box center [476, 239] width 590 height 10
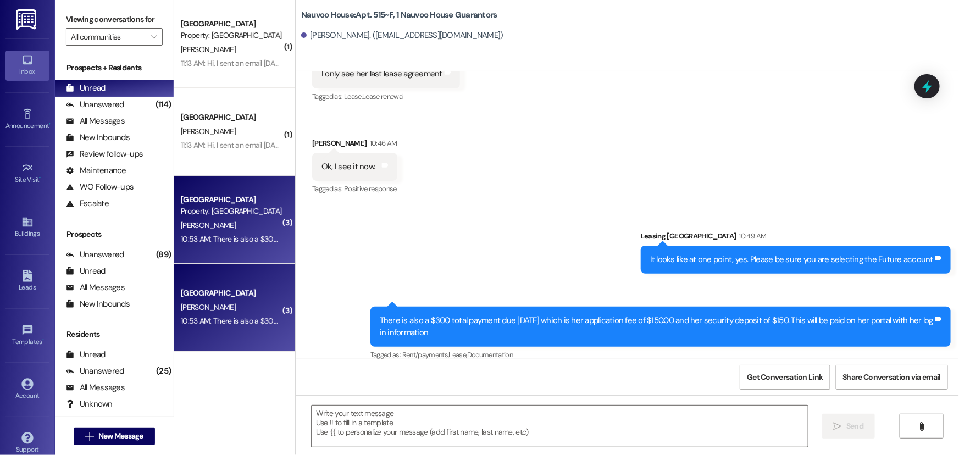
scroll to position [1496, 0]
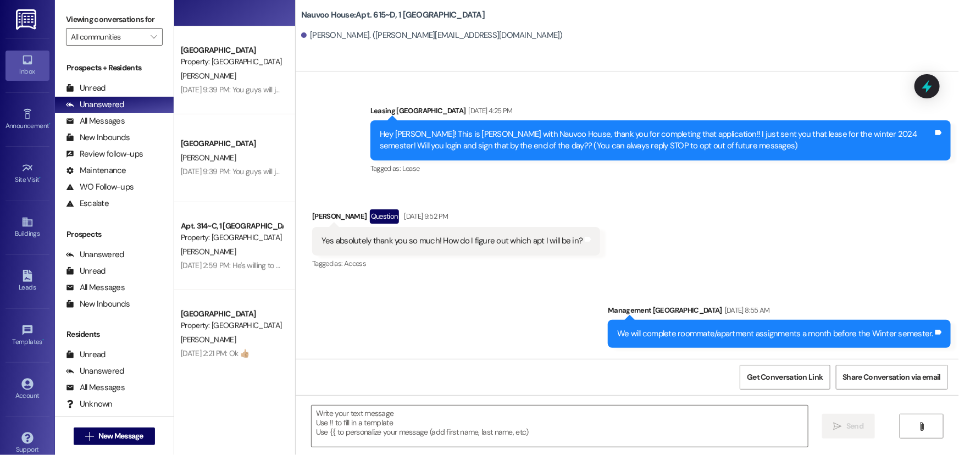
scroll to position [33820, 0]
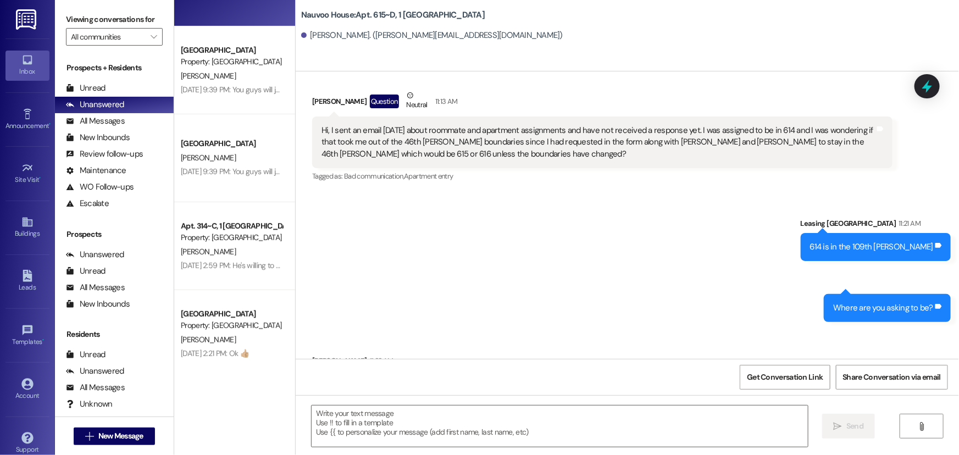
drag, startPoint x: 599, startPoint y: 322, endPoint x: 313, endPoint y: 312, distance: 286.6
click at [313, 370] on div "In the 46th [PERSON_NAME], I would prefer 615 if possible with [PERSON_NAME] an…" at bounding box center [529, 384] width 434 height 28
copy div "In the 46th [PERSON_NAME], I would prefer 615 if possible with [PERSON_NAME] an…"
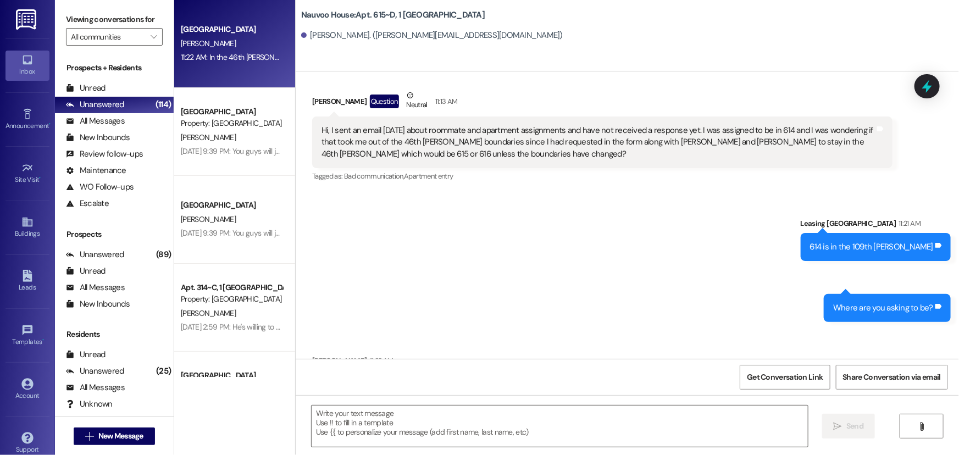
scroll to position [0, 0]
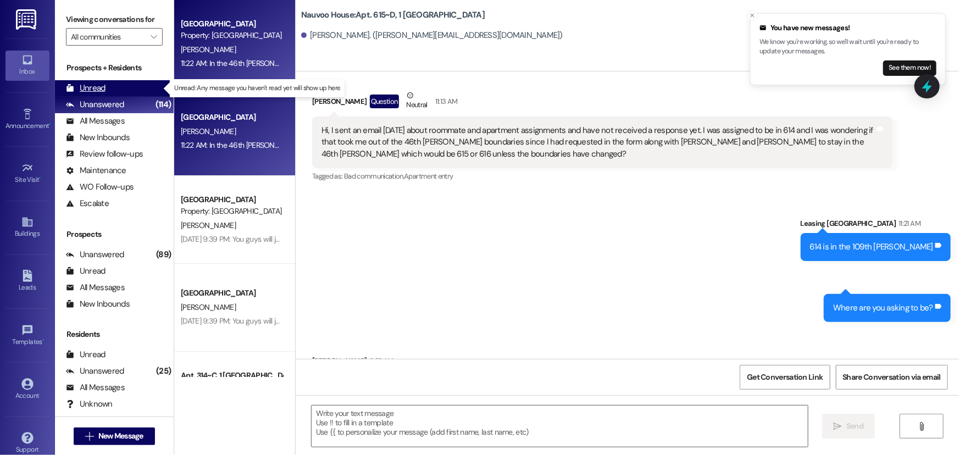
click at [108, 85] on div "Unread (0)" at bounding box center [114, 88] width 119 height 16
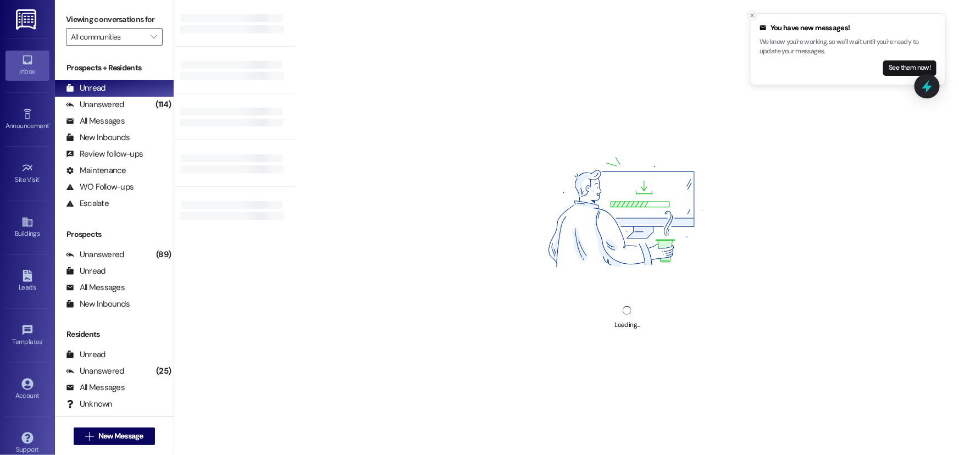
click at [750, 16] on icon "Close toast" at bounding box center [752, 15] width 7 height 7
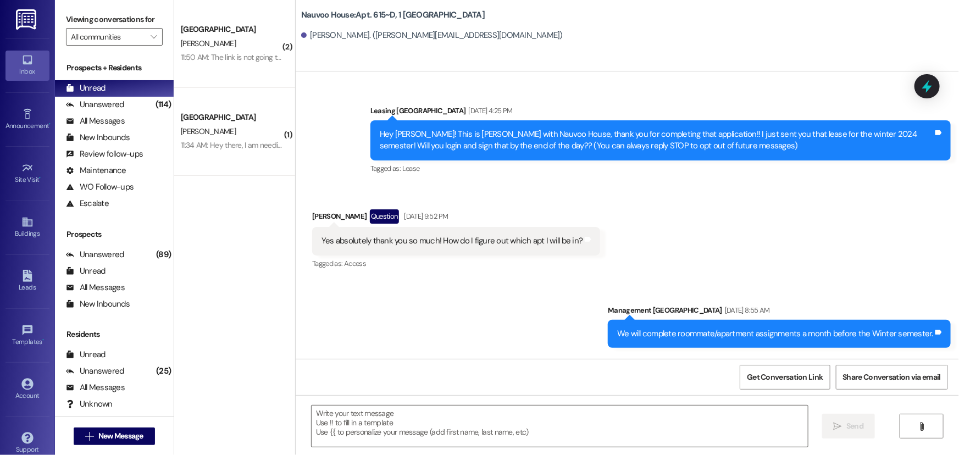
scroll to position [33820, 0]
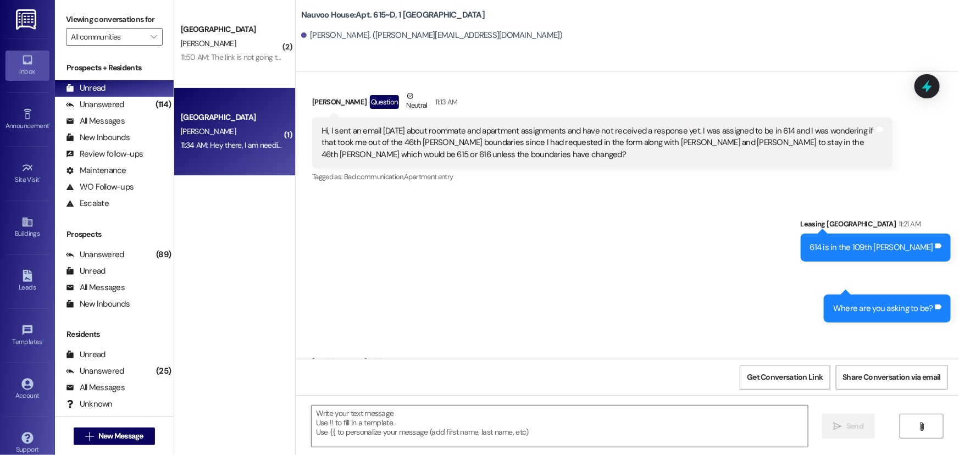
click at [225, 126] on div "[PERSON_NAME]" at bounding box center [232, 132] width 104 height 14
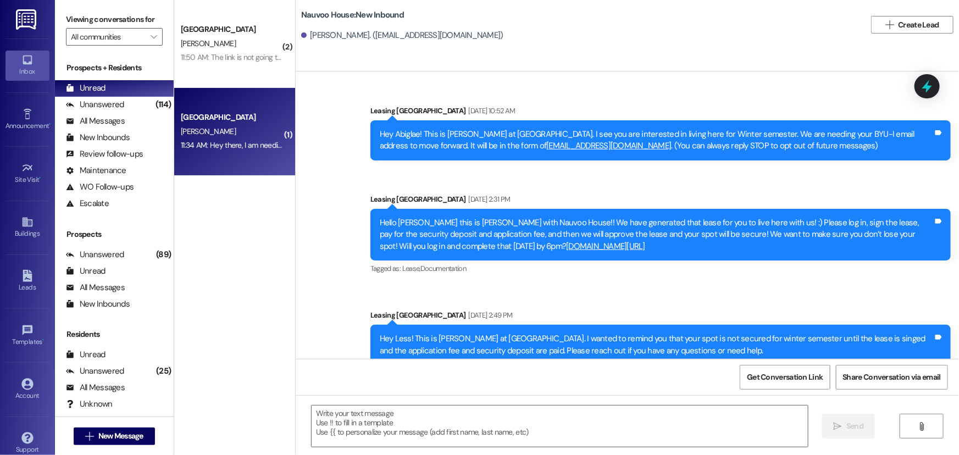
scroll to position [119, 0]
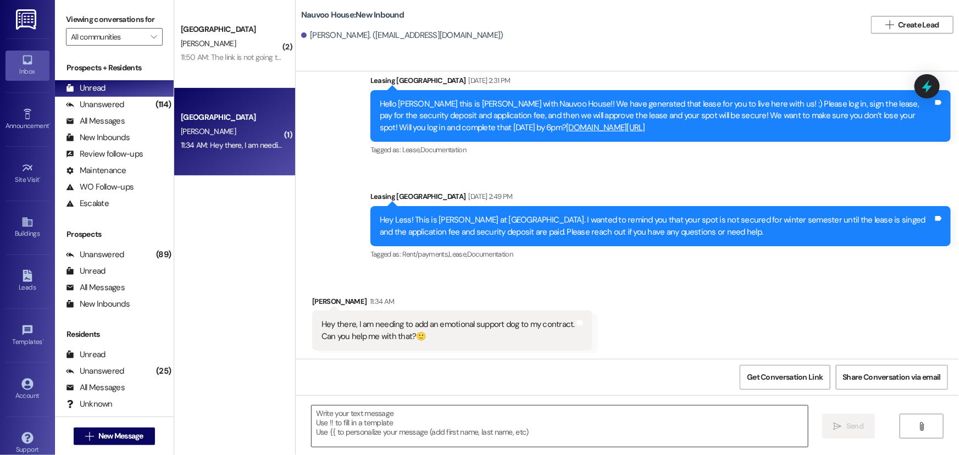
click at [367, 427] on textarea at bounding box center [560, 426] width 496 height 41
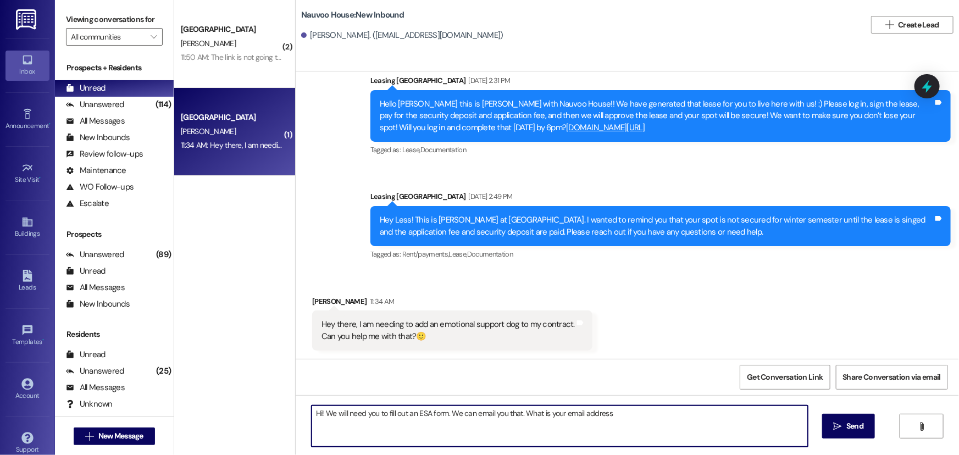
type textarea "Hi! We will need you to fill out an ESA form. We can email you that. What is yo…"
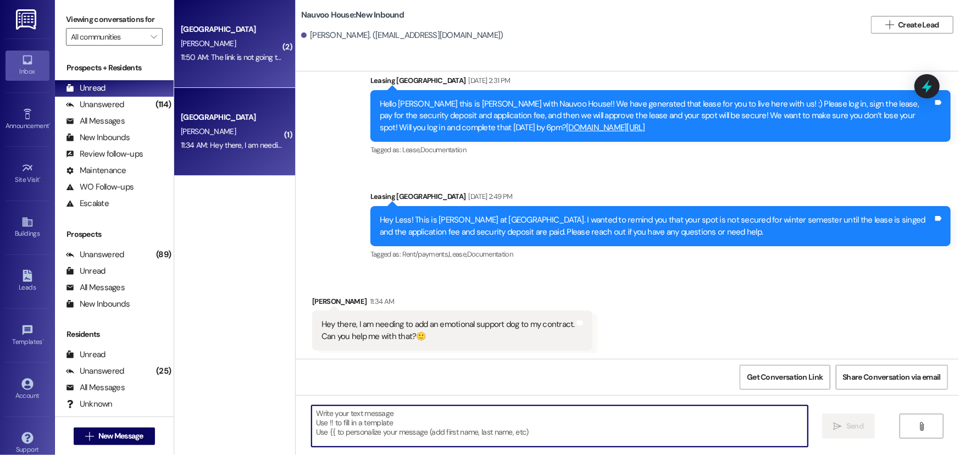
click at [185, 47] on span "[PERSON_NAME]" at bounding box center [208, 43] width 55 height 10
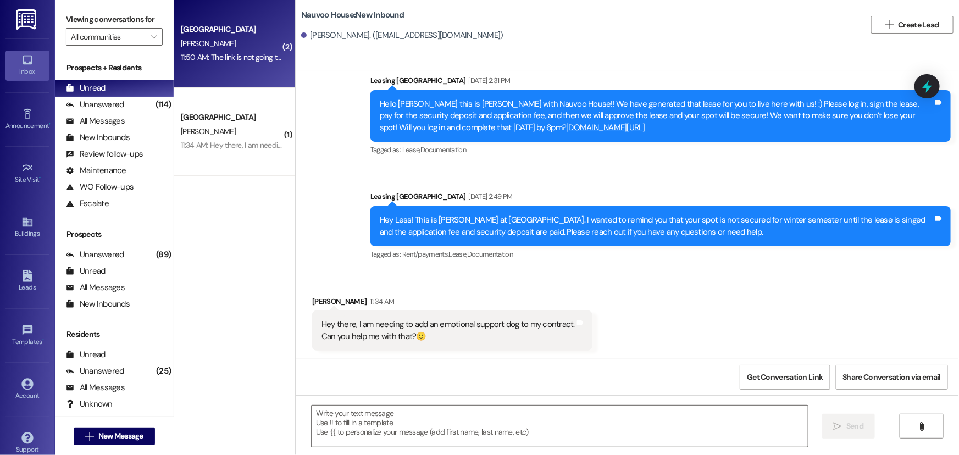
scroll to position [0, 0]
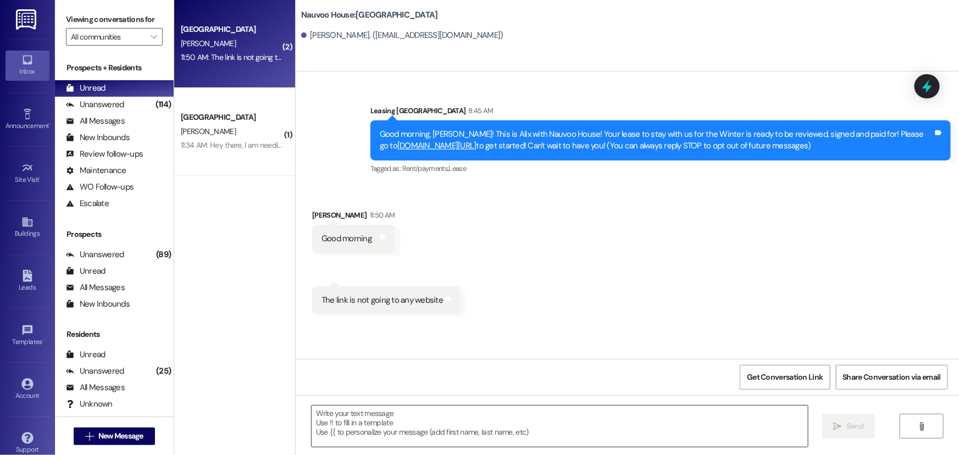
click at [385, 418] on textarea at bounding box center [560, 426] width 496 height 41
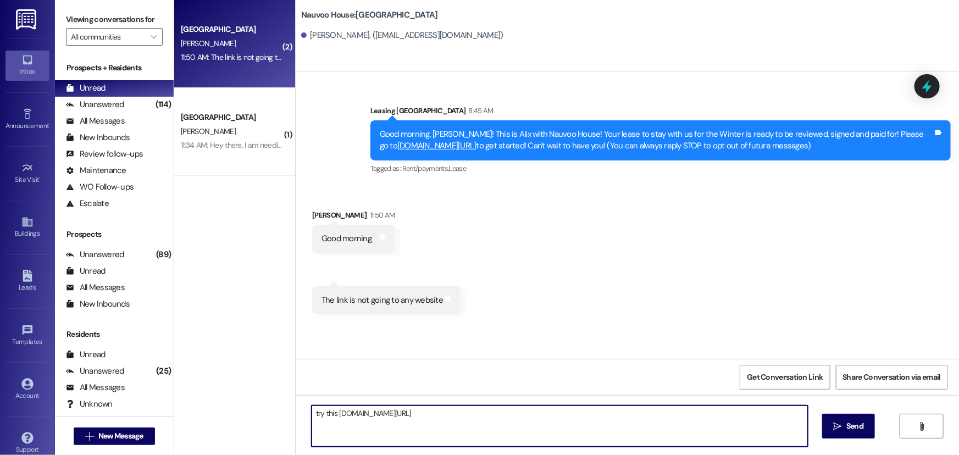
type textarea "try this [DOMAIN_NAME][URL]"
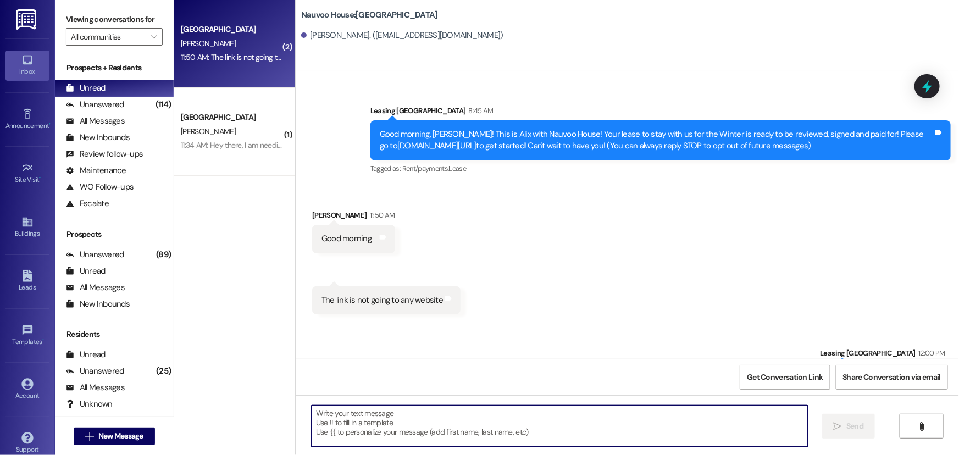
click at [438, 145] on link "[DOMAIN_NAME][URL]" at bounding box center [436, 145] width 79 height 11
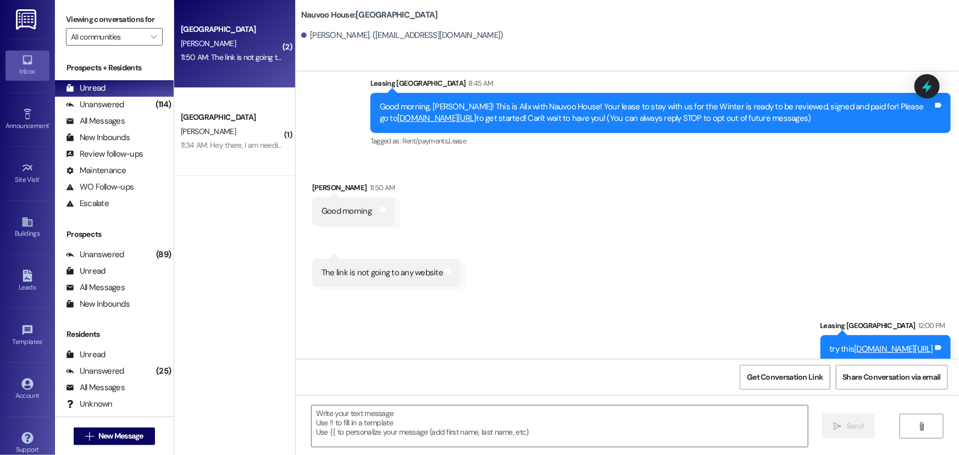
scroll to position [40, 0]
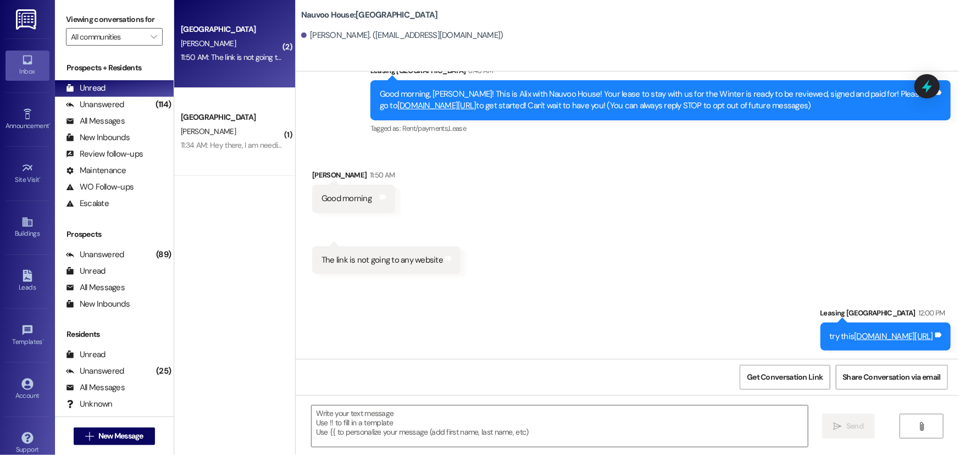
click at [855, 335] on link "[DOMAIN_NAME][URL]" at bounding box center [894, 336] width 79 height 11
